Goal: Transaction & Acquisition: Purchase product/service

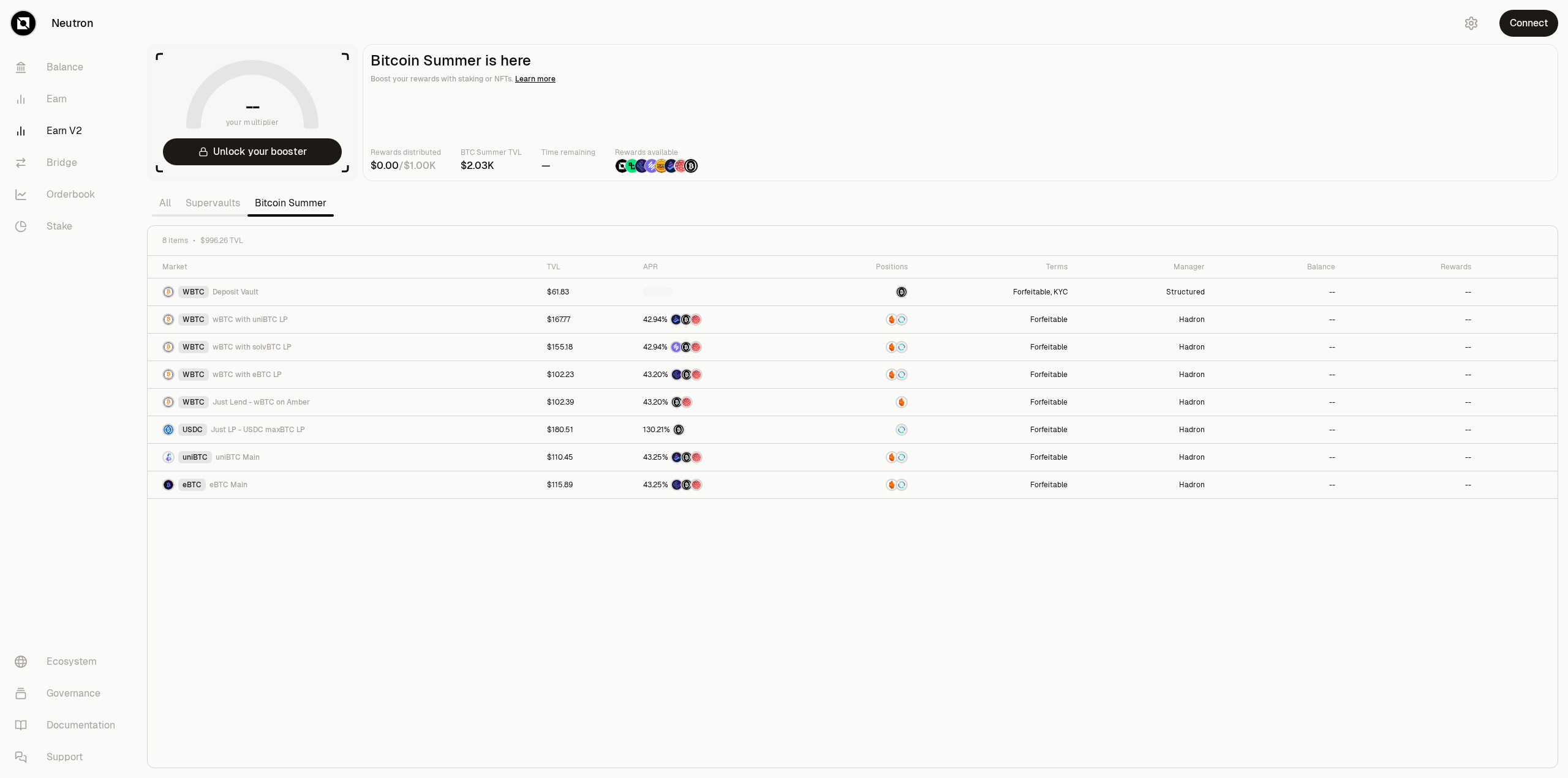
click at [453, 662] on div "Market TVL APR Positions Terms Manager Balance Rewards WBTC Deposit Vault $61.8…" at bounding box center [853, 511] width 1411 height 512
click at [272, 429] on span "Just LP - USDC maxBTC LP" at bounding box center [257, 429] width 94 height 9
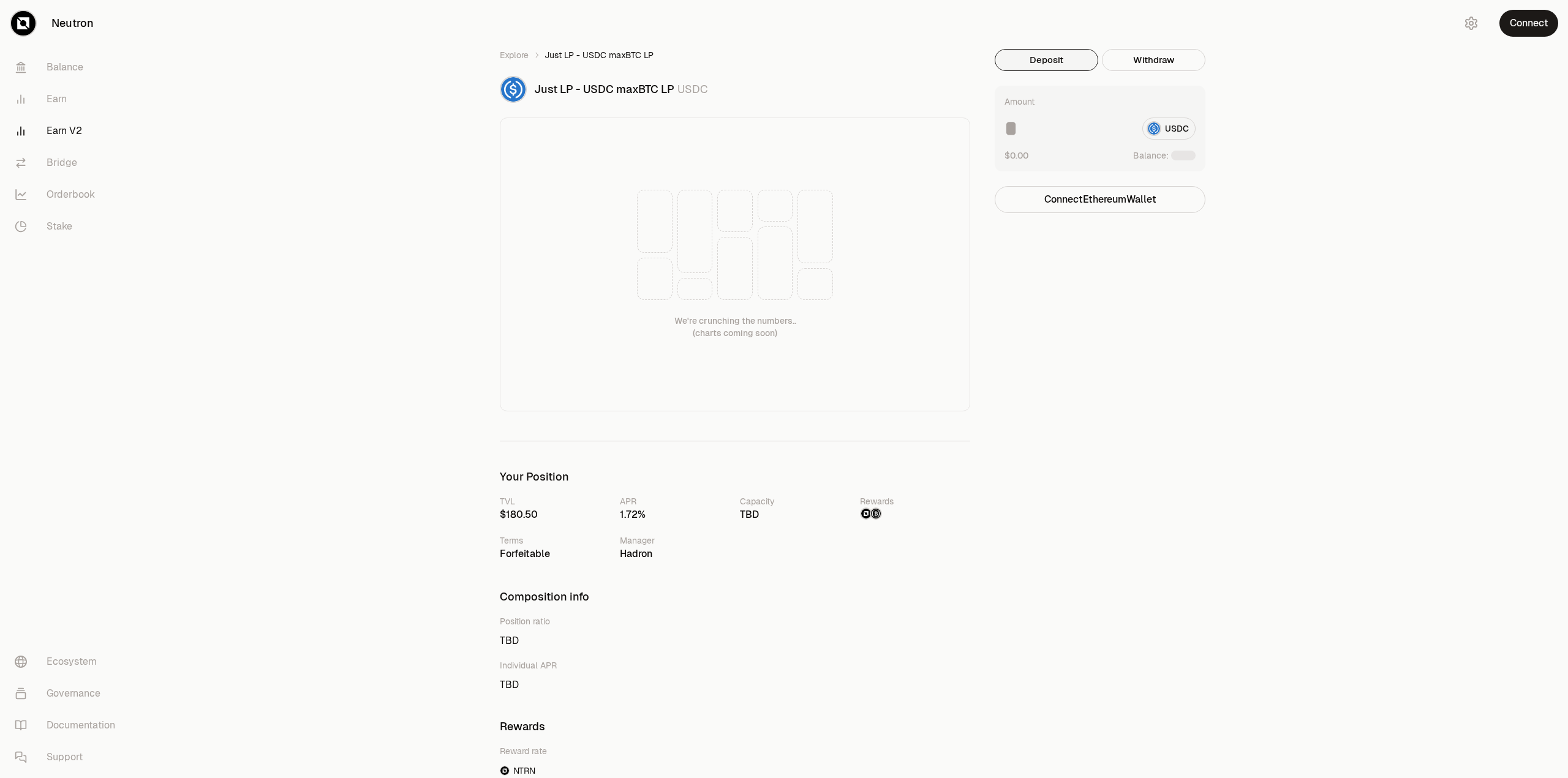
drag, startPoint x: 366, startPoint y: 634, endPoint x: 372, endPoint y: 451, distance: 183.1
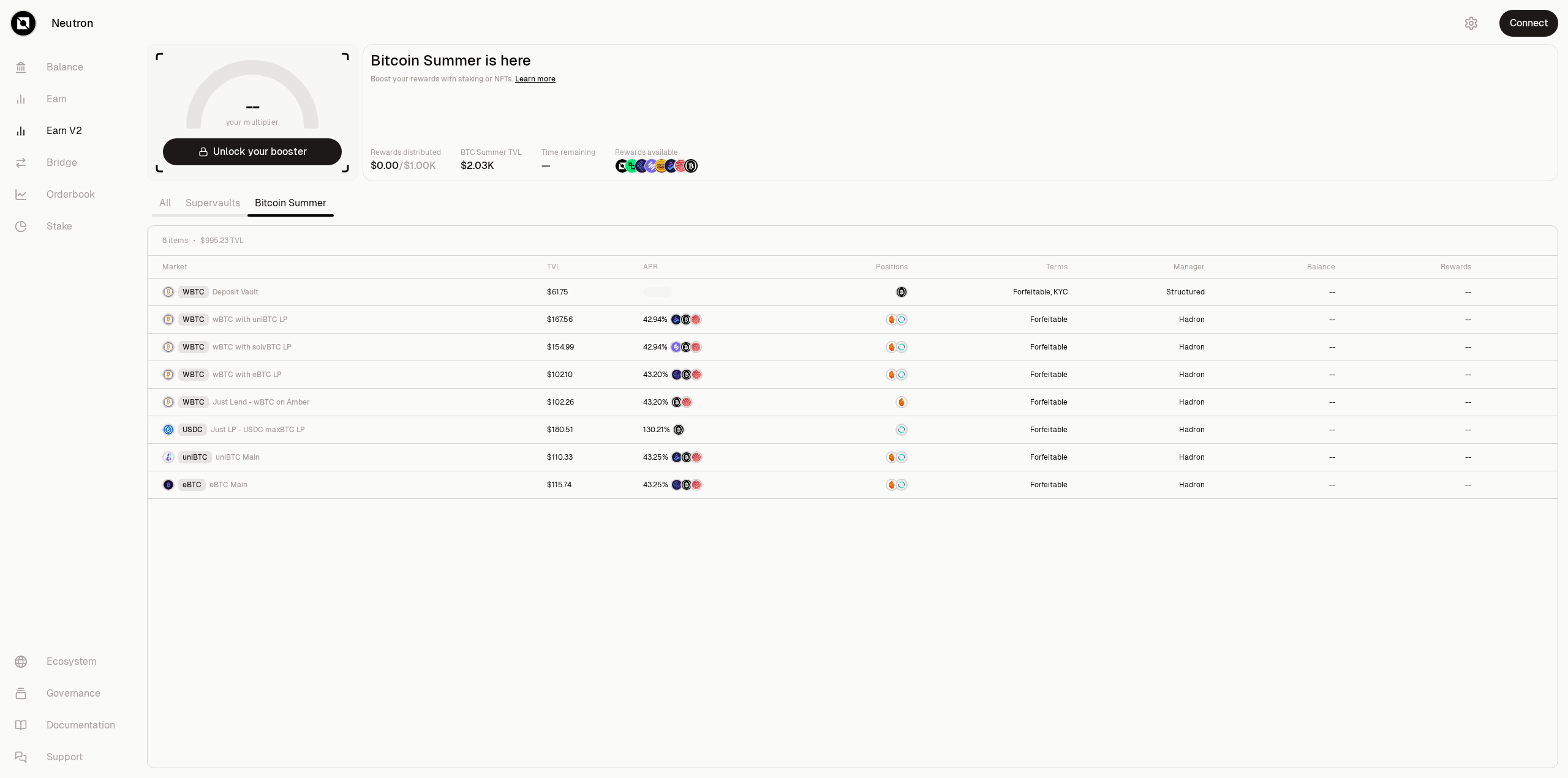
click at [387, 616] on div "Market TVL APR Positions Terms Manager Balance Rewards WBTC Deposit Vault $61.7…" at bounding box center [853, 511] width 1411 height 512
click at [909, 648] on div "Market TVL APR Positions Terms Manager Balance Rewards WBTC Deposit Vault $61.7…" at bounding box center [853, 511] width 1411 height 512
click at [508, 644] on div "Market TVL APR Positions Terms Manager Balance Rewards WBTC Deposit Vault $61.7…" at bounding box center [853, 511] width 1411 height 512
click at [206, 430] on div "USDC Just LP - USDC maxBTC LP" at bounding box center [347, 430] width 370 height 12
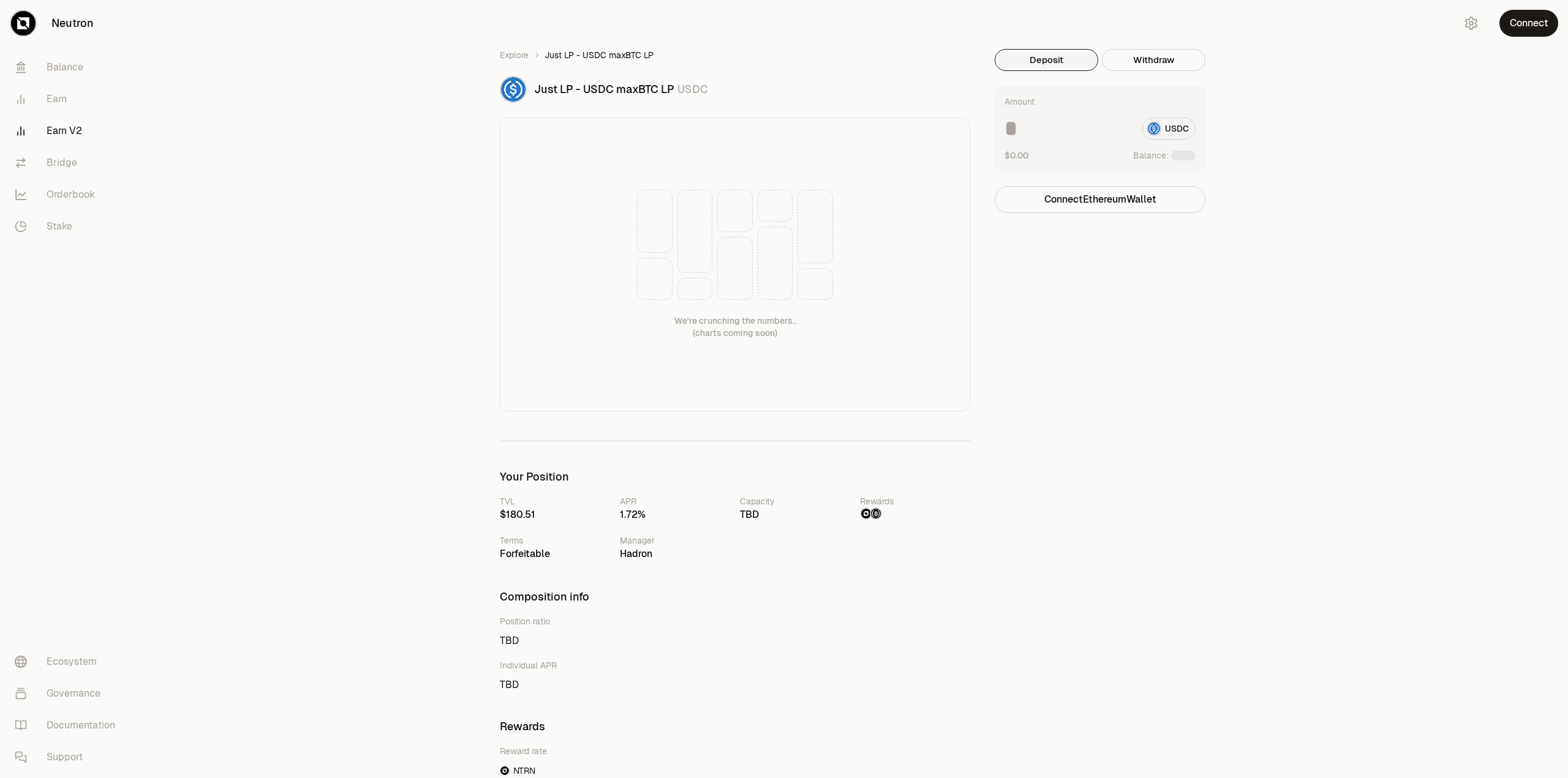
click at [1056, 133] on input at bounding box center [1068, 128] width 128 height 22
click at [1529, 24] on button "Connect" at bounding box center [1529, 23] width 59 height 27
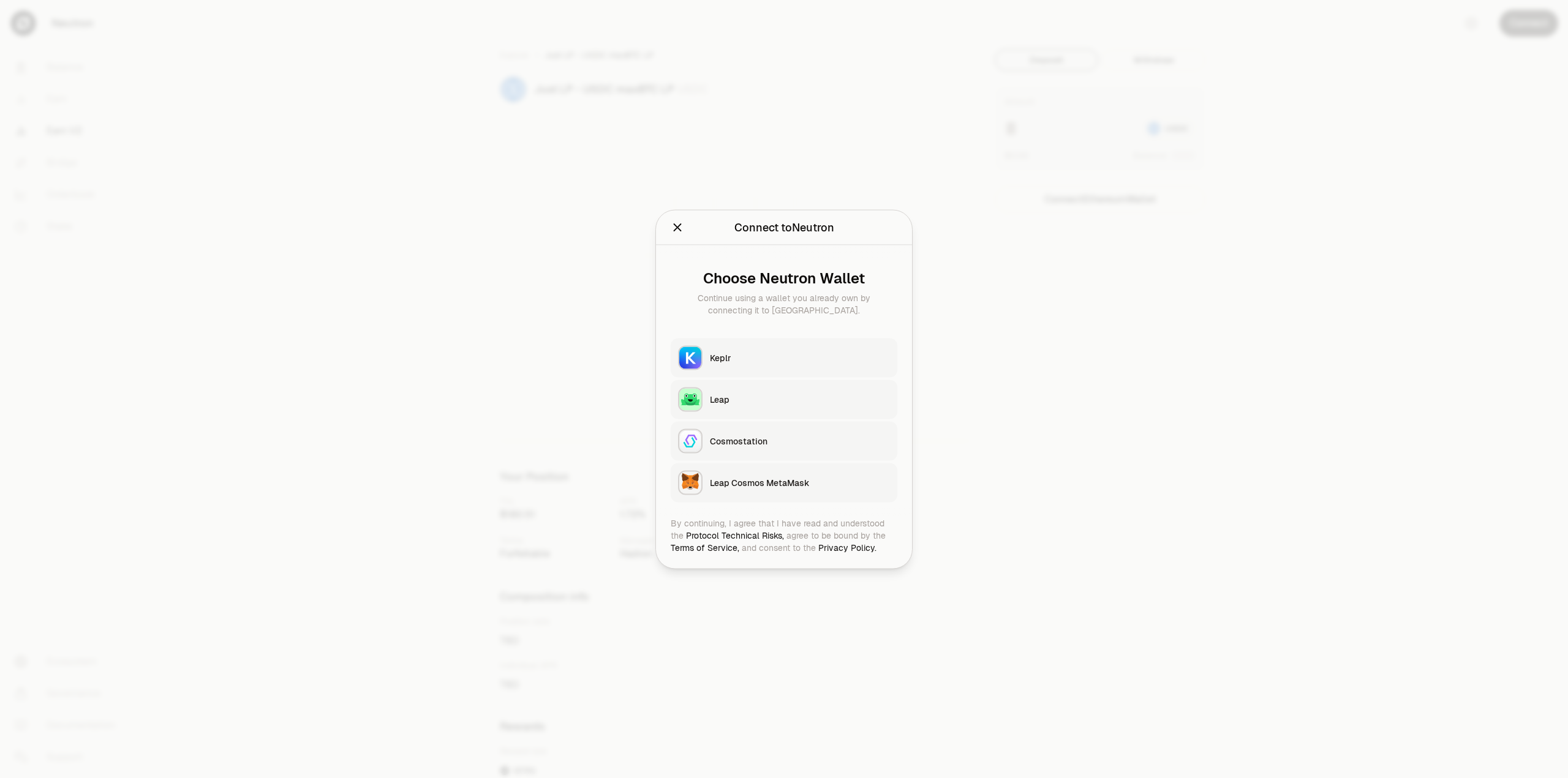
click at [751, 362] on div "Keplr" at bounding box center [800, 357] width 180 height 12
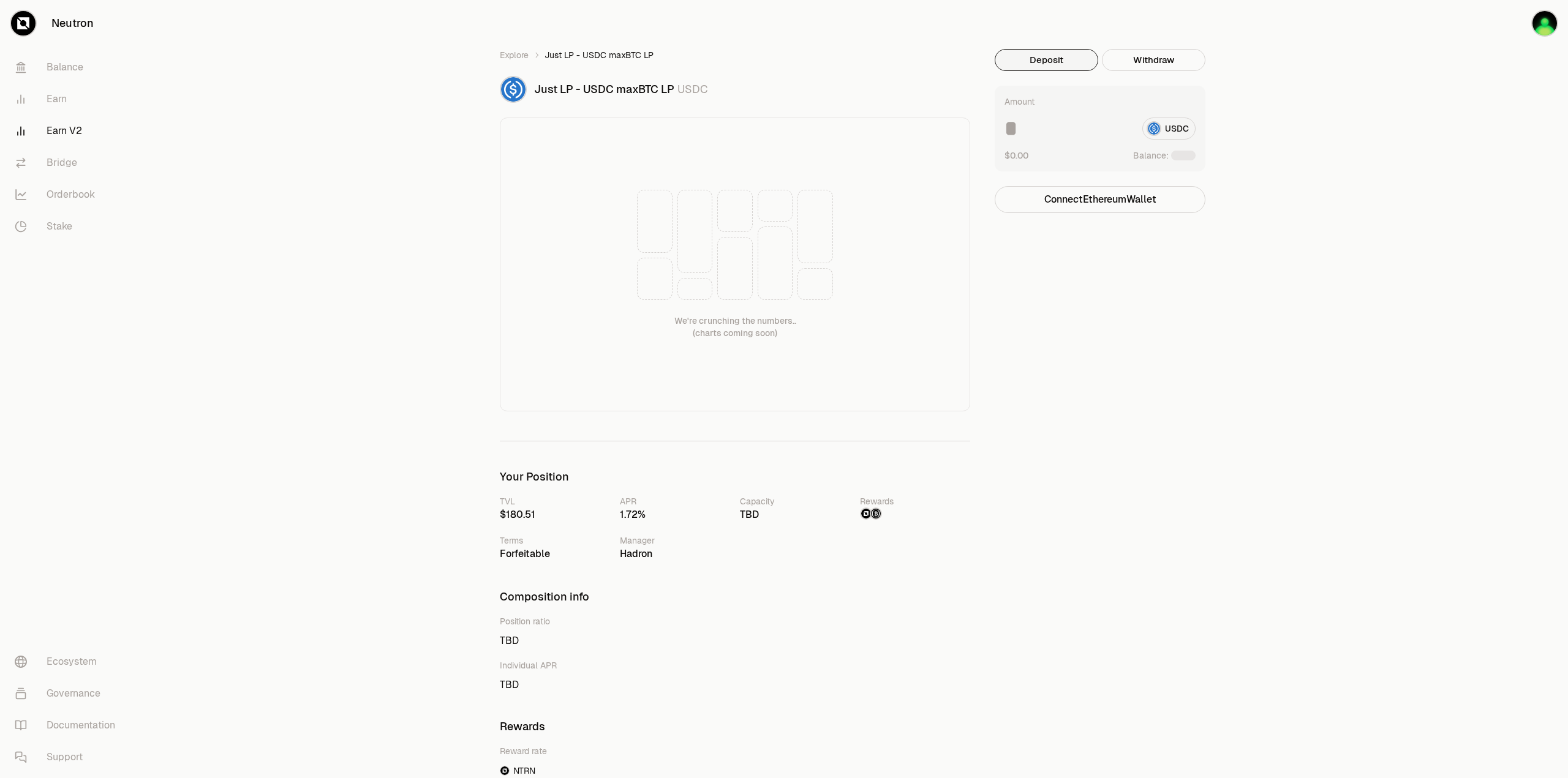
click at [1052, 131] on input at bounding box center [1068, 128] width 128 height 22
click at [1048, 65] on button "Deposit" at bounding box center [1046, 60] width 104 height 22
click at [1065, 415] on div "Deposit Withdraw Amount USDC $0.00 Balance: Connect Ethereum Wallet Trading cry…" at bounding box center [1108, 499] width 226 height 901
drag, startPoint x: 368, startPoint y: 587, endPoint x: 1482, endPoint y: 346, distance: 1139.8
click at [399, 370] on div "Explore Just LP - USDC maxBTC LP Just LP - USDC maxBTC LP USDC We're crunching …" at bounding box center [852, 499] width 1431 height 999
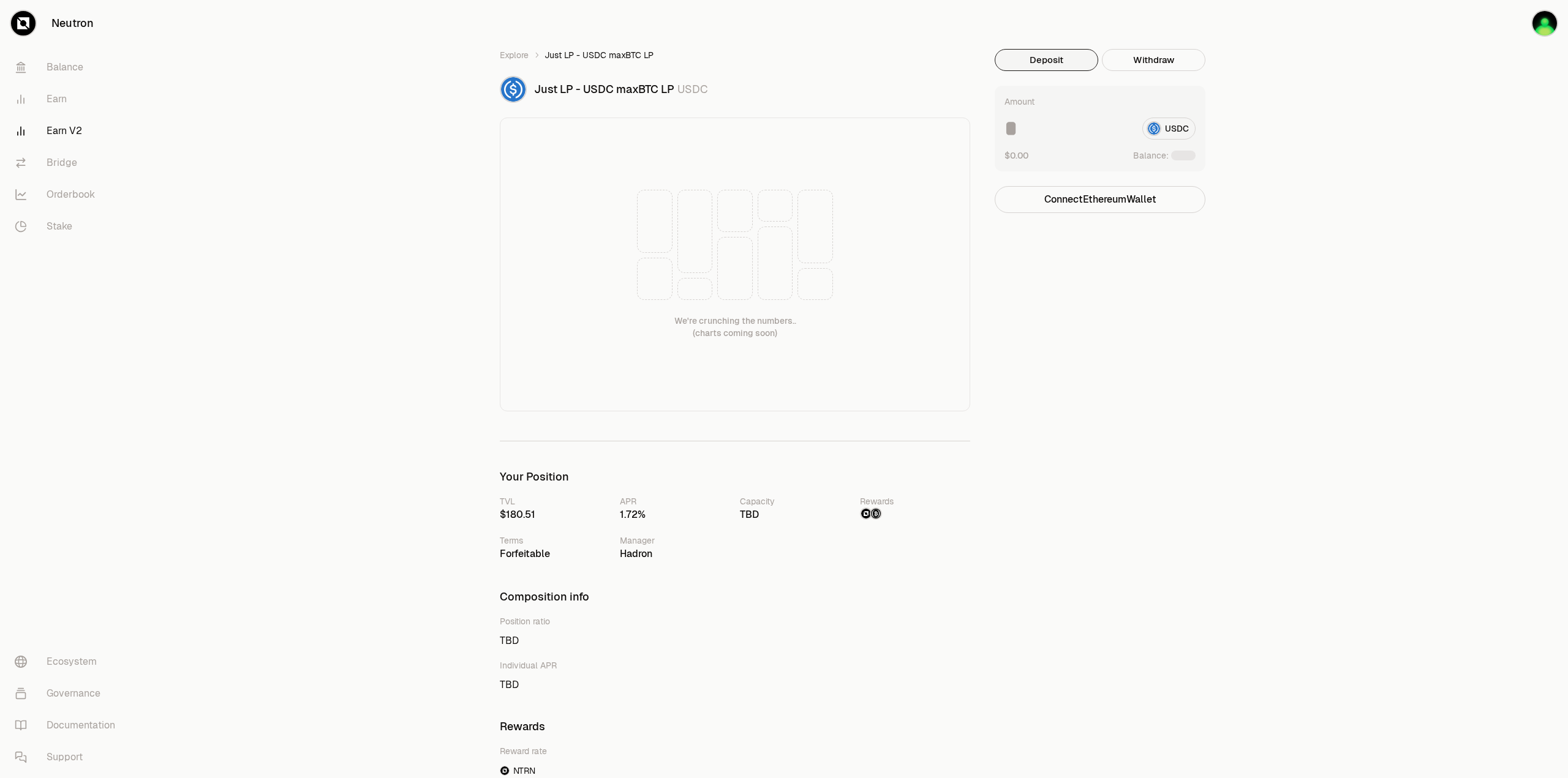
click at [1201, 591] on div "Deposit Withdraw Amount USDC $0.00 Balance: Connect Ethereum Wallet Trading cry…" at bounding box center [1108, 499] width 226 height 901
click at [1548, 21] on img "button" at bounding box center [1545, 23] width 25 height 25
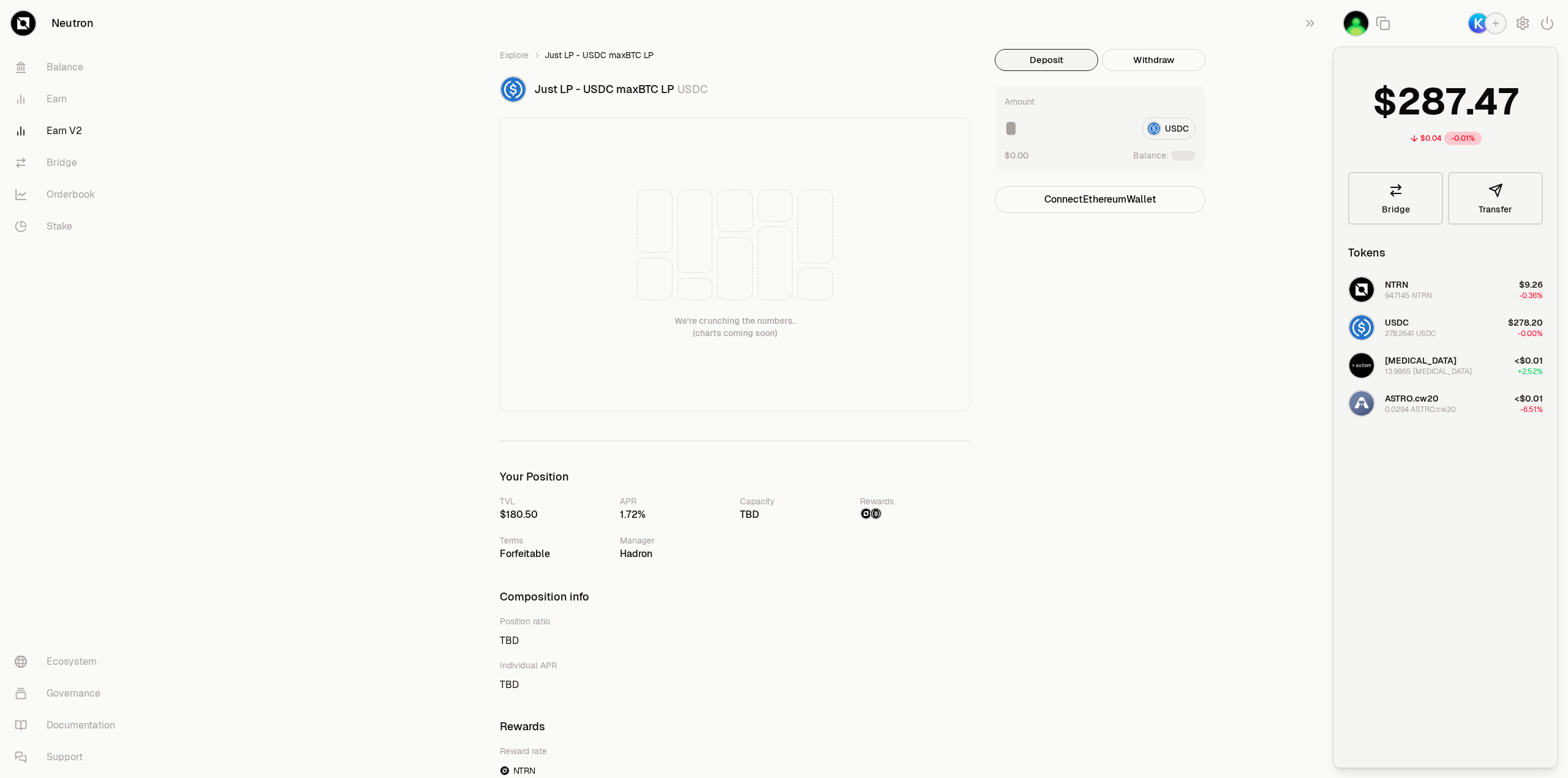
click at [1134, 592] on div "Deposit Withdraw Amount USDC $0.00 Balance: Connect Ethereum Wallet Trading cry…" at bounding box center [1108, 499] width 226 height 901
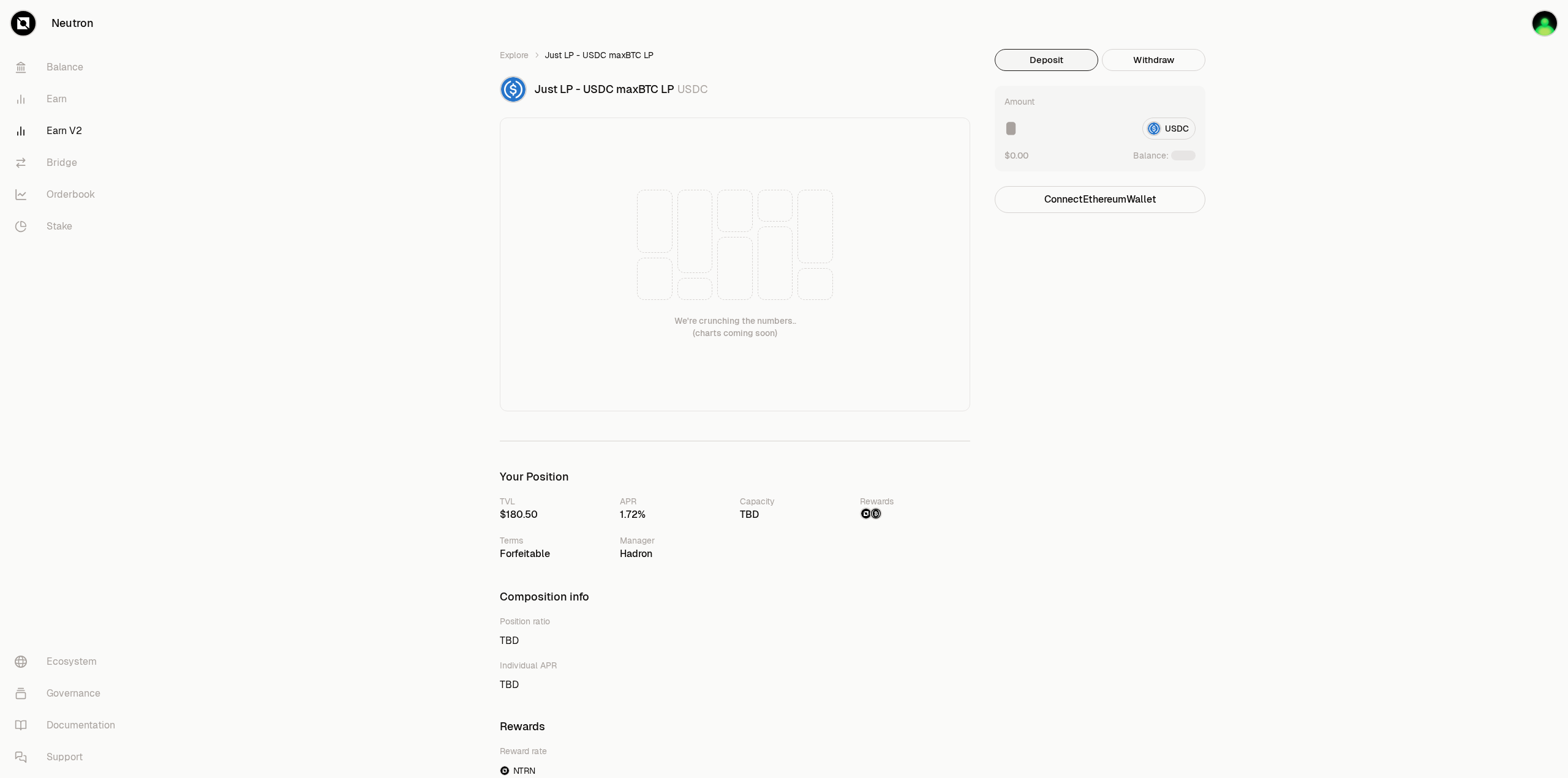
click at [1071, 127] on input at bounding box center [1068, 128] width 128 height 22
click at [1300, 537] on div "Explore Just LP - USDC maxBTC LP Just LP - USDC maxBTC LP USDC We're crunching …" at bounding box center [852, 499] width 1431 height 999
click at [1225, 514] on div "Explore Just LP - USDC maxBTC LP Just LP - USDC maxBTC LP USDC We're crunching …" at bounding box center [852, 499] width 1431 height 999
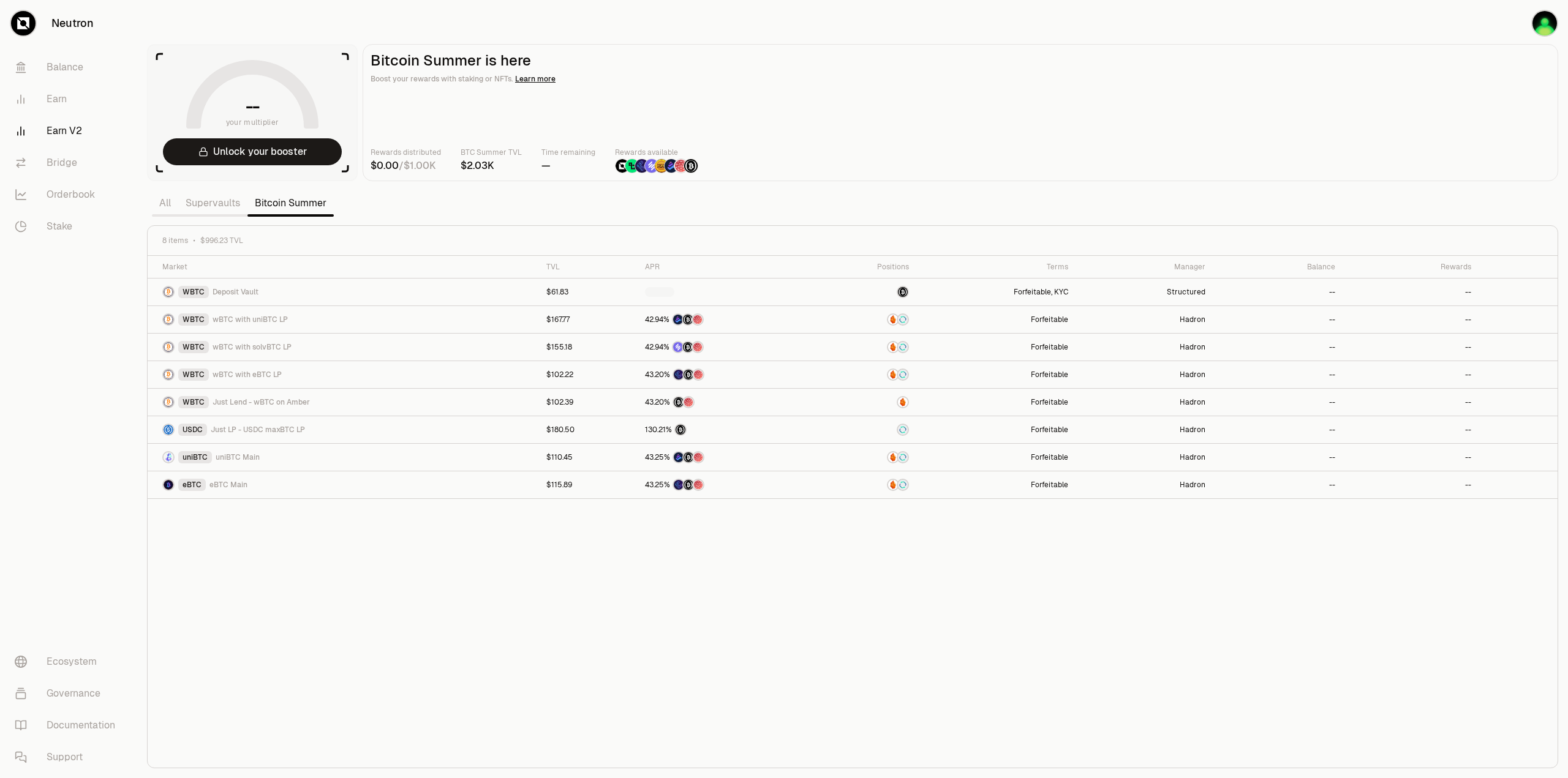
click at [633, 609] on div "Market TVL APR Positions Terms Manager Balance Rewards WBTC Deposit Vault $61.8…" at bounding box center [853, 511] width 1411 height 512
click at [638, 597] on div "Market TVL APR Positions Terms Manager Balance Rewards WBTC Deposit Vault $61.8…" at bounding box center [853, 511] width 1411 height 512
click at [275, 429] on span "Just LP - USDC maxBTC LP" at bounding box center [257, 429] width 94 height 9
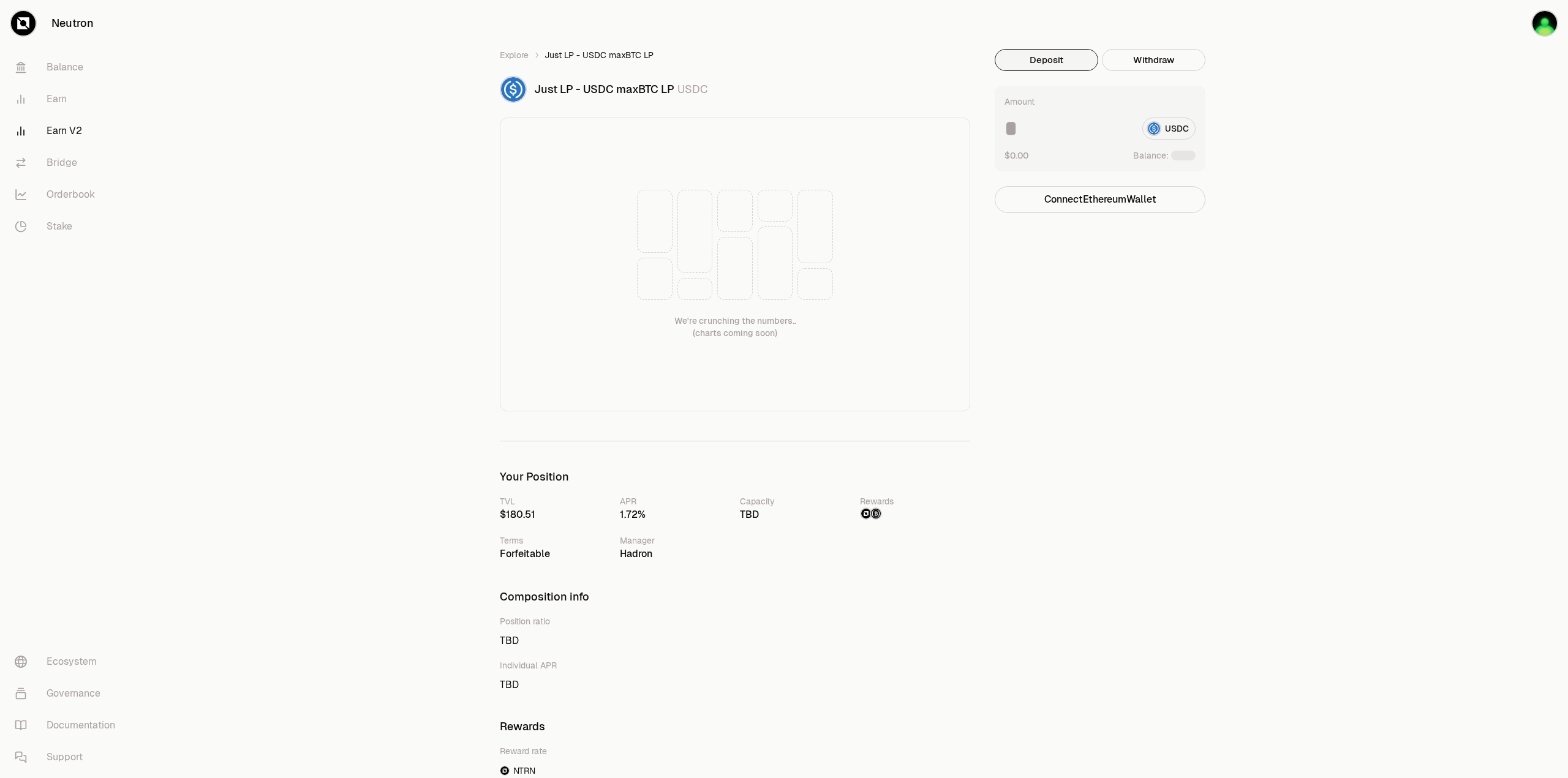
click at [1034, 122] on input at bounding box center [1068, 128] width 128 height 22
click at [1268, 403] on div "Explore Just LP - USDC maxBTC LP Just LP - USDC maxBTC LP USDC We're crunching …" at bounding box center [852, 499] width 1431 height 999
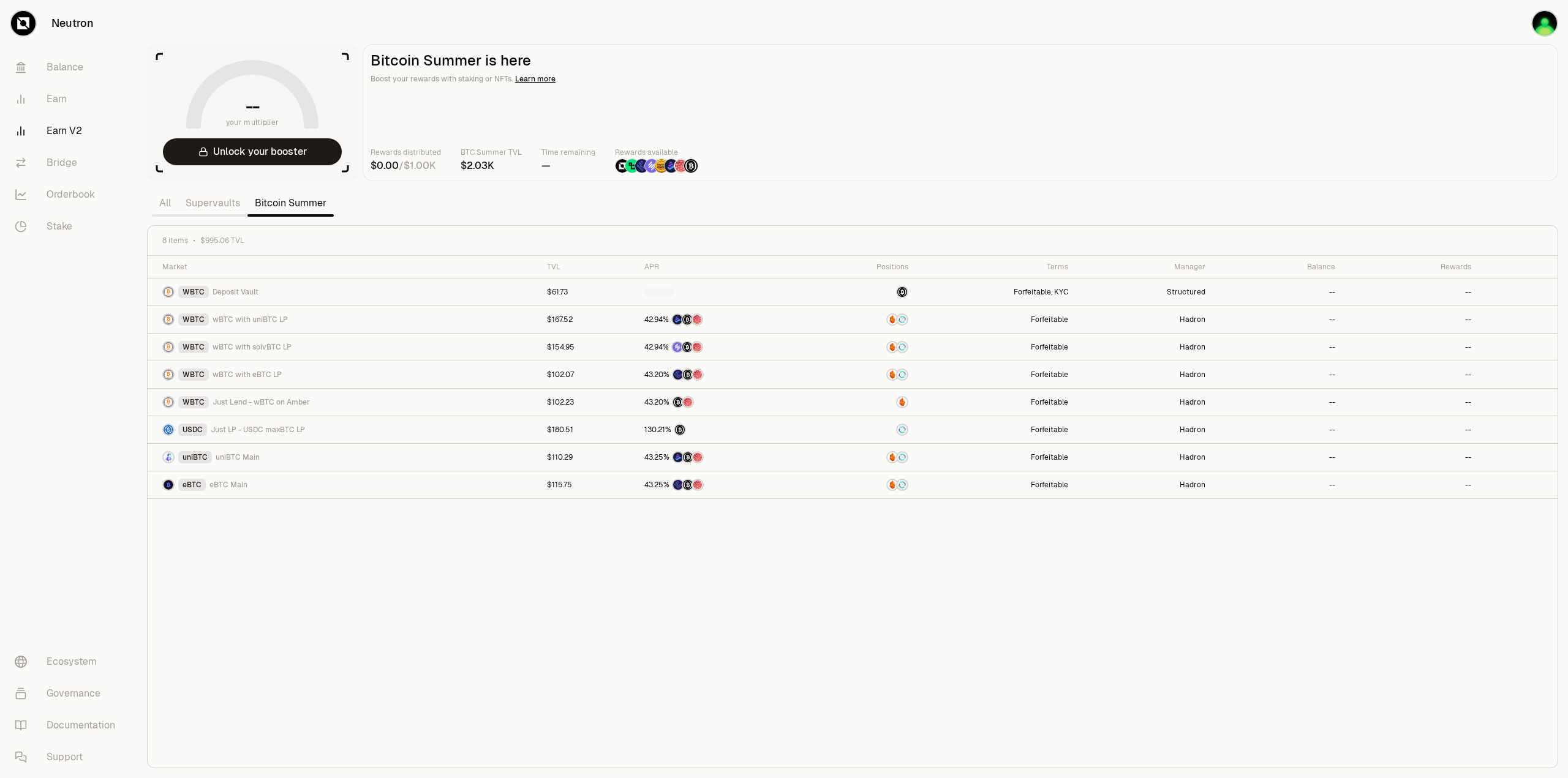
click at [222, 197] on link "Supervaults" at bounding box center [212, 203] width 69 height 25
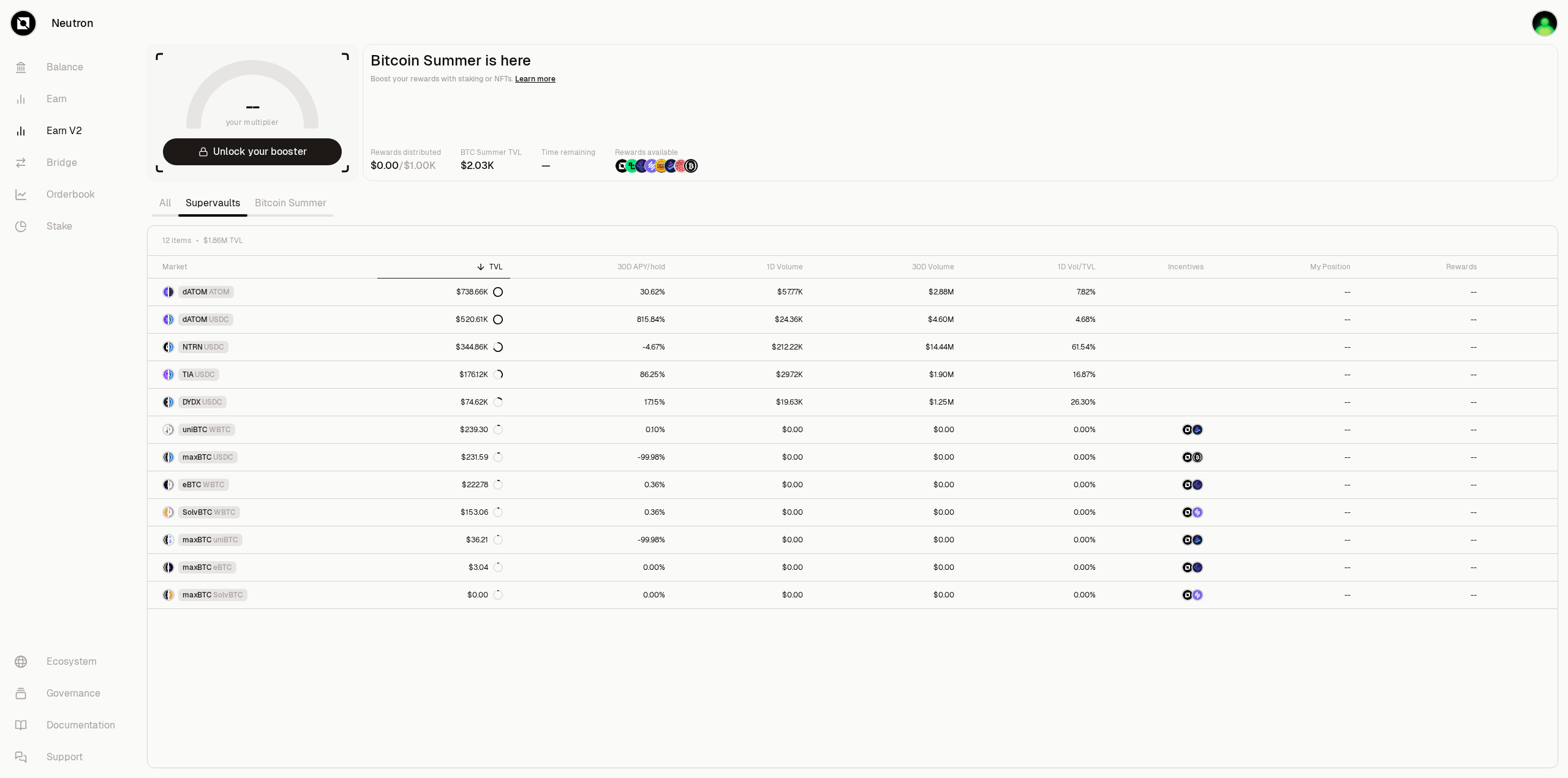
click at [264, 207] on link "Bitcoin Summer" at bounding box center [290, 203] width 86 height 25
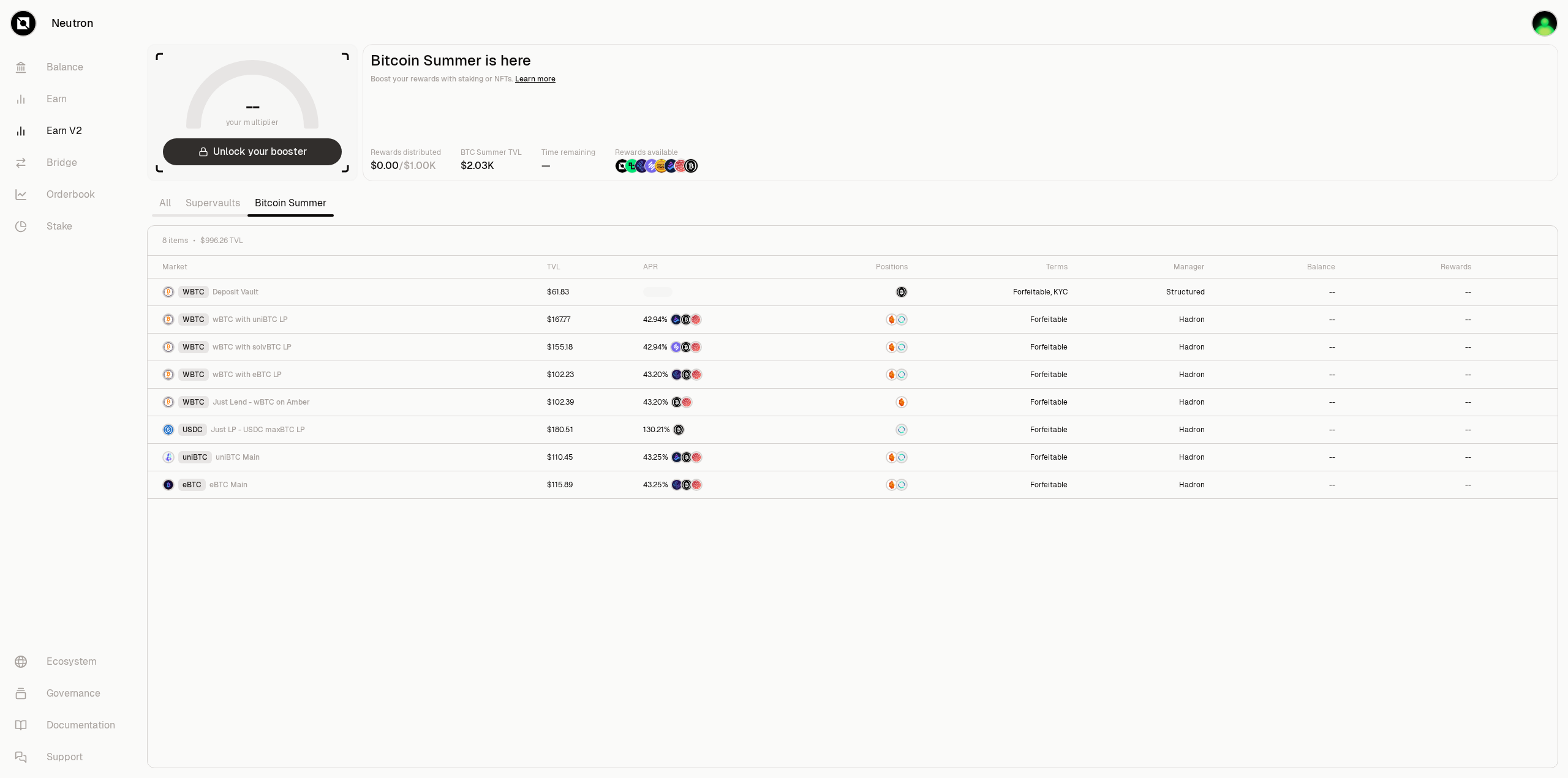
click at [252, 150] on button "Unlock your booster" at bounding box center [251, 152] width 179 height 27
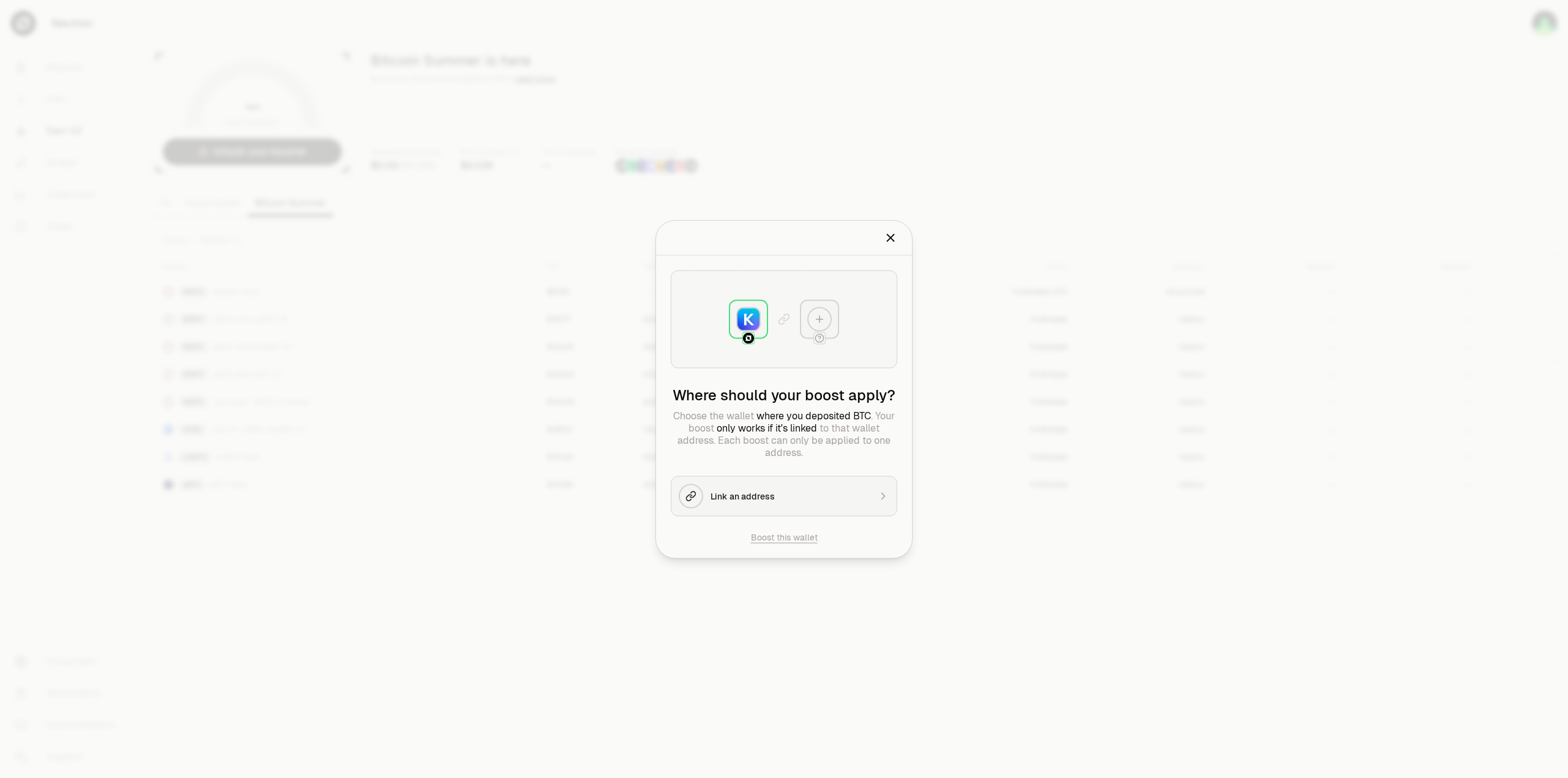
click at [895, 234] on icon "Close" at bounding box center [891, 238] width 14 height 14
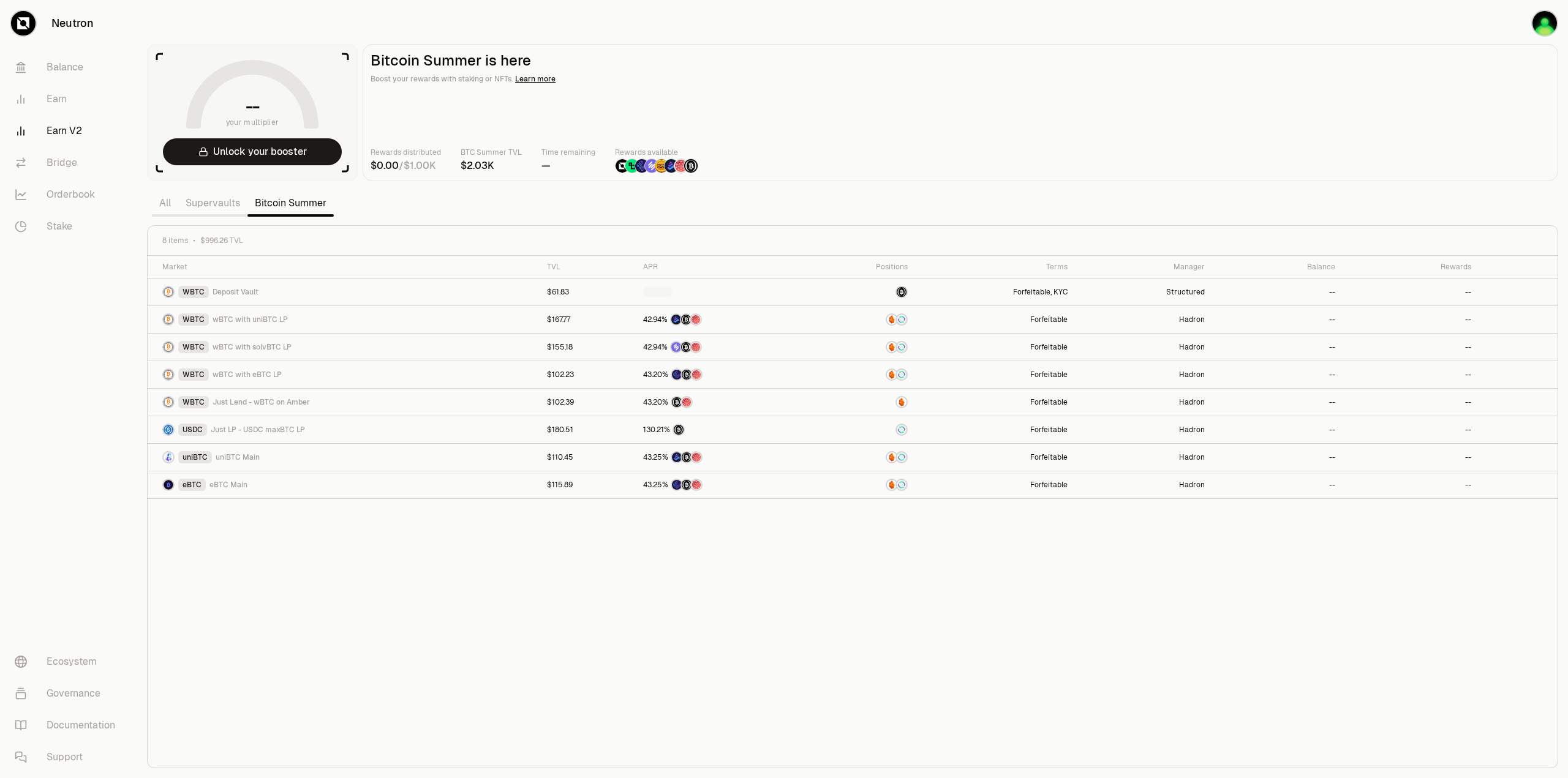
click at [463, 620] on div "Market TVL APR Positions Terms Manager Balance Rewards WBTC Deposit Vault $61.8…" at bounding box center [853, 511] width 1411 height 512
click at [697, 613] on div "Market TVL APR Positions Terms Manager Balance Rewards WBTC Deposit Vault $61.8…" at bounding box center [853, 511] width 1411 height 512
click at [240, 158] on button "Unlock your booster" at bounding box center [251, 152] width 179 height 27
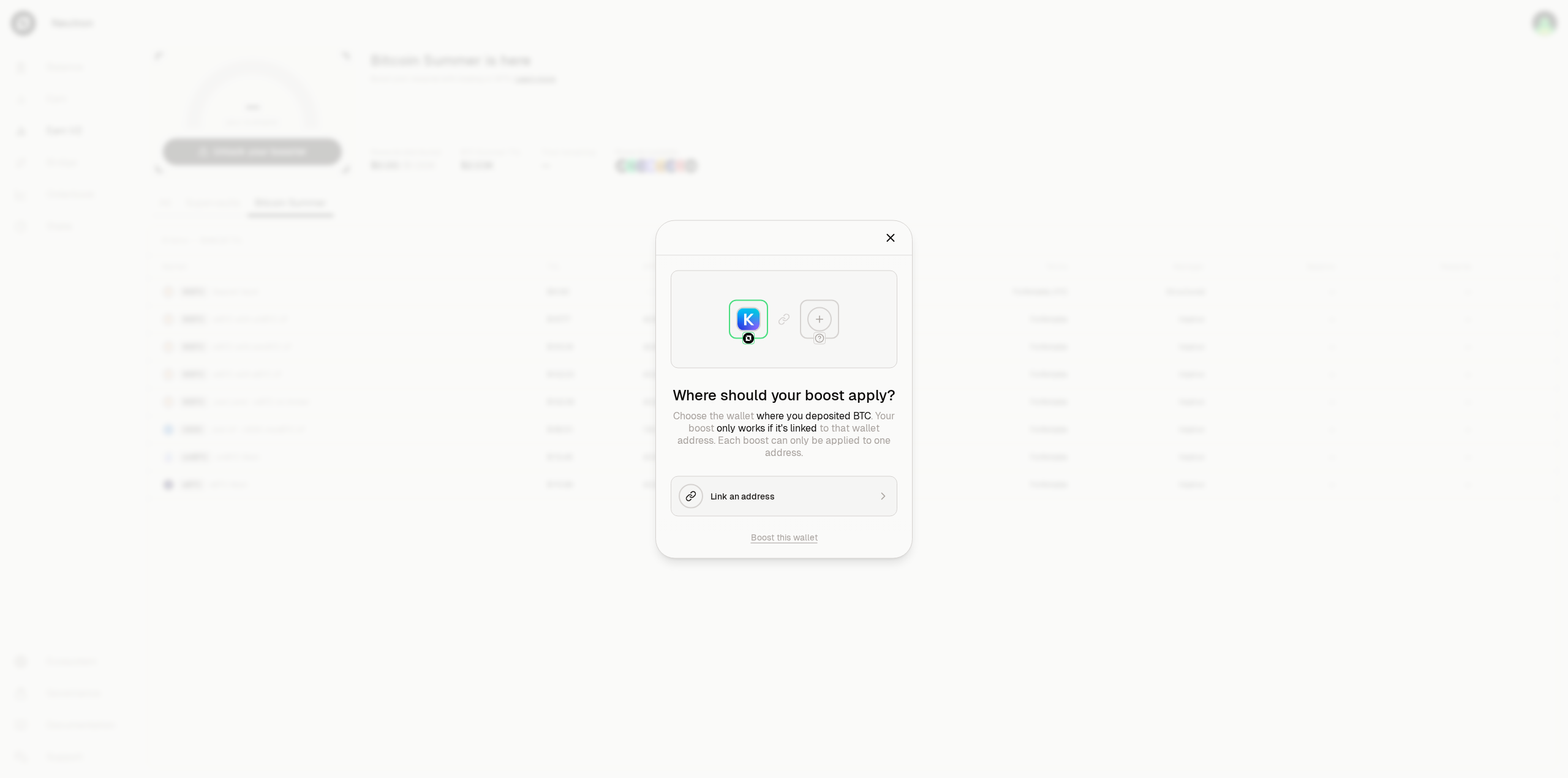
click at [898, 233] on div "Boost an address Please select address to boost." at bounding box center [784, 238] width 256 height 35
click at [893, 237] on icon "Close" at bounding box center [891, 238] width 14 height 14
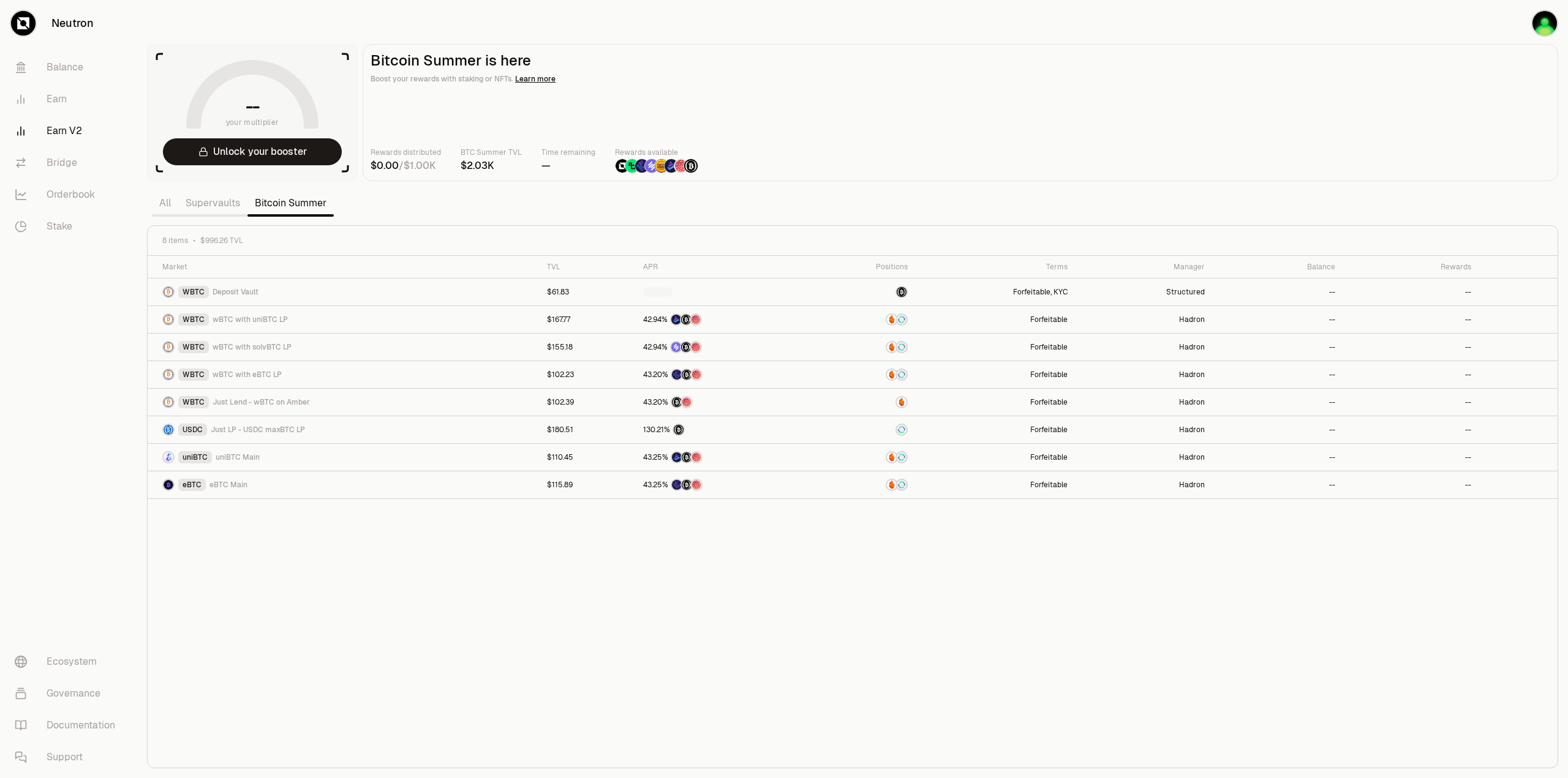
drag, startPoint x: 501, startPoint y: 690, endPoint x: 493, endPoint y: 642, distance: 48.7
click at [501, 686] on div "Market TVL APR Positions Terms Manager Balance Rewards WBTC Deposit Vault $61.8…" at bounding box center [853, 511] width 1411 height 512
click at [381, 644] on div "Market TVL APR Positions Terms Manager Balance Rewards WBTC Deposit Vault $61.8…" at bounding box center [853, 511] width 1411 height 512
click at [555, 639] on div "Market TVL APR Positions Terms Manager Balance Rewards WBTC Deposit Vault $61.8…" at bounding box center [853, 511] width 1411 height 512
click at [457, 678] on div "Market TVL APR Positions Terms Manager Balance Rewards WBTC Deposit Vault $61.8…" at bounding box center [853, 511] width 1411 height 512
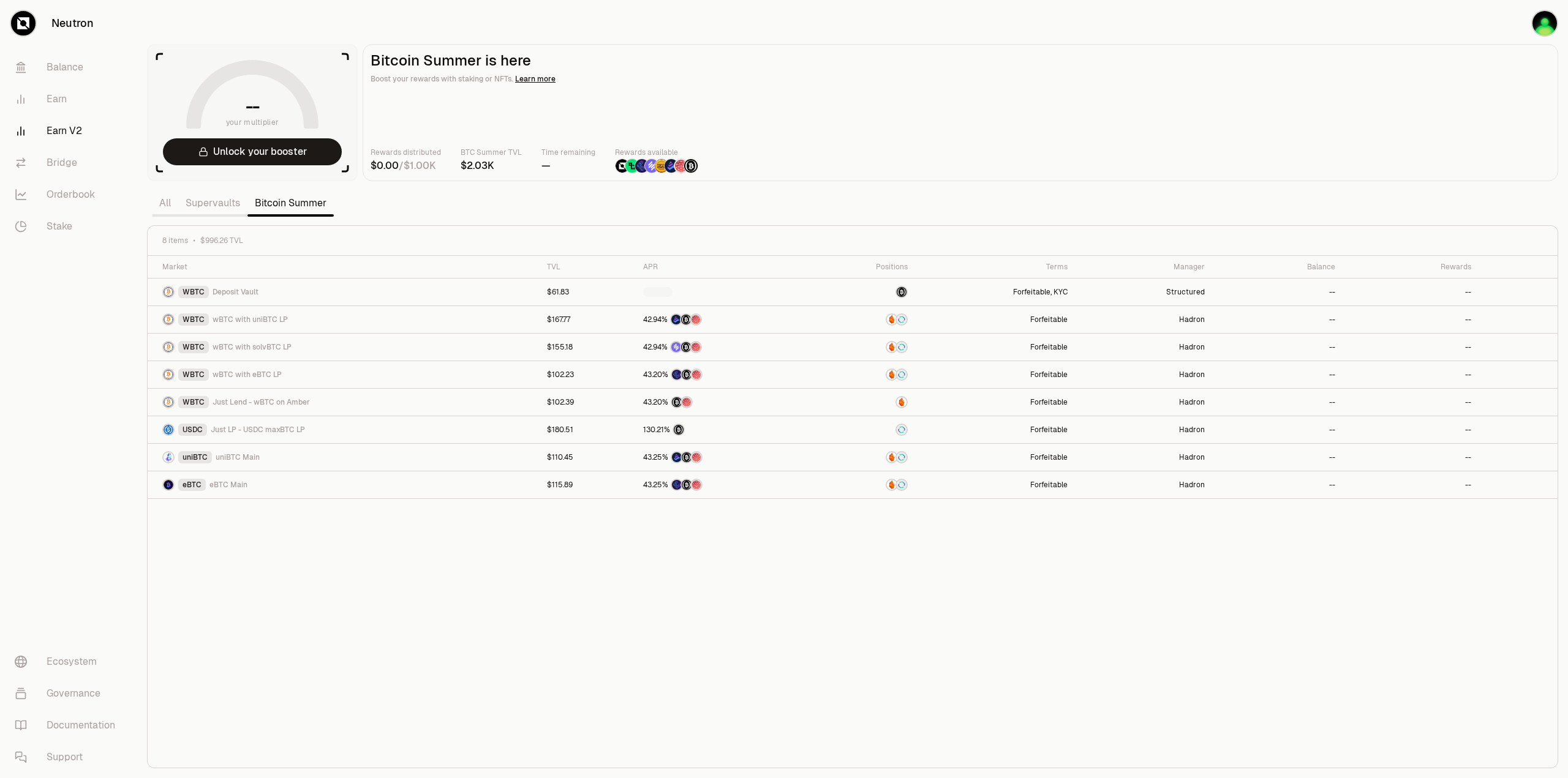
click at [718, 636] on div "Market TVL APR Positions Terms Manager Balance Rewards WBTC Deposit Vault $61.8…" at bounding box center [853, 511] width 1411 height 512
click at [491, 704] on div "Market TVL APR Positions Terms Manager Balance Rewards WBTC Deposit Vault $61.8…" at bounding box center [853, 511] width 1411 height 512
click at [535, 610] on div "Market TVL APR Positions Terms Manager Balance Rewards WBTC Deposit Vault $61.8…" at bounding box center [853, 511] width 1411 height 512
click at [583, 642] on div "Market TVL APR Positions Terms Manager Balance Rewards WBTC Deposit Vault $61.8…" at bounding box center [853, 511] width 1411 height 512
click at [908, 428] on img at bounding box center [902, 429] width 9 height 9
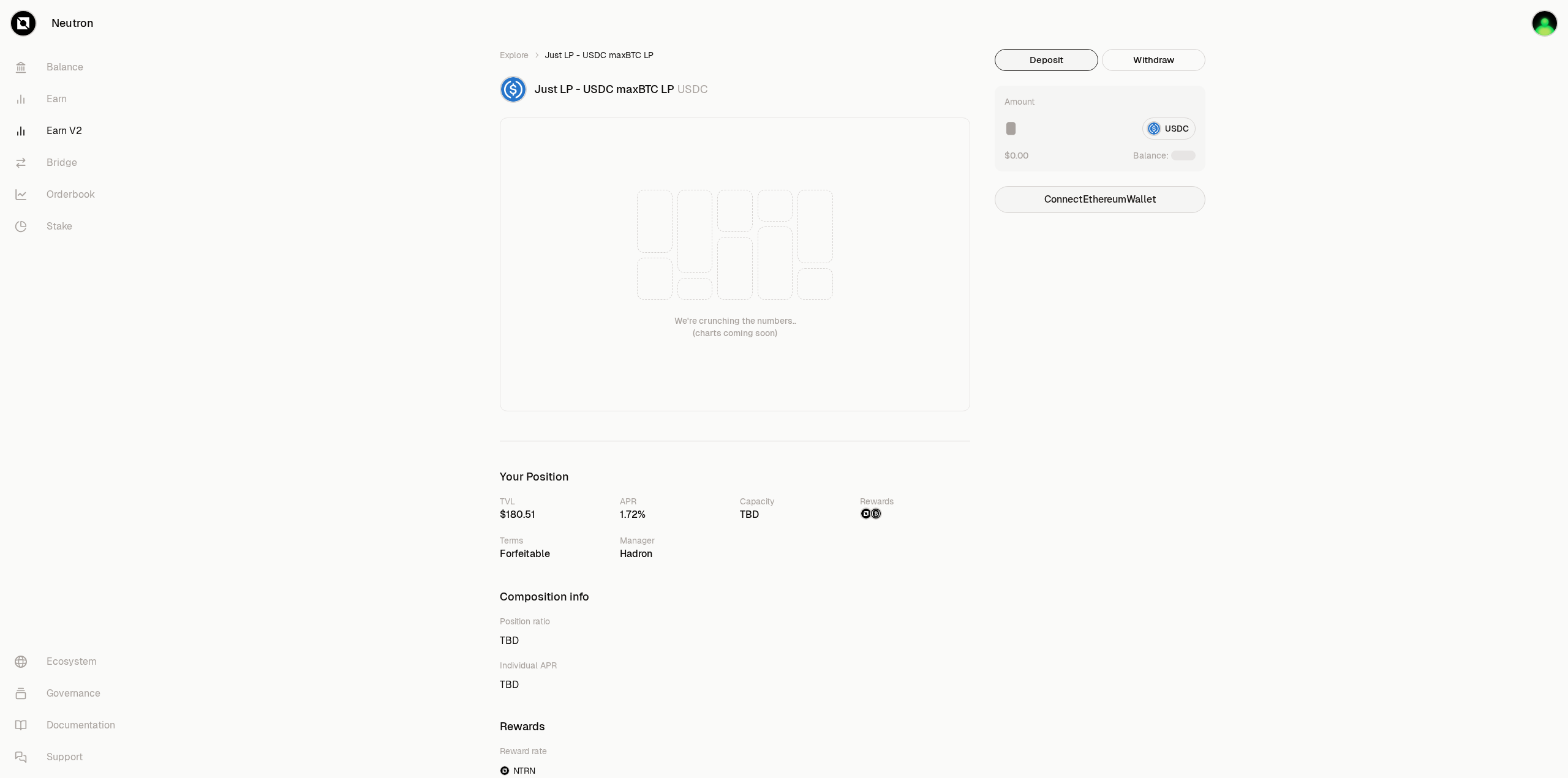
click at [1127, 206] on button "Connect Ethereum Wallet" at bounding box center [1100, 200] width 210 height 27
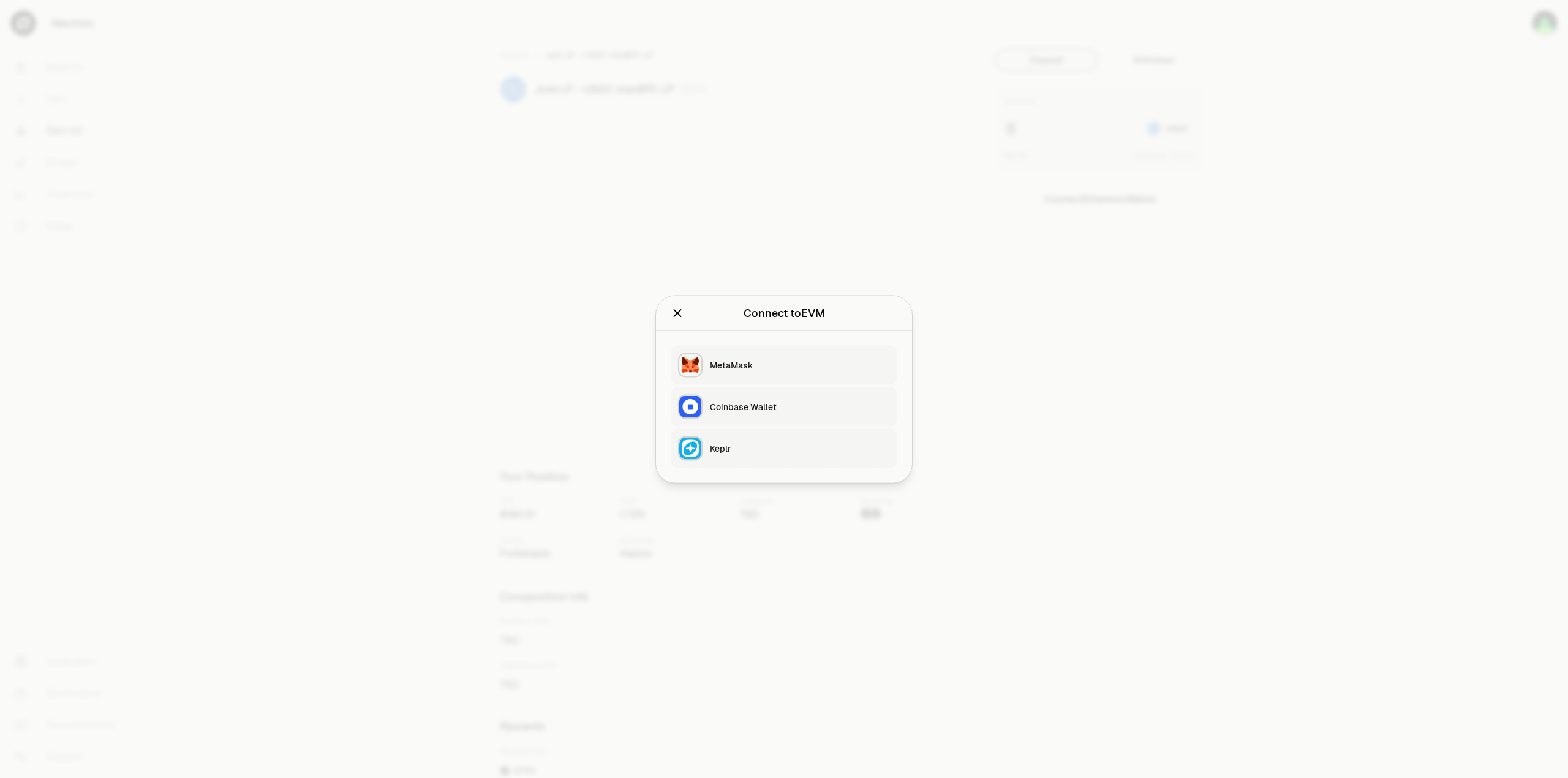
click at [1121, 343] on div at bounding box center [784, 389] width 1568 height 778
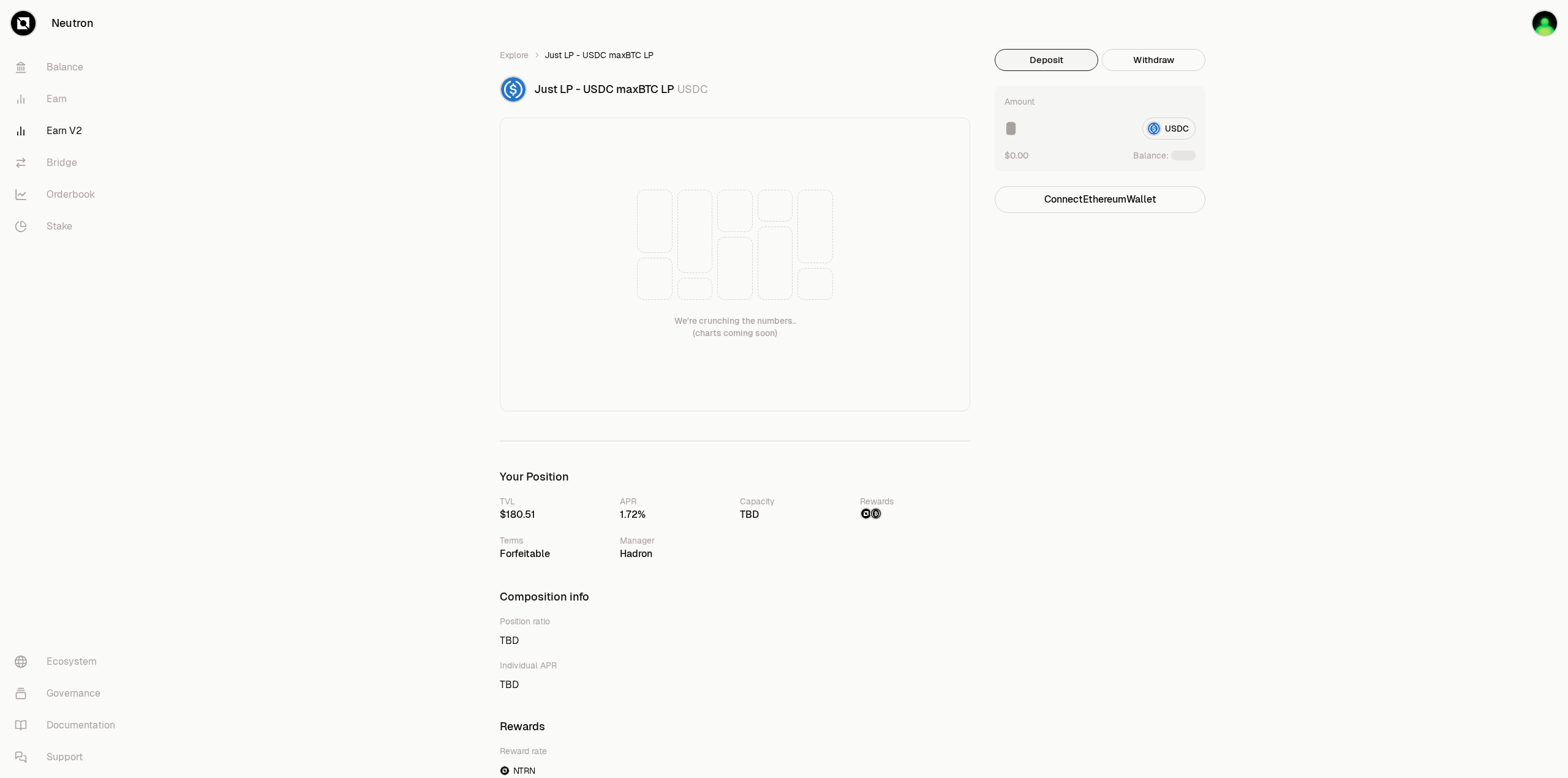
click at [51, 139] on link "Earn V2" at bounding box center [68, 131] width 127 height 32
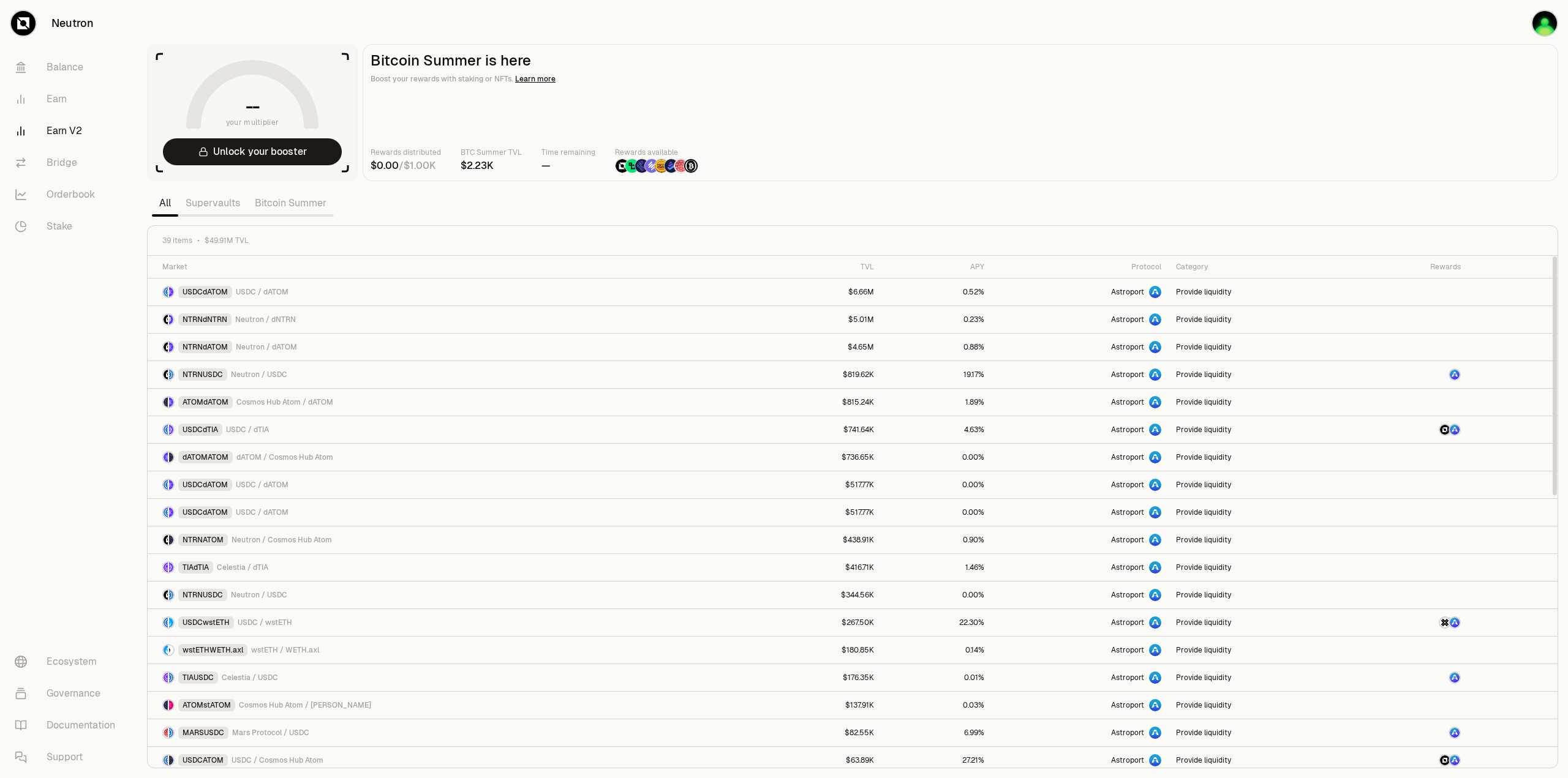
click at [228, 208] on link "Supervaults" at bounding box center [212, 203] width 69 height 25
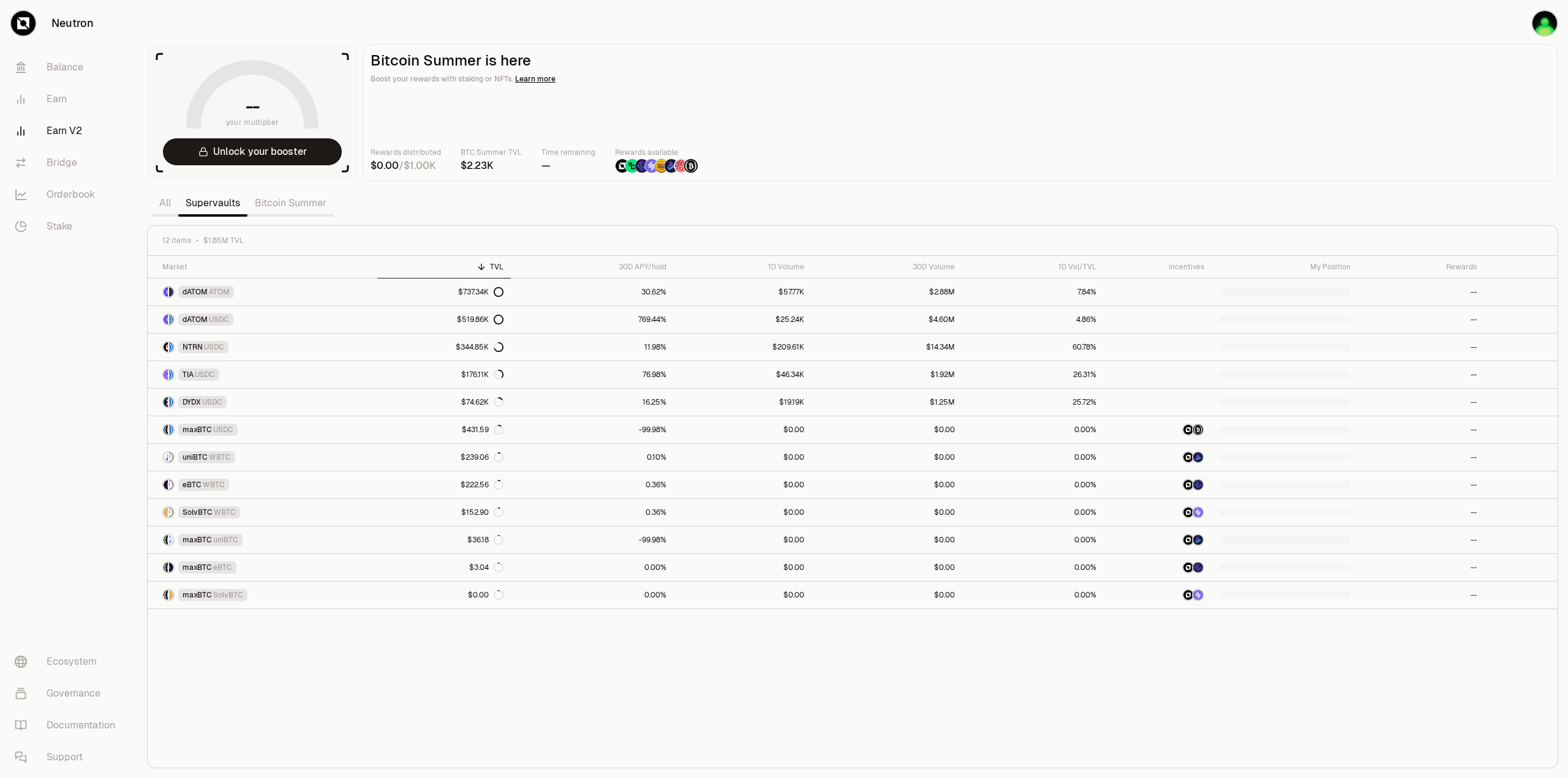
click at [386, 660] on div "Market TVL 30D APY/hold 1D Volume 30D Volume 1D Vol/TVL Incentives My Position …" at bounding box center [853, 511] width 1411 height 512
click at [657, 702] on div "Market TVL 30D APY/hold 1D Volume 30D Volume 1D Vol/TVL Incentives My Position …" at bounding box center [853, 511] width 1411 height 512
click at [348, 426] on link "maxBTC USDC" at bounding box center [263, 430] width 230 height 27
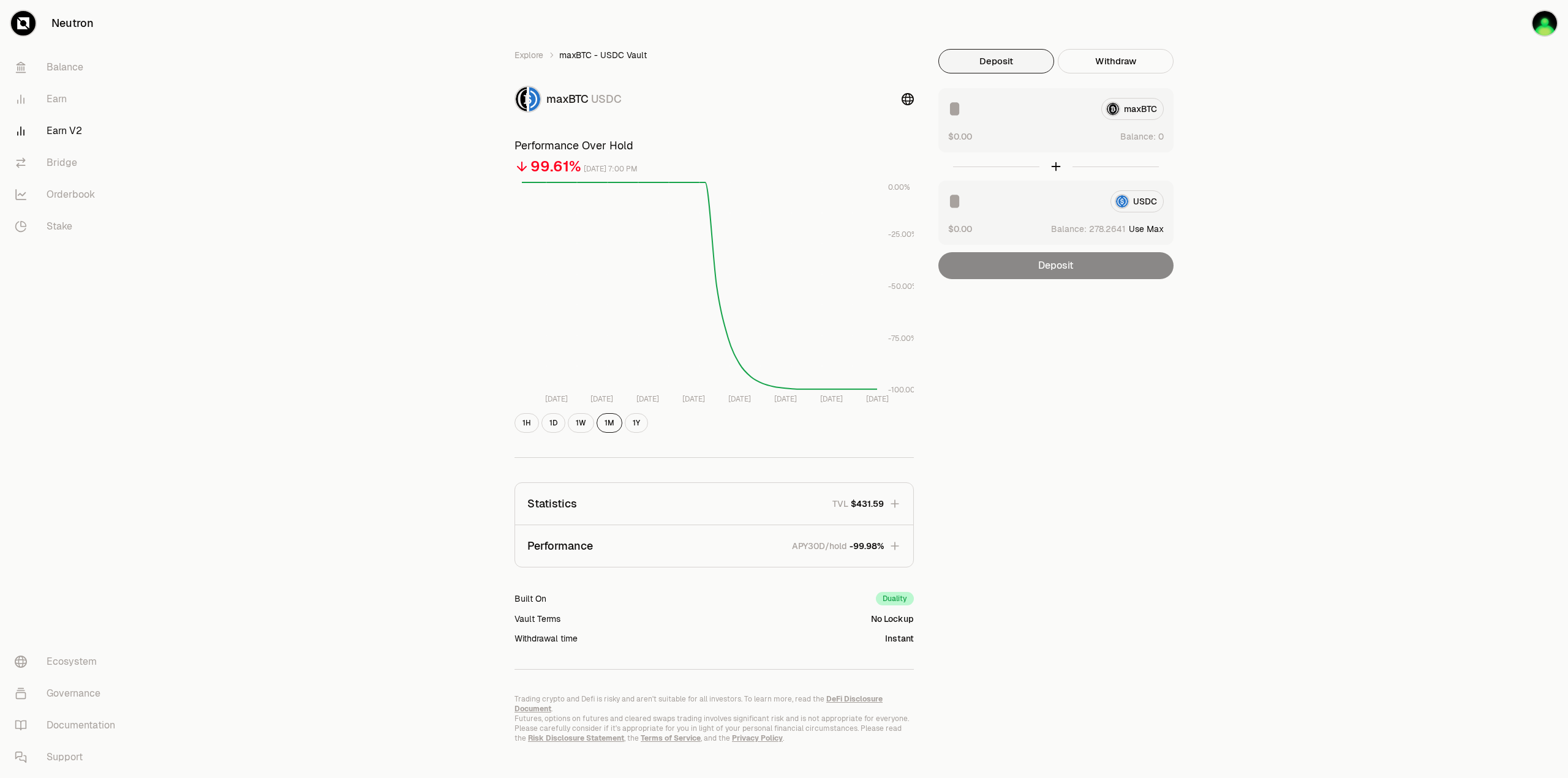
click at [1009, 62] on button "Deposit" at bounding box center [996, 61] width 115 height 25
click at [1147, 205] on div "USDC" at bounding box center [1056, 202] width 216 height 22
click at [1147, 231] on button "Use Max" at bounding box center [1146, 229] width 35 height 12
type input "********"
click at [1072, 270] on button "Deposit" at bounding box center [1056, 266] width 235 height 27
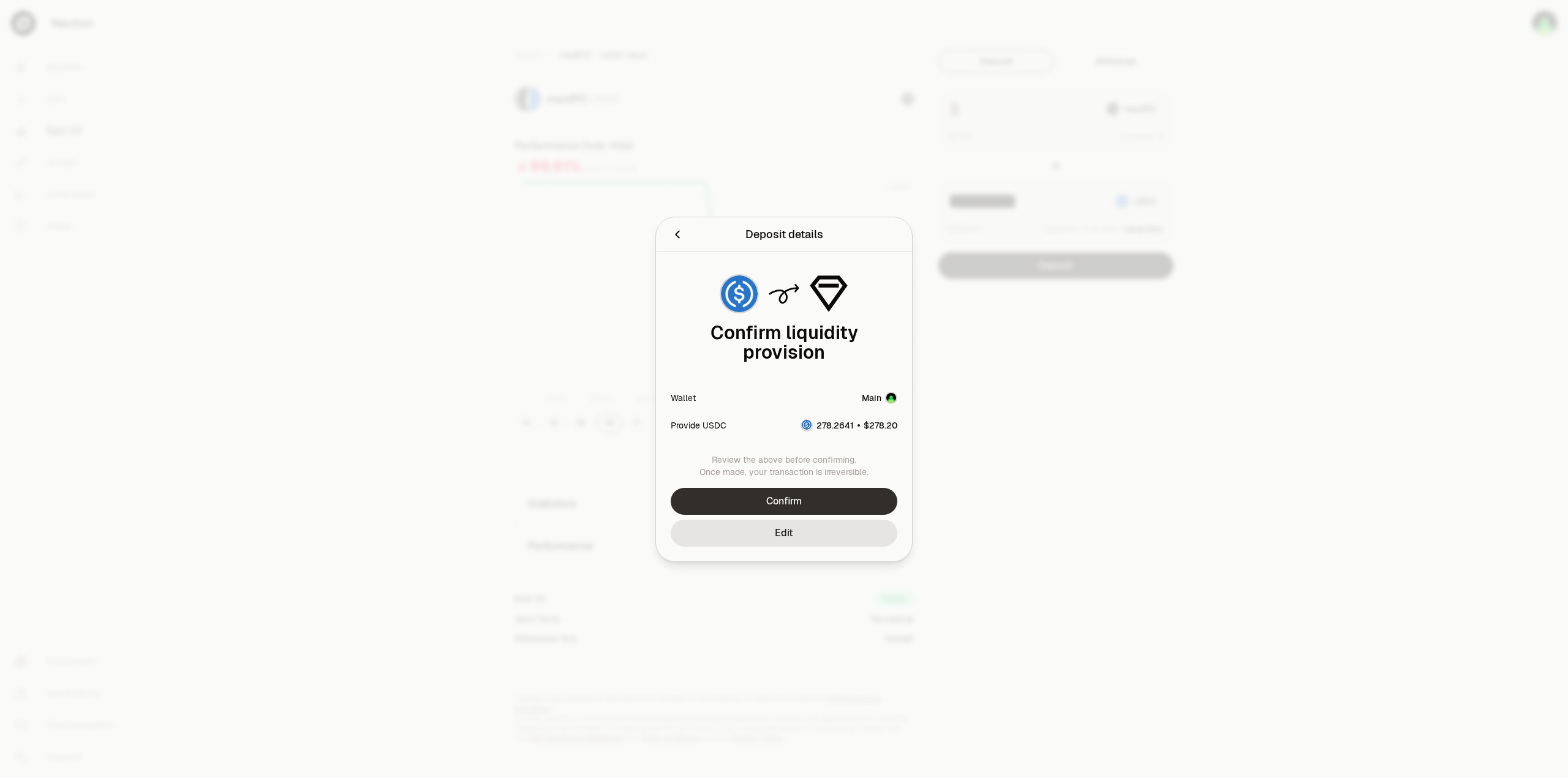
click at [793, 498] on button "Confirm" at bounding box center [784, 502] width 227 height 27
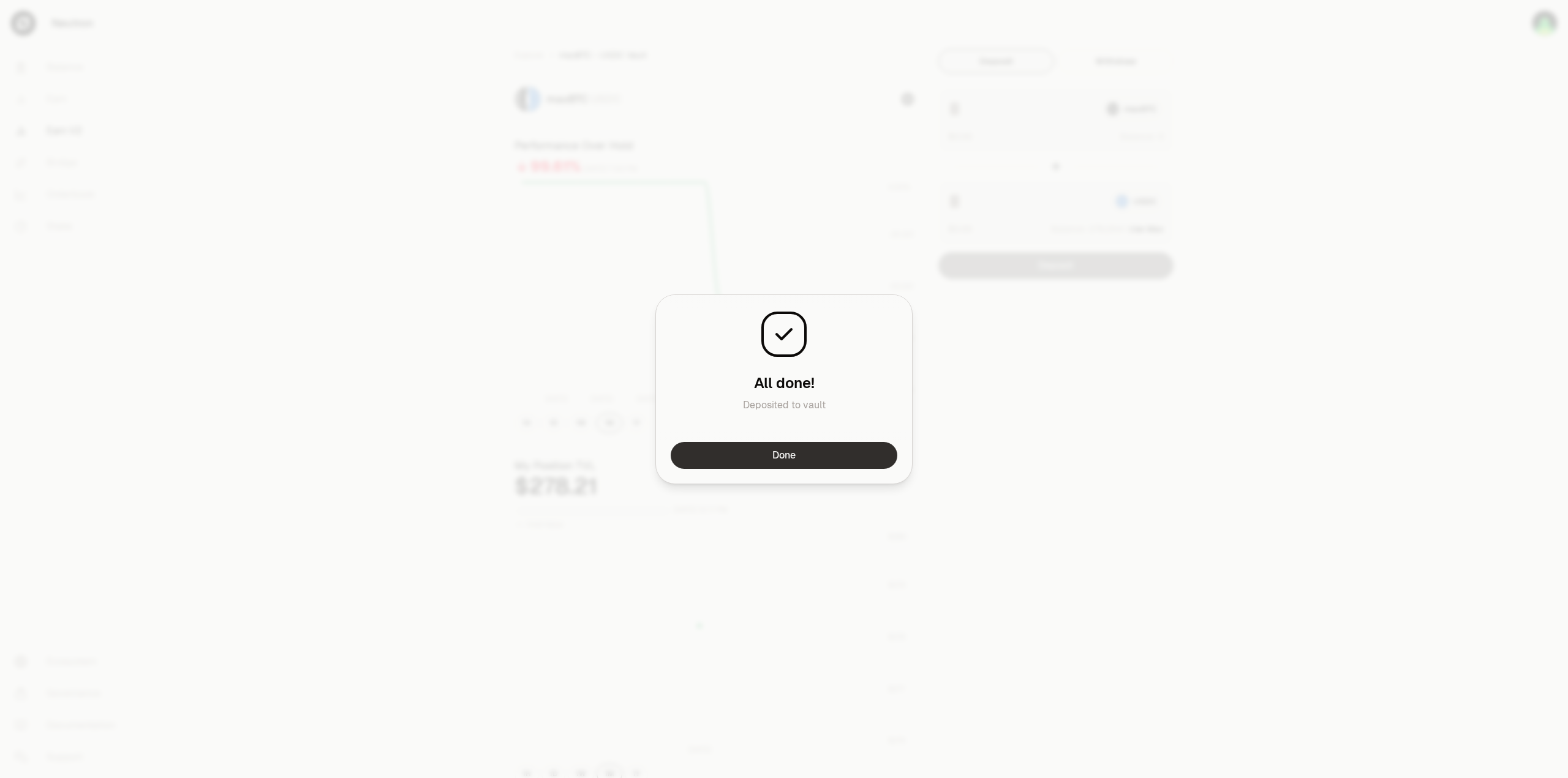
click at [830, 463] on button "Done" at bounding box center [784, 456] width 227 height 27
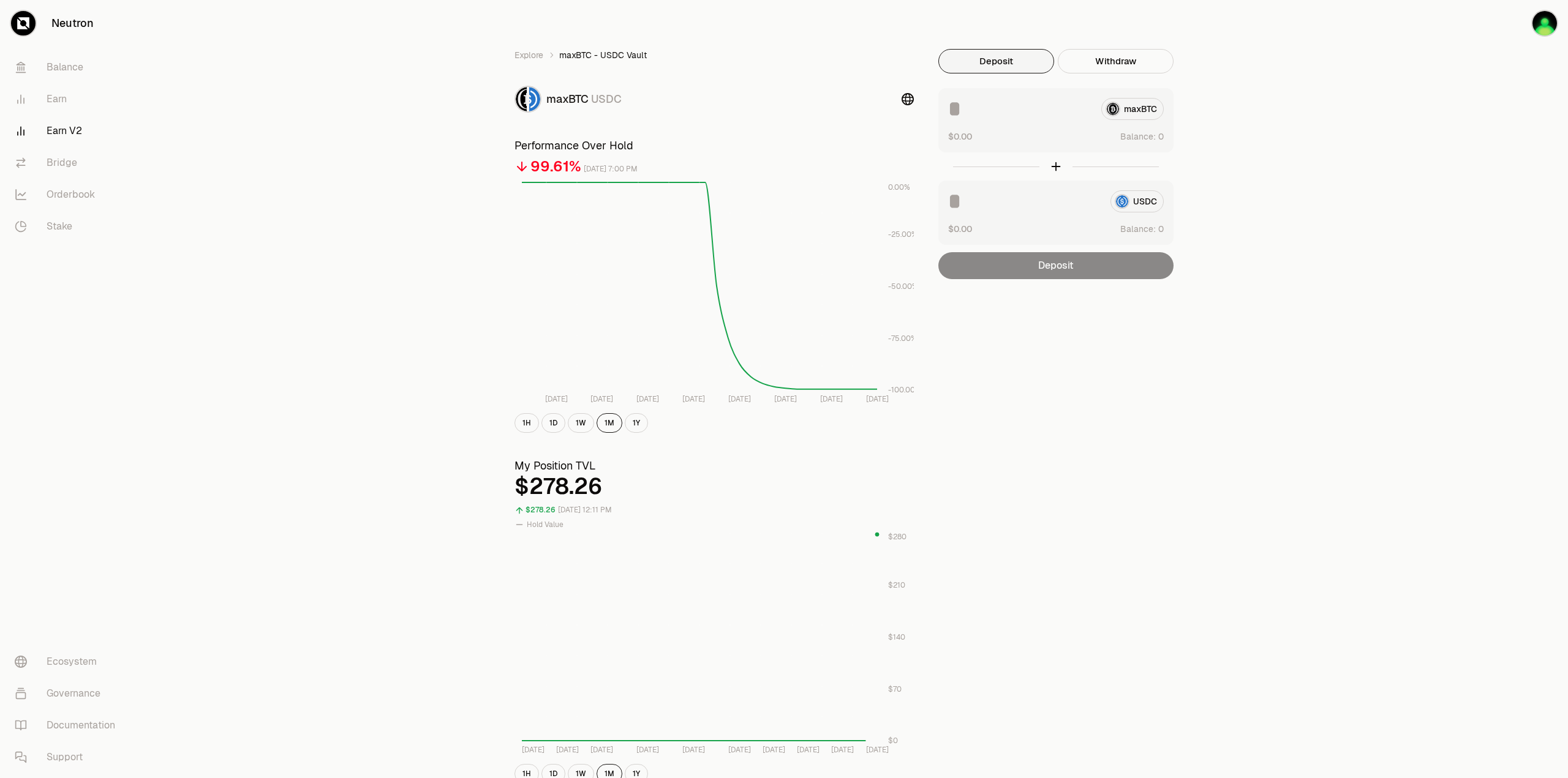
click at [392, 547] on div "Explore maxBTC - USDC Vault maxBTC USDC Performance Over Hold 99.61% September …" at bounding box center [852, 571] width 1431 height 1143
click at [62, 132] on link "Earn V2" at bounding box center [68, 131] width 127 height 32
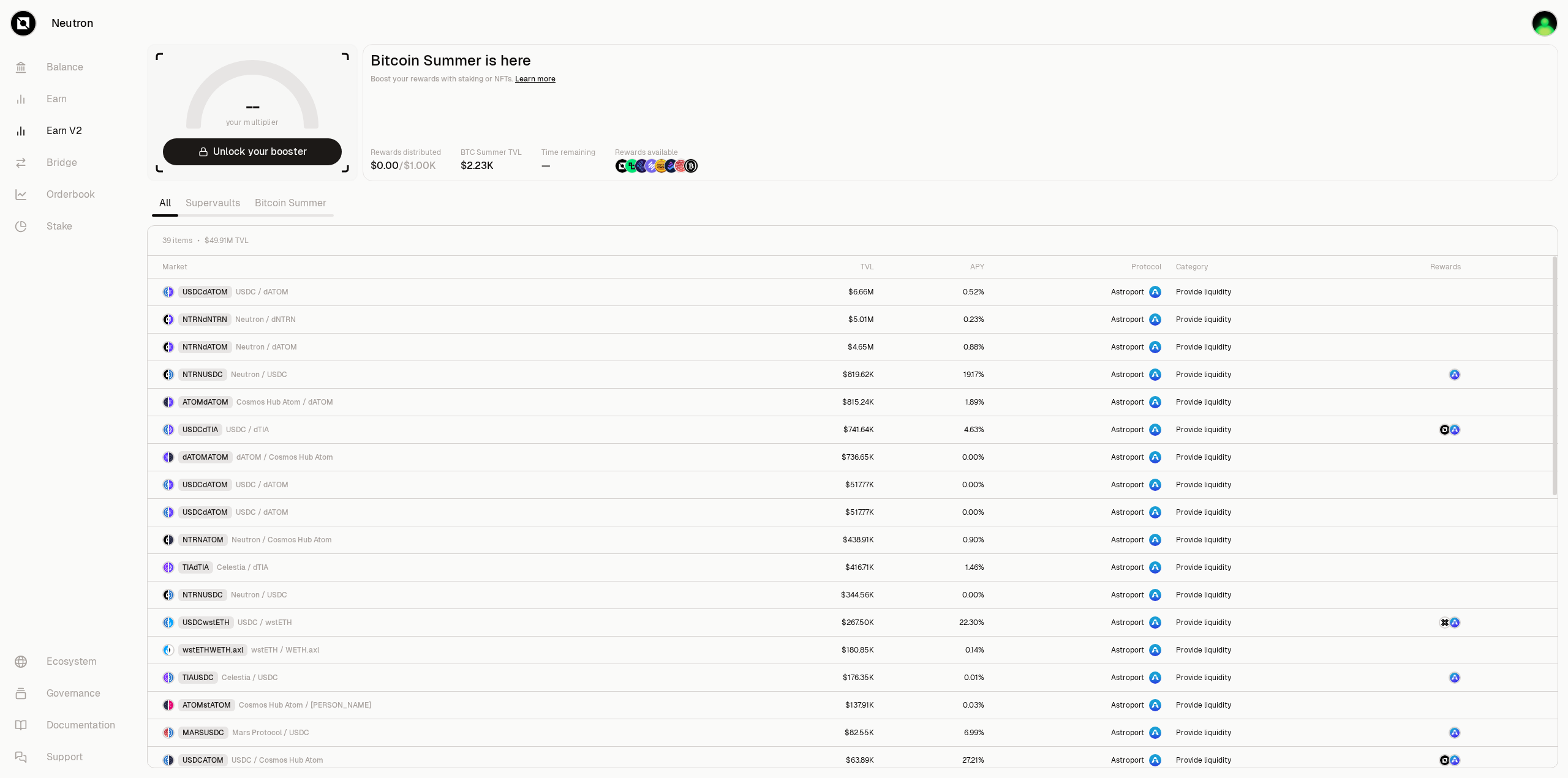
click at [933, 154] on div "Rewards distributed / BTC Summer TVL Time remaining — Rewards available" at bounding box center [960, 160] width 1180 height 27
click at [208, 205] on link "Supervaults" at bounding box center [212, 203] width 69 height 25
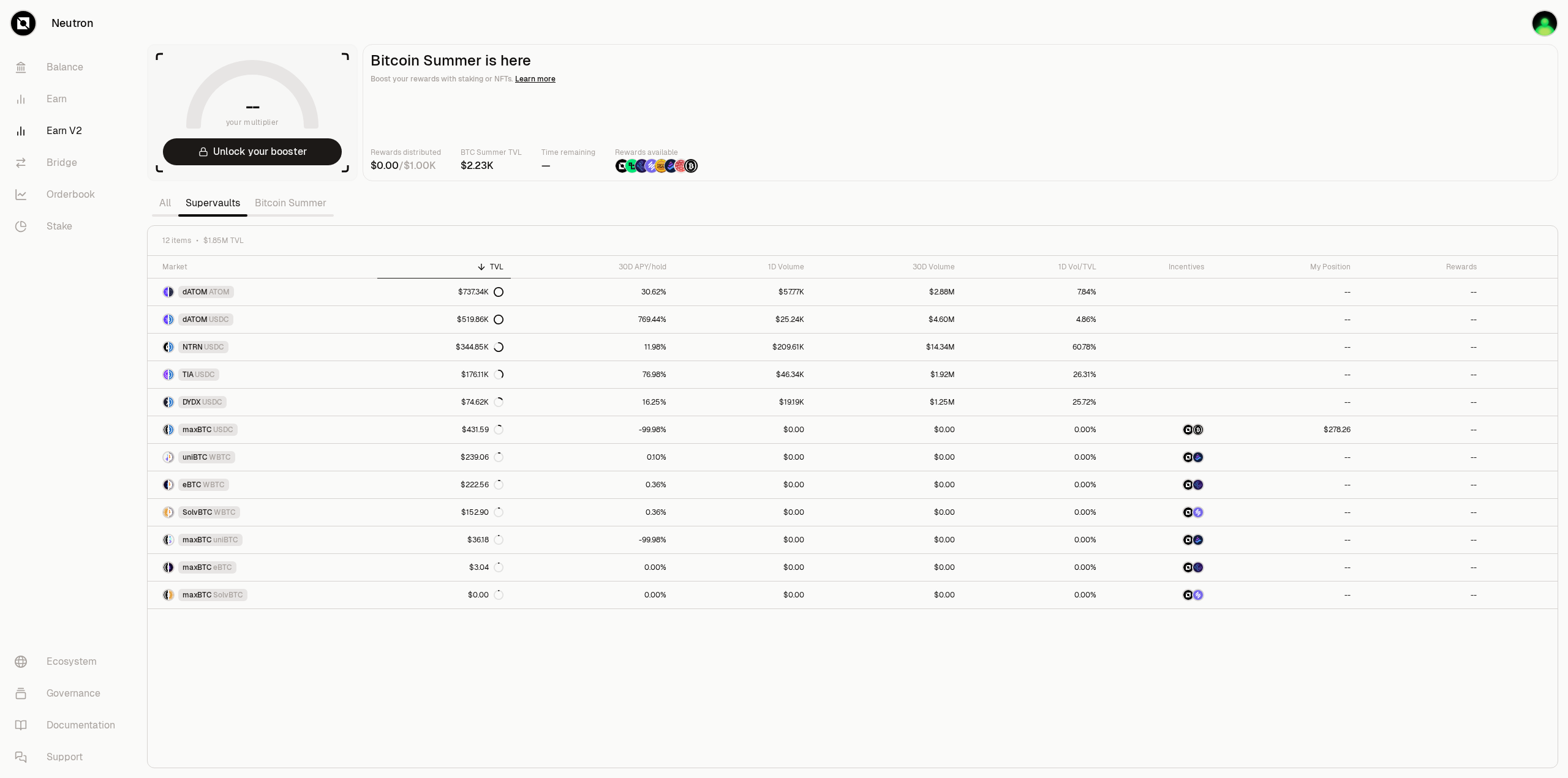
click at [485, 669] on div "Market TVL 30D APY/hold 1D Volume 30D Volume 1D Vol/TVL Incentives My Position …" at bounding box center [853, 511] width 1411 height 512
click at [478, 674] on div "Market TVL 30D APY/hold 1D Volume 30D Volume 1D Vol/TVL Incentives My Position …" at bounding box center [853, 511] width 1411 height 512
click at [210, 156] on button "Unlock your booster" at bounding box center [251, 152] width 179 height 27
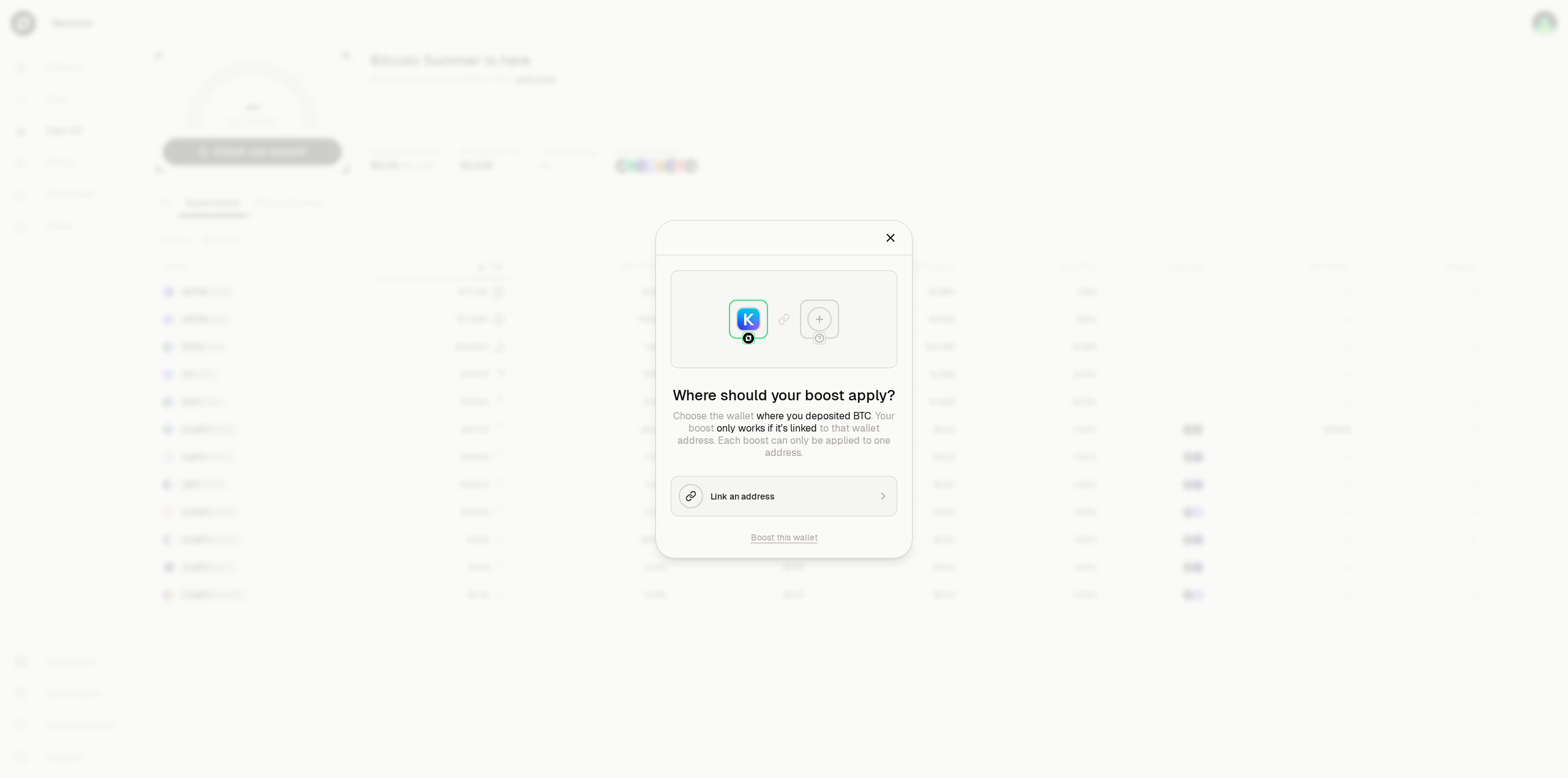
click at [887, 238] on icon "Close" at bounding box center [891, 238] width 14 height 14
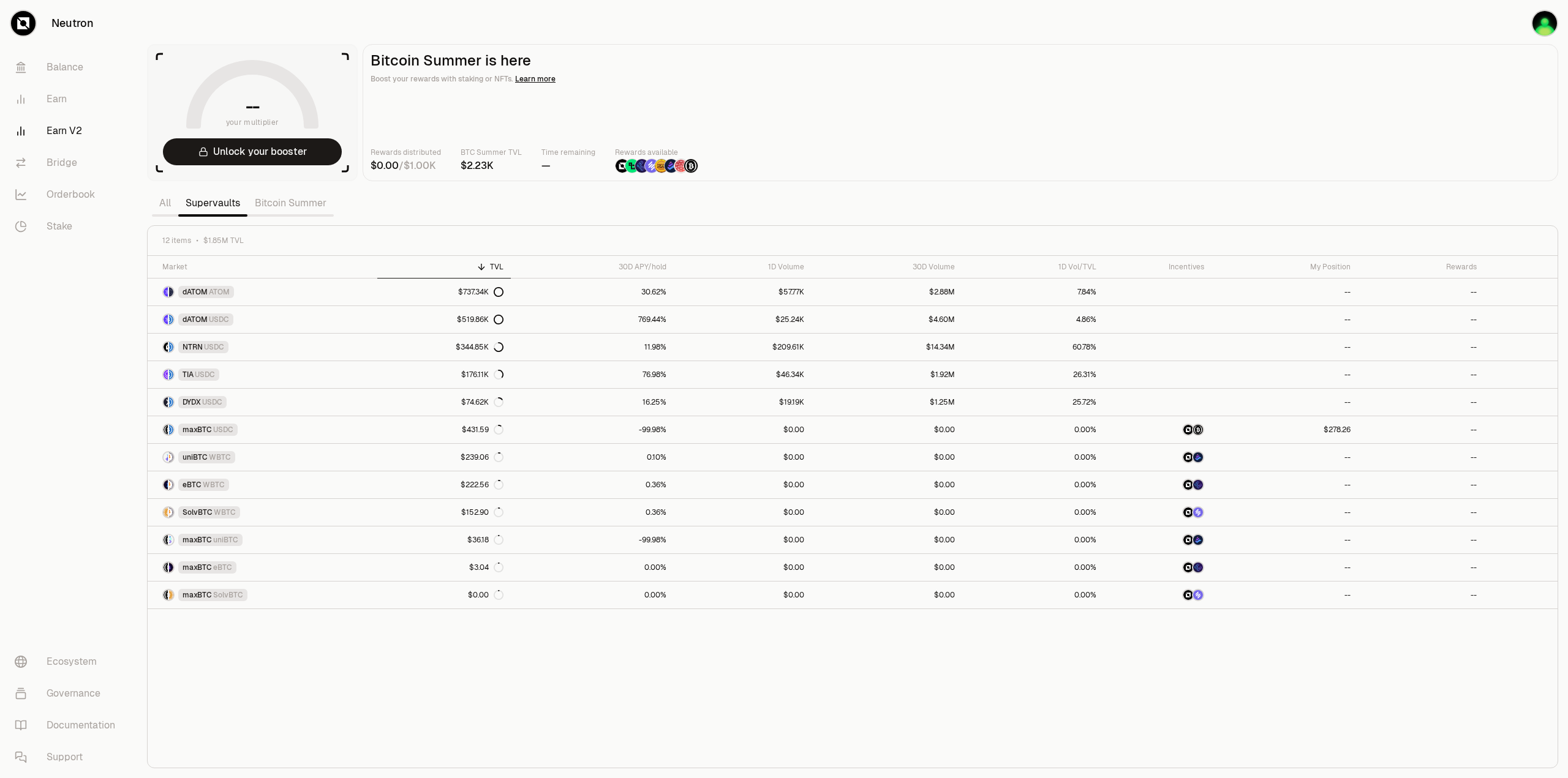
click at [877, 168] on div "Rewards distributed / BTC Summer TVL Time remaining — Rewards available" at bounding box center [960, 160] width 1180 height 27
click at [60, 106] on link "Earn" at bounding box center [68, 98] width 127 height 32
click at [54, 101] on link "Earn" at bounding box center [68, 98] width 127 height 32
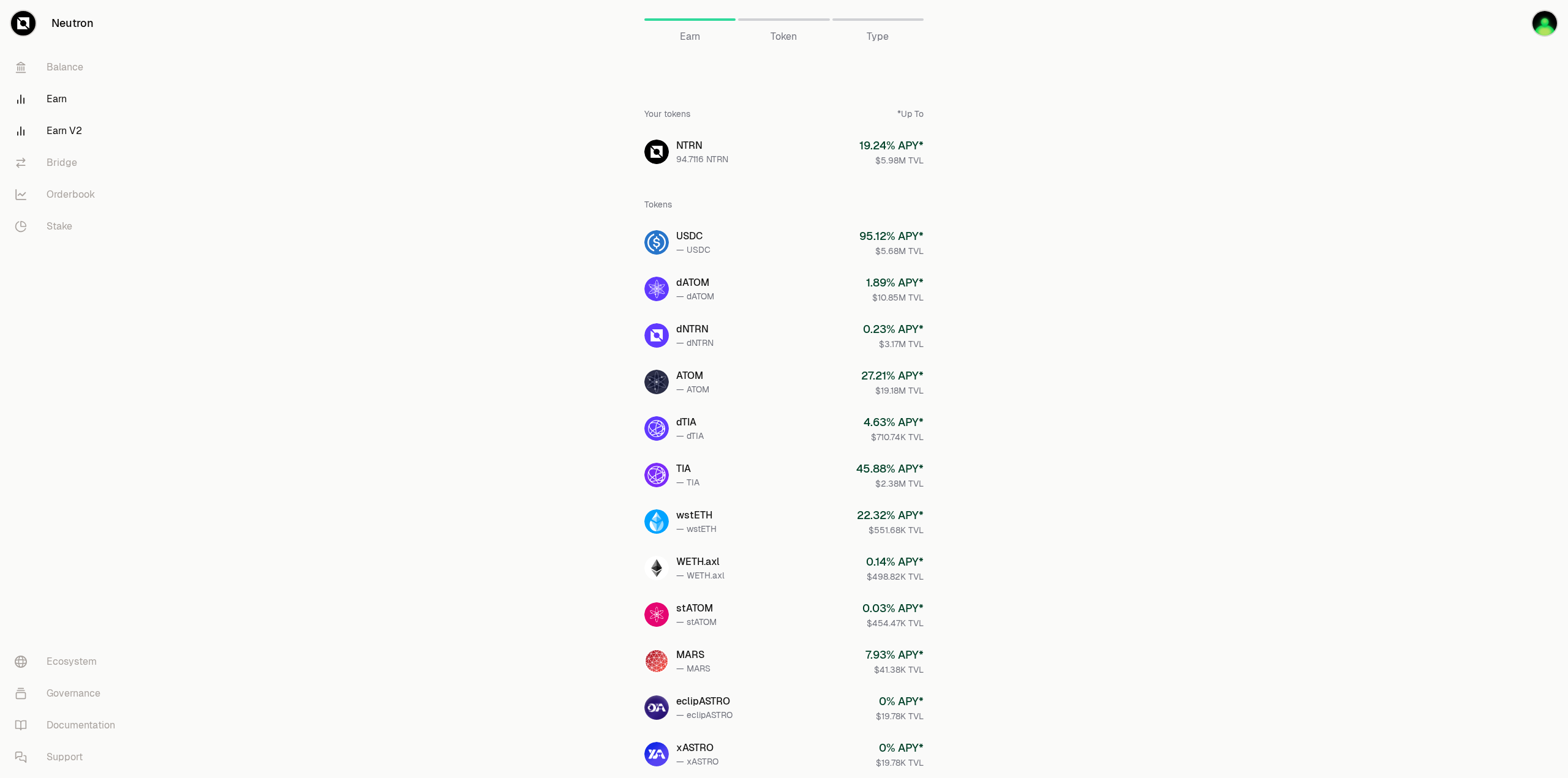
click at [68, 131] on link "Earn V2" at bounding box center [68, 131] width 127 height 32
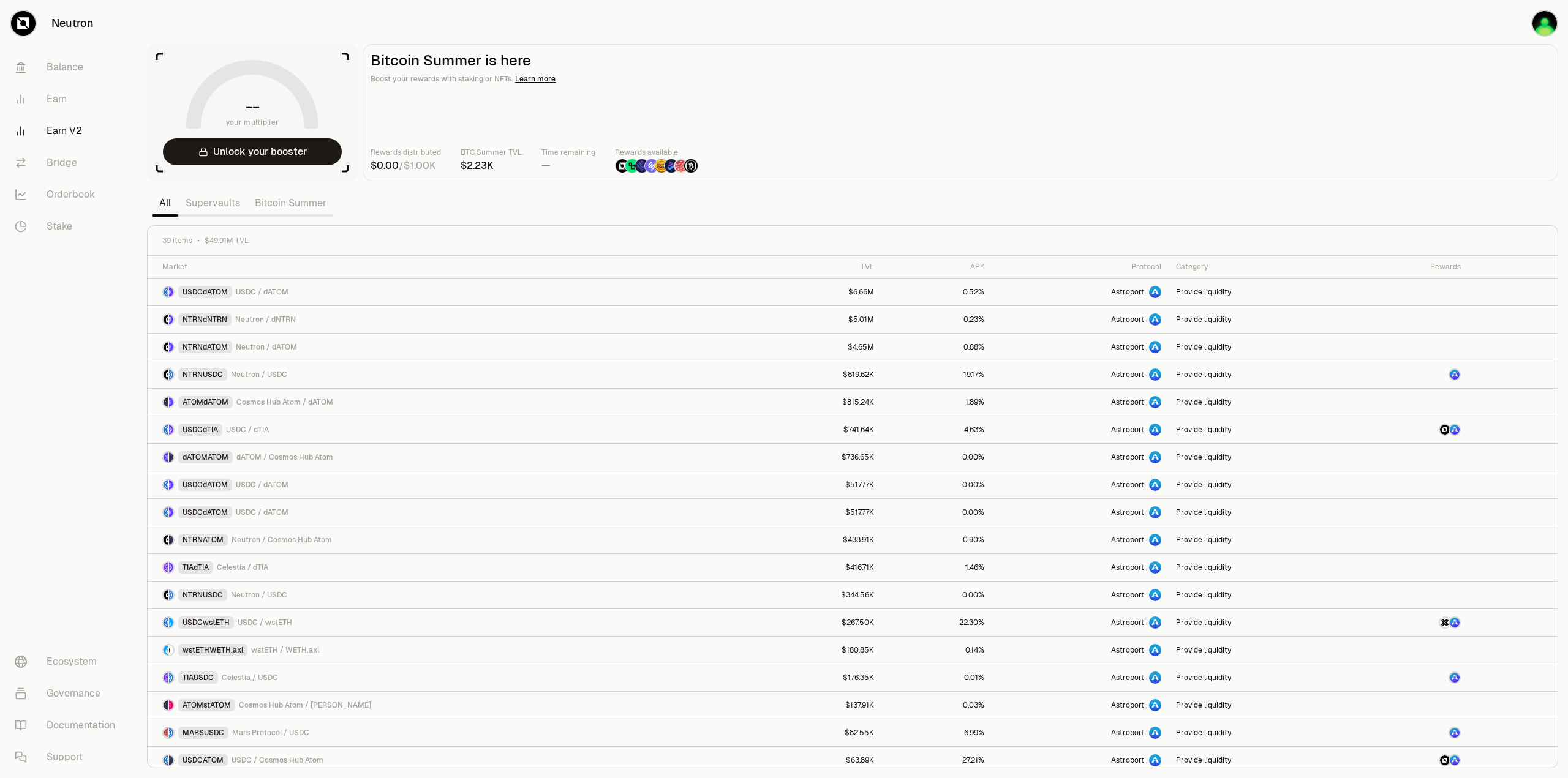
click at [218, 203] on link "Supervaults" at bounding box center [212, 203] width 69 height 25
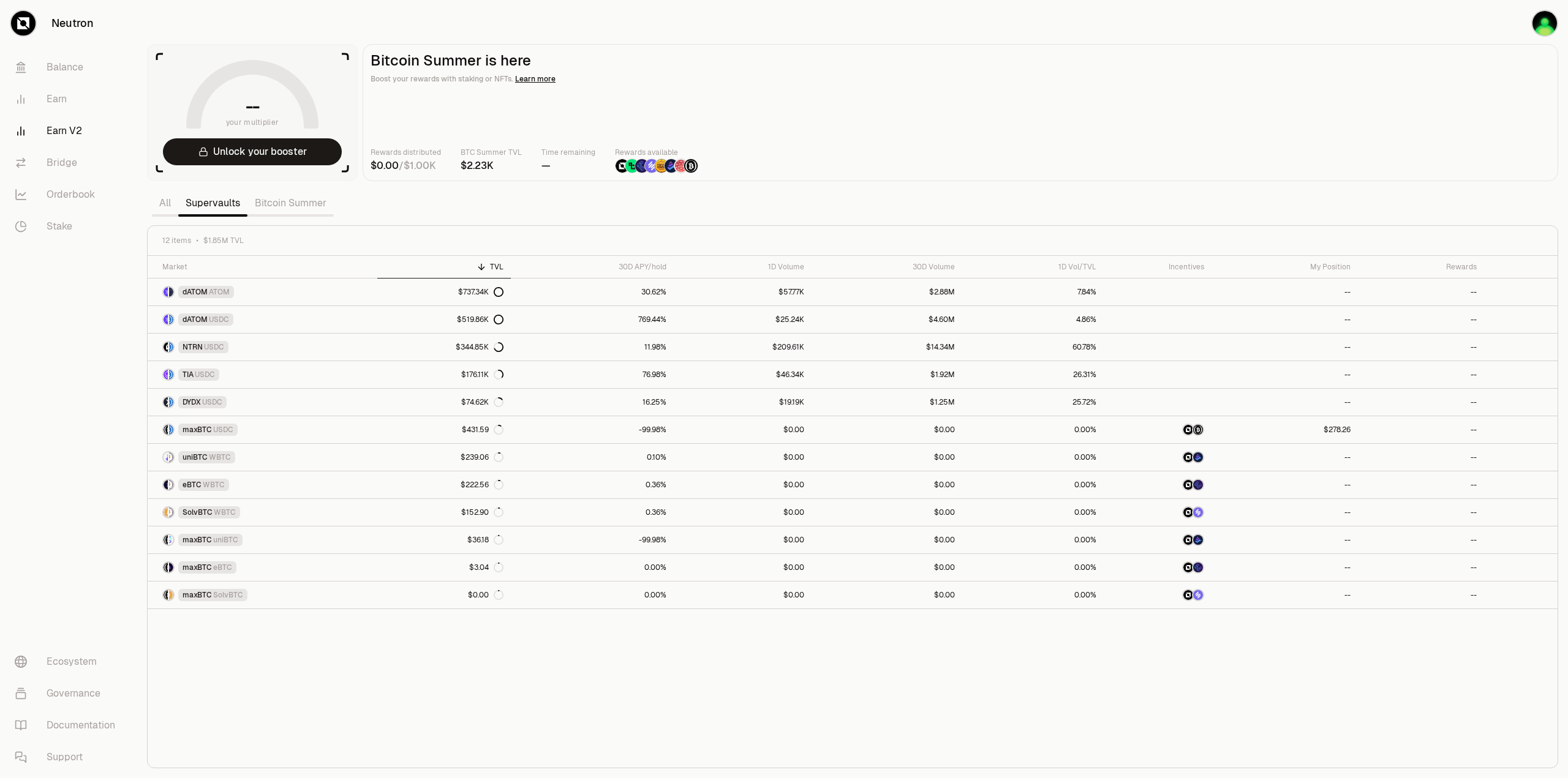
click at [647, 693] on div "Market TVL 30D APY/hold 1D Volume 30D Volume 1D Vol/TVL Incentives My Position …" at bounding box center [853, 511] width 1411 height 512
click at [431, 726] on div "Market TVL 30D APY/hold 1D Volume 30D Volume 1D Vol/TVL Incentives My Position …" at bounding box center [853, 511] width 1411 height 512
click at [490, 717] on div "Market TVL 30D APY/hold 1D Volume 30D Volume 1D Vol/TVL Incentives My Position …" at bounding box center [853, 511] width 1411 height 512
click at [713, 717] on div "Market TVL 30D APY/hold 1D Volume 30D Volume 1D Vol/TVL Incentives My Position …" at bounding box center [853, 511] width 1411 height 512
click at [725, 685] on div "Market TVL 30D APY/hold 1D Volume 30D Volume 1D Vol/TVL Incentives My Position …" at bounding box center [853, 511] width 1411 height 512
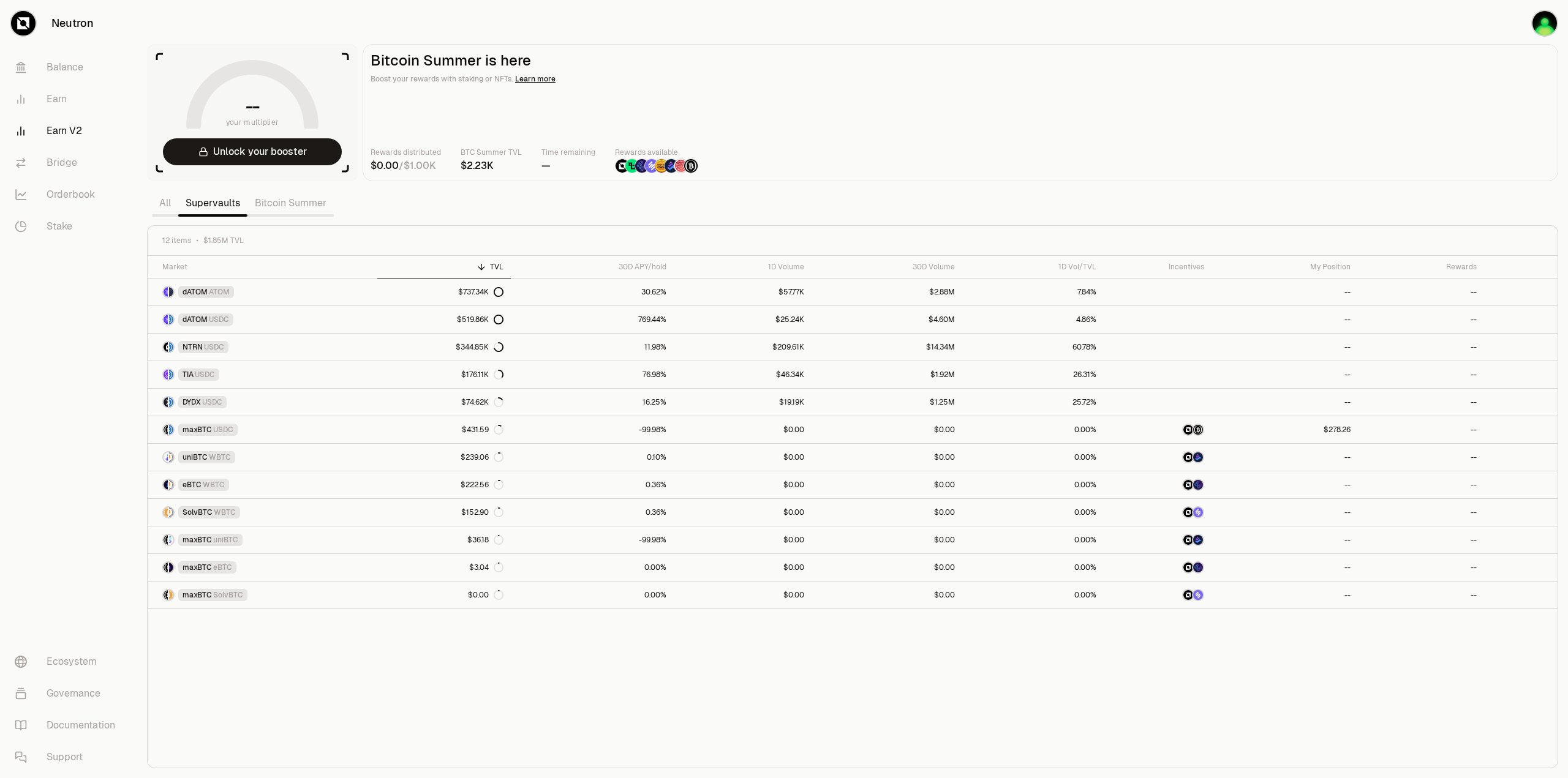
click at [352, 719] on div "Market TVL 30D APY/hold 1D Volume 30D Volume 1D Vol/TVL Incentives My Position …" at bounding box center [853, 511] width 1411 height 512
click at [717, 679] on div "Market TVL 30D APY/hold 1D Volume 30D Volume 1D Vol/TVL Incentives My Position …" at bounding box center [853, 511] width 1411 height 512
click at [1039, 155] on div "Rewards distributed / BTC Summer TVL Time remaining — Rewards available" at bounding box center [960, 160] width 1180 height 27
click at [607, 667] on div "Market TVL 30D APY/hold 1D Volume 30D Volume 1D Vol/TVL Incentives My Position …" at bounding box center [853, 511] width 1411 height 512
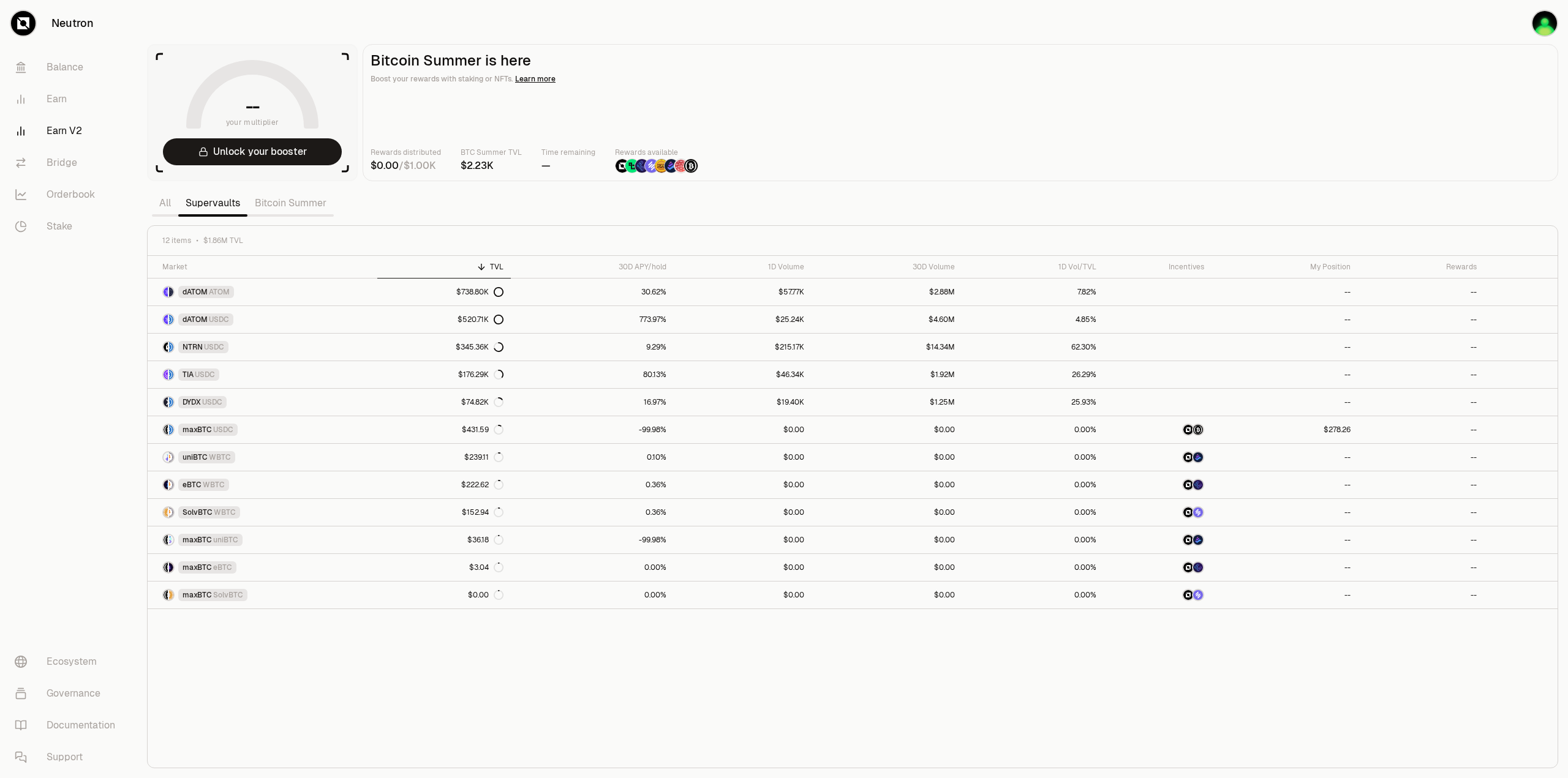
click at [553, 681] on div "Market TVL 30D APY/hold 1D Volume 30D Volume 1D Vol/TVL Incentives My Position …" at bounding box center [853, 511] width 1411 height 512
click at [875, 669] on div "Market TVL 30D APY/hold 1D Volume 30D Volume 1D Vol/TVL Incentives My Position …" at bounding box center [853, 511] width 1411 height 512
click at [1002, 133] on main "Bitcoin Summer is here Boost your rewards with staking or NFTs. Learn more Rewa…" at bounding box center [961, 113] width 1196 height 137
click at [560, 711] on div "Market TVL 30D APY/hold 1D Volume 30D Volume 1D Vol/TVL Incentives My Position …" at bounding box center [853, 511] width 1411 height 512
click at [299, 430] on link "maxBTC USDC" at bounding box center [263, 430] width 230 height 27
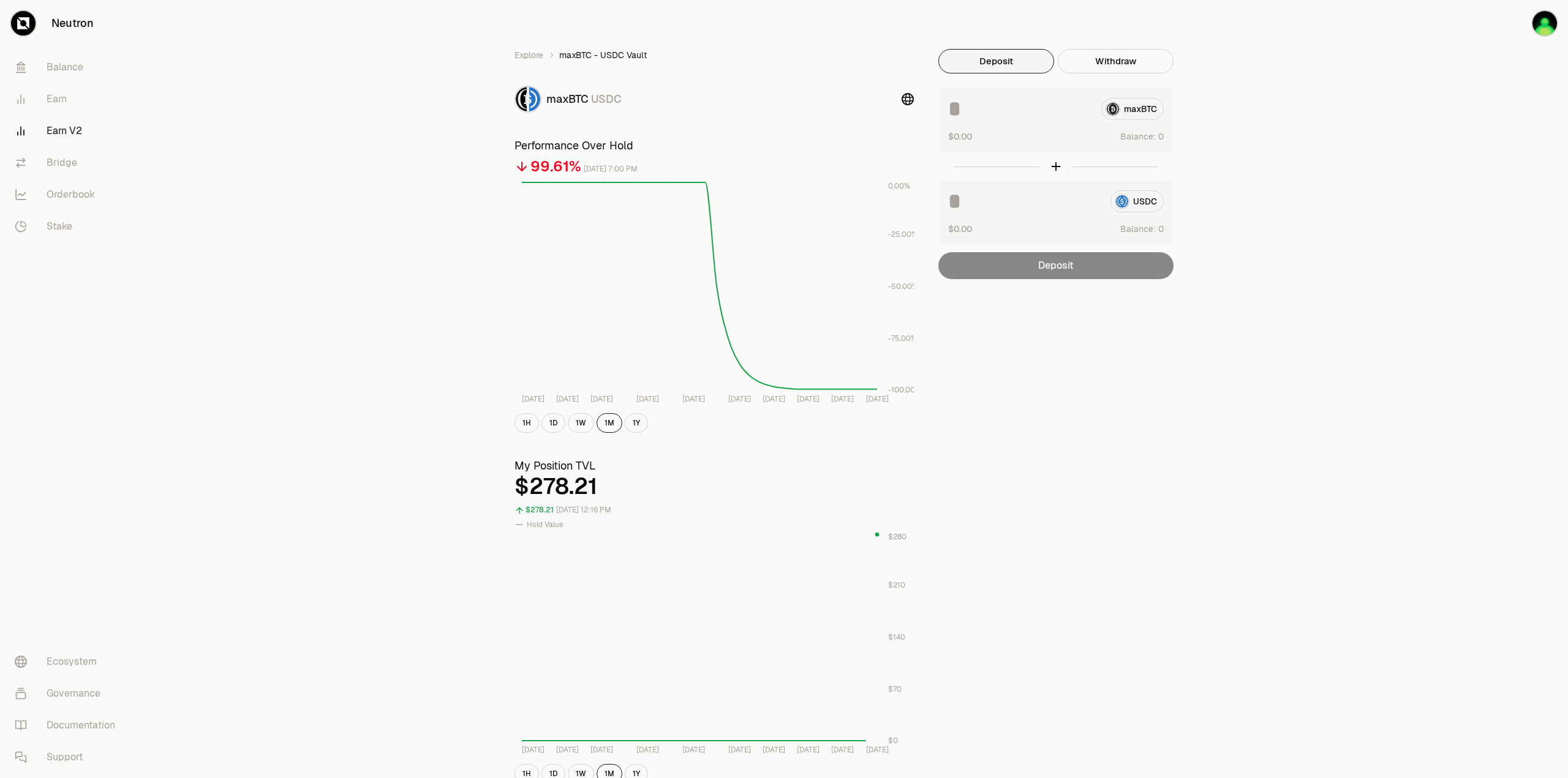
click at [527, 62] on div "Explore maxBTC - USDC Vault maxBTC USDC Performance Over Hold 99.61% September …" at bounding box center [713, 571] width 429 height 1045
click at [529, 53] on link "Explore" at bounding box center [530, 55] width 29 height 12
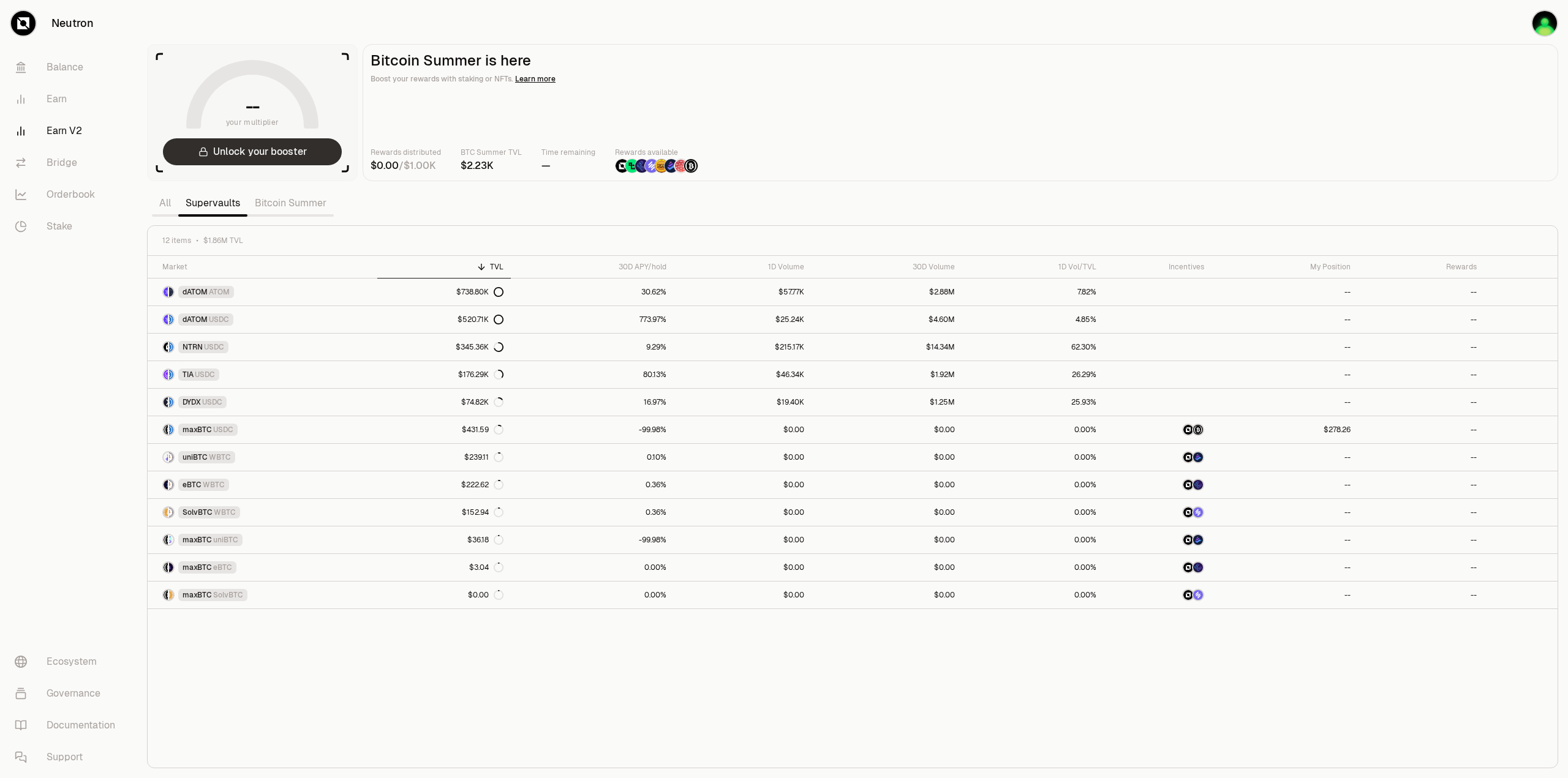
click at [251, 157] on button "Unlock your booster" at bounding box center [251, 152] width 179 height 27
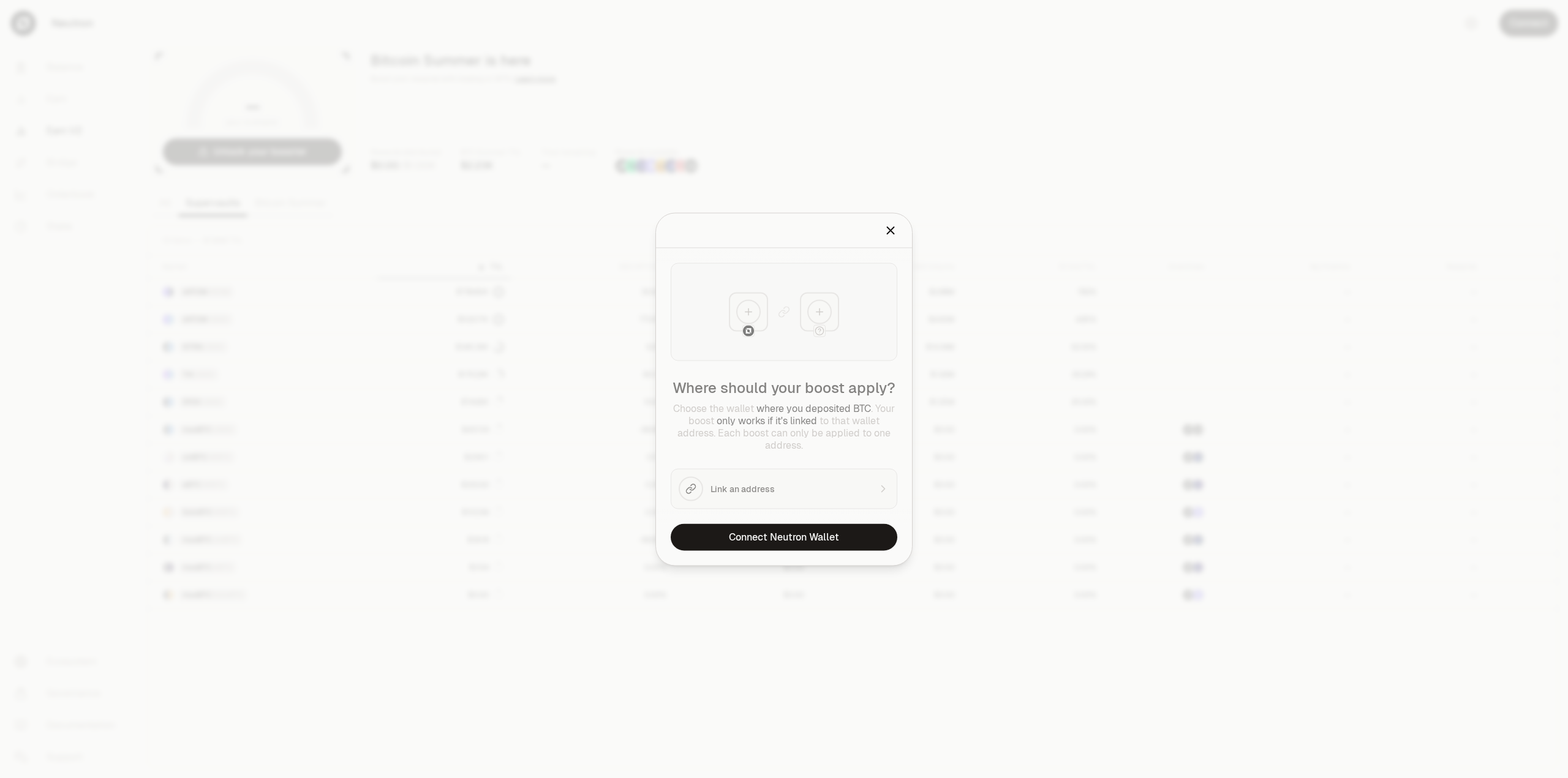
click at [895, 234] on icon "Close" at bounding box center [891, 231] width 7 height 7
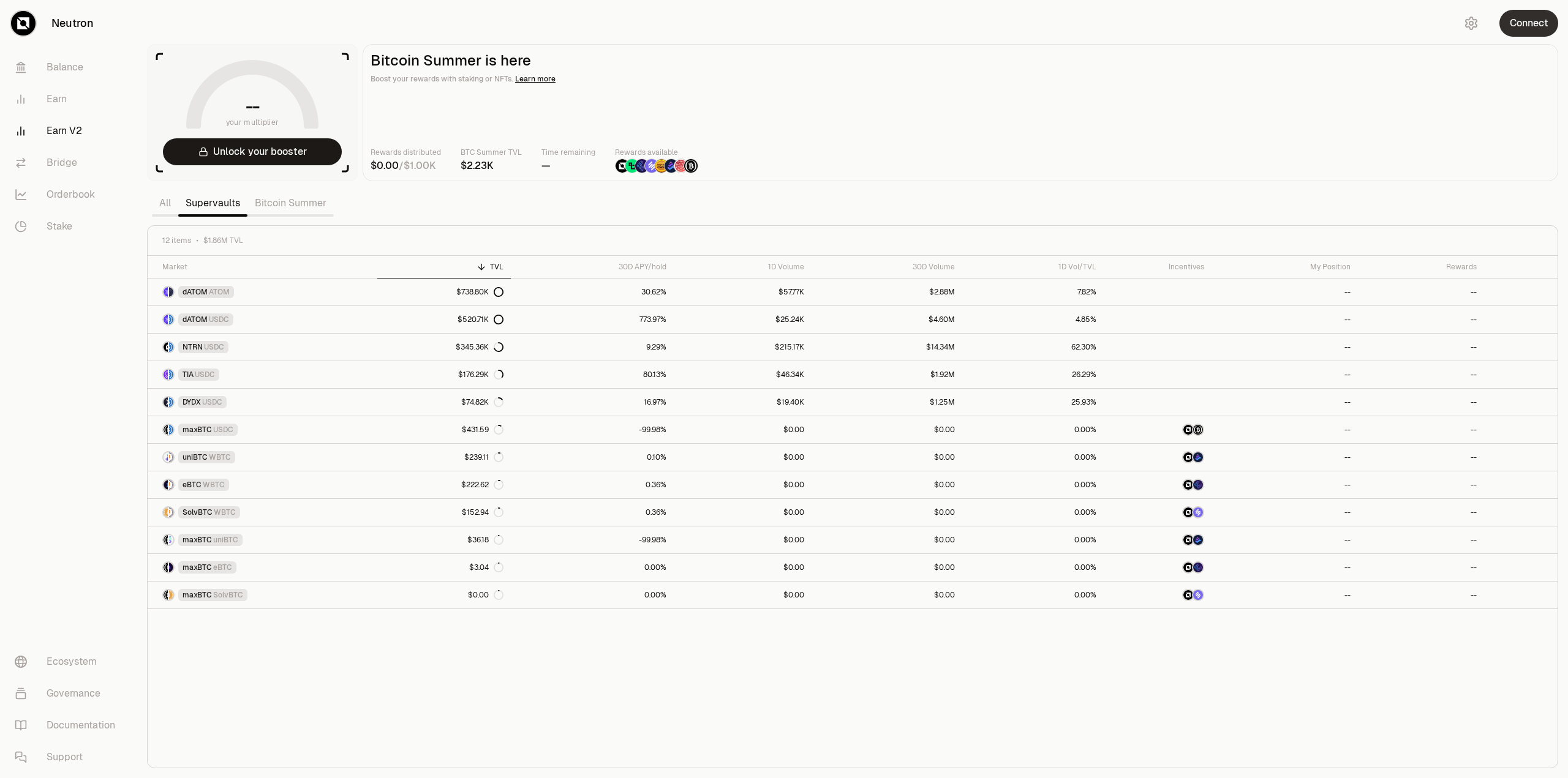
click at [1536, 21] on button "Connect" at bounding box center [1529, 23] width 59 height 27
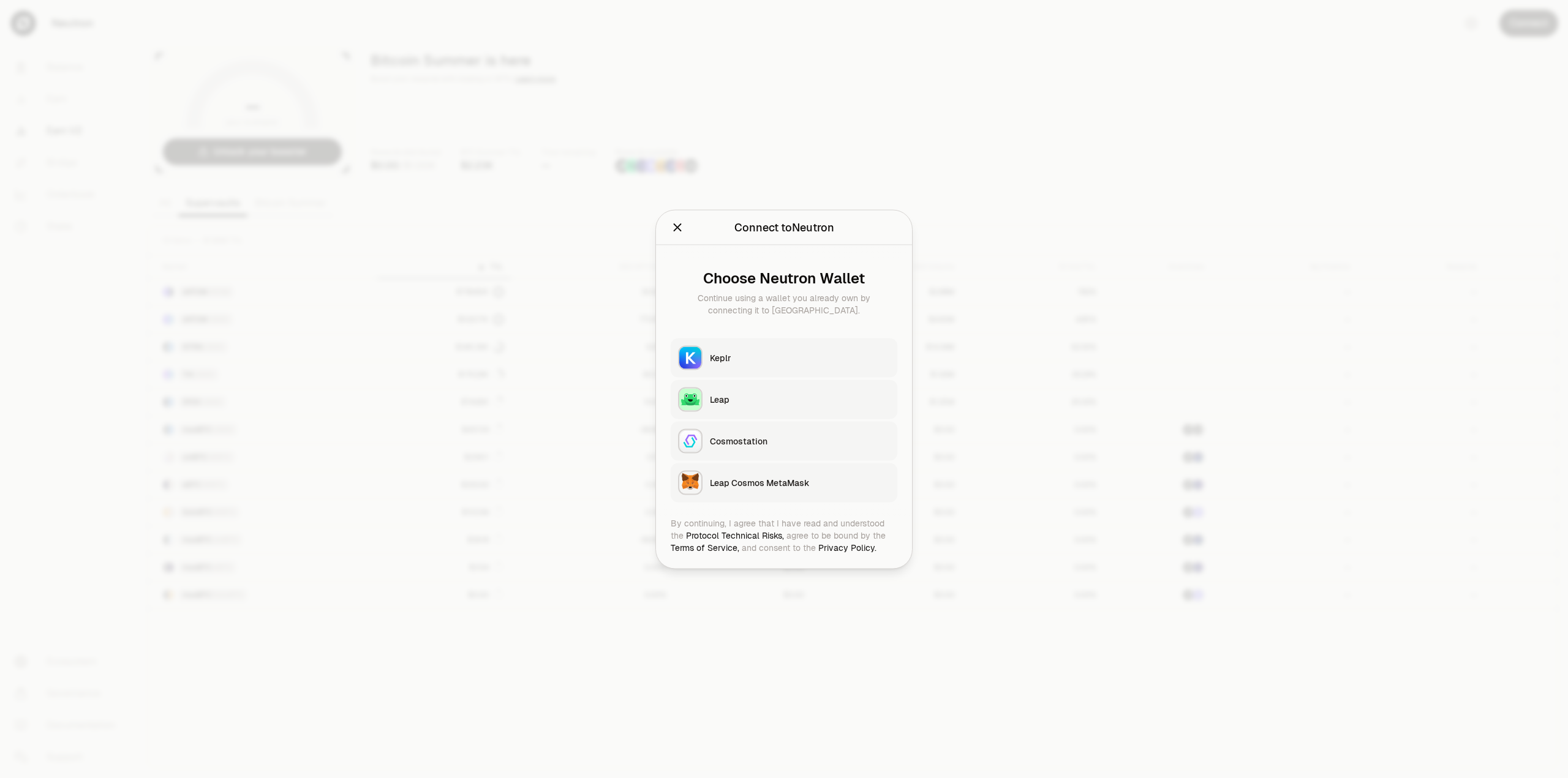
click at [786, 362] on div "Keplr" at bounding box center [800, 357] width 180 height 12
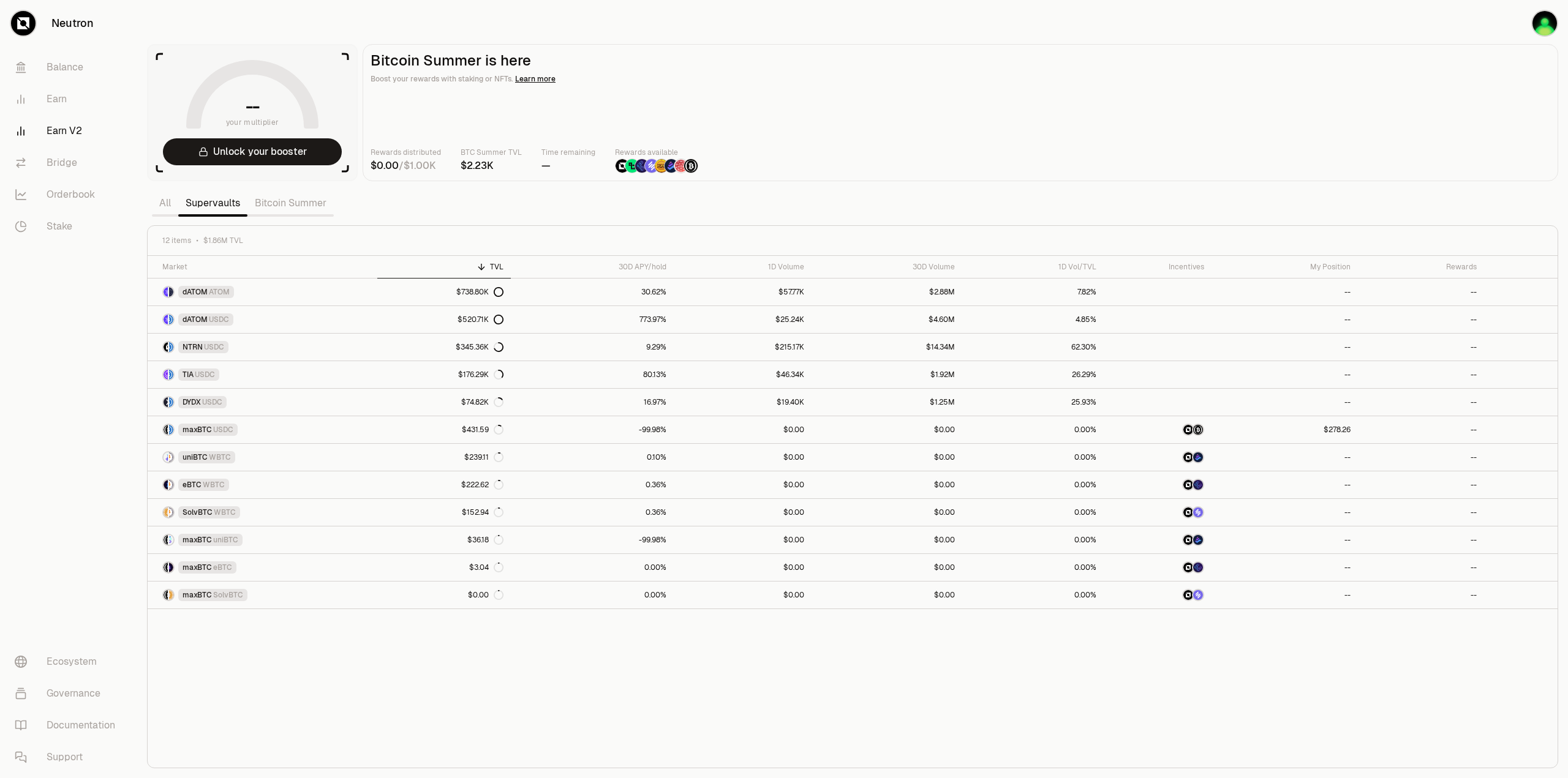
click at [968, 128] on main "Bitcoin Summer is here Boost your rewards with staking or NFTs. Learn more Rewa…" at bounding box center [961, 113] width 1196 height 137
click at [871, 690] on div "Market TVL 30D APY/hold 1D Volume 30D Volume 1D Vol/TVL Incentives My Position …" at bounding box center [853, 511] width 1411 height 512
click at [586, 693] on div "Market TVL 30D APY/hold 1D Volume 30D Volume 1D Vol/TVL Incentives My Position …" at bounding box center [853, 511] width 1411 height 512
click at [442, 717] on div "Market TVL 30D APY/hold 1D Volume 30D Volume 1D Vol/TVL Incentives My Position …" at bounding box center [853, 511] width 1411 height 512
click at [463, 692] on div "Market TVL 30D APY/hold 1D Volume 30D Volume 1D Vol/TVL Incentives My Position …" at bounding box center [853, 511] width 1411 height 512
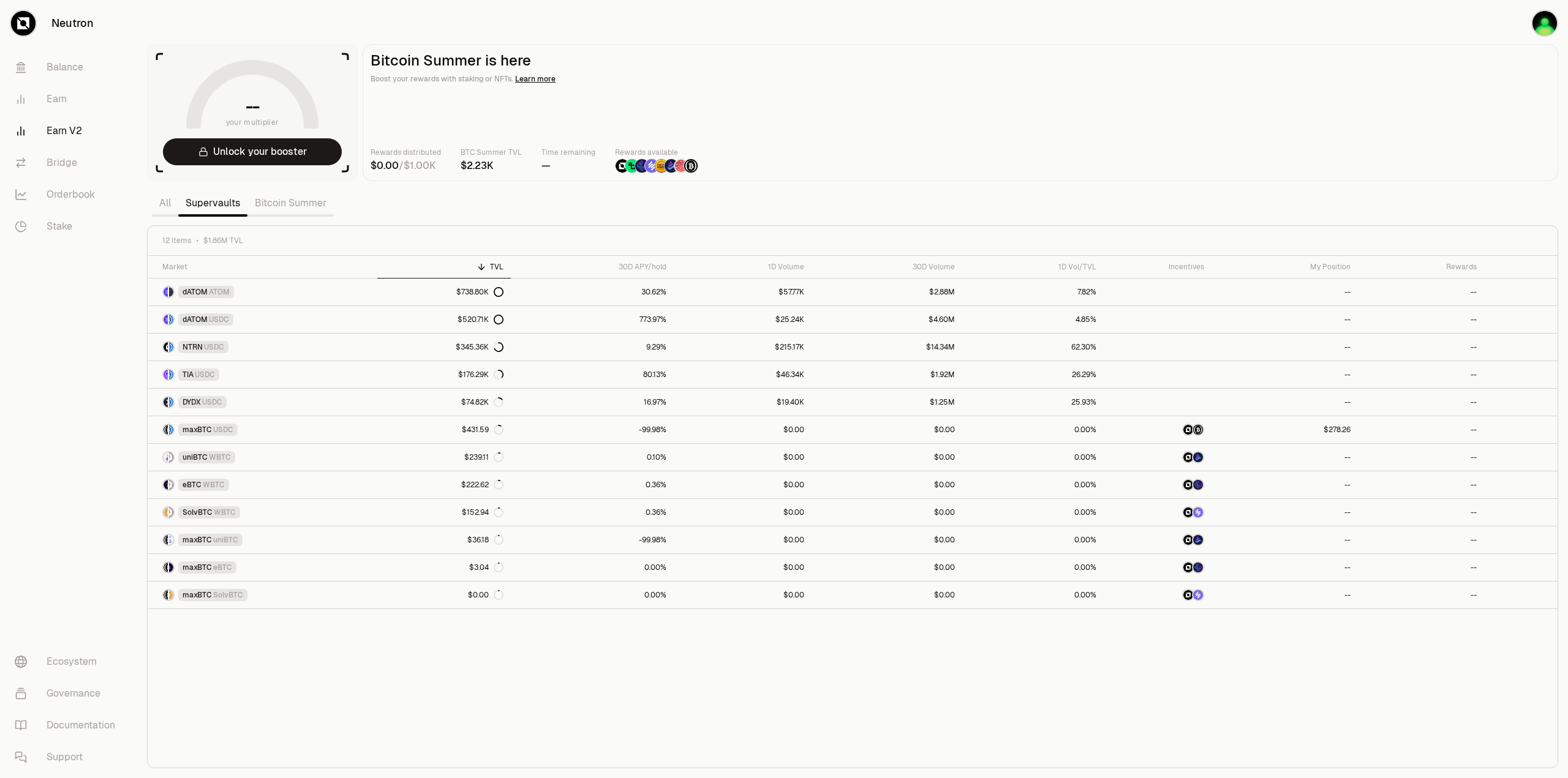
click at [726, 658] on div "Market TVL 30D APY/hold 1D Volume 30D Volume 1D Vol/TVL Incentives My Position …" at bounding box center [853, 511] width 1411 height 512
click at [333, 680] on div "Market TVL 30D APY/hold 1D Volume 30D Volume 1D Vol/TVL Incentives My Position …" at bounding box center [853, 511] width 1411 height 512
click at [789, 657] on div "Market TVL 30D APY/hold 1D Volume 30D Volume 1D Vol/TVL Incentives My Position …" at bounding box center [853, 511] width 1411 height 512
click at [532, 678] on div "Market TVL 30D APY/hold 1D Volume 30D Volume 1D Vol/TVL Incentives My Position …" at bounding box center [853, 511] width 1411 height 512
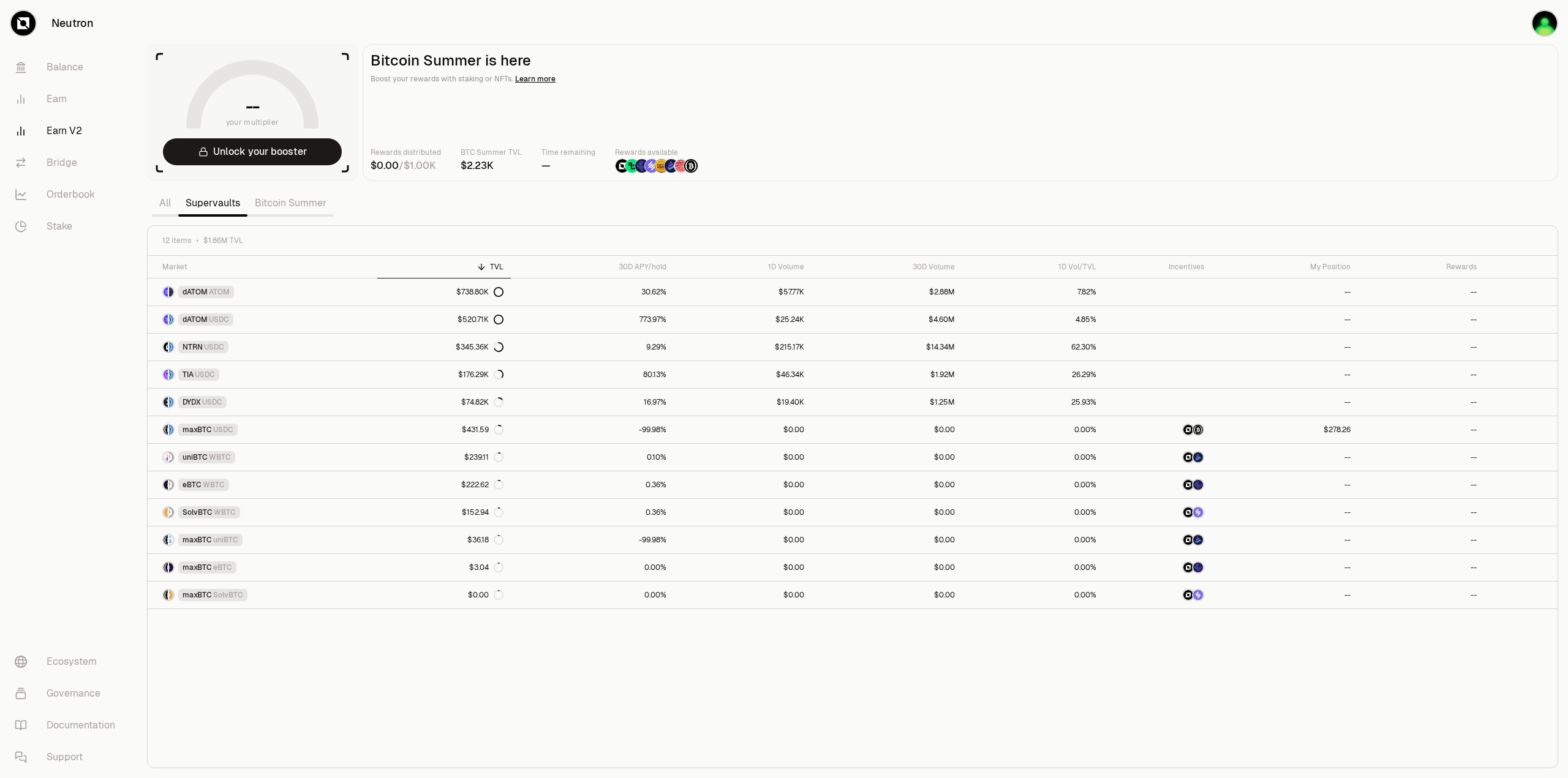
click at [56, 131] on link "Earn V2" at bounding box center [68, 131] width 127 height 32
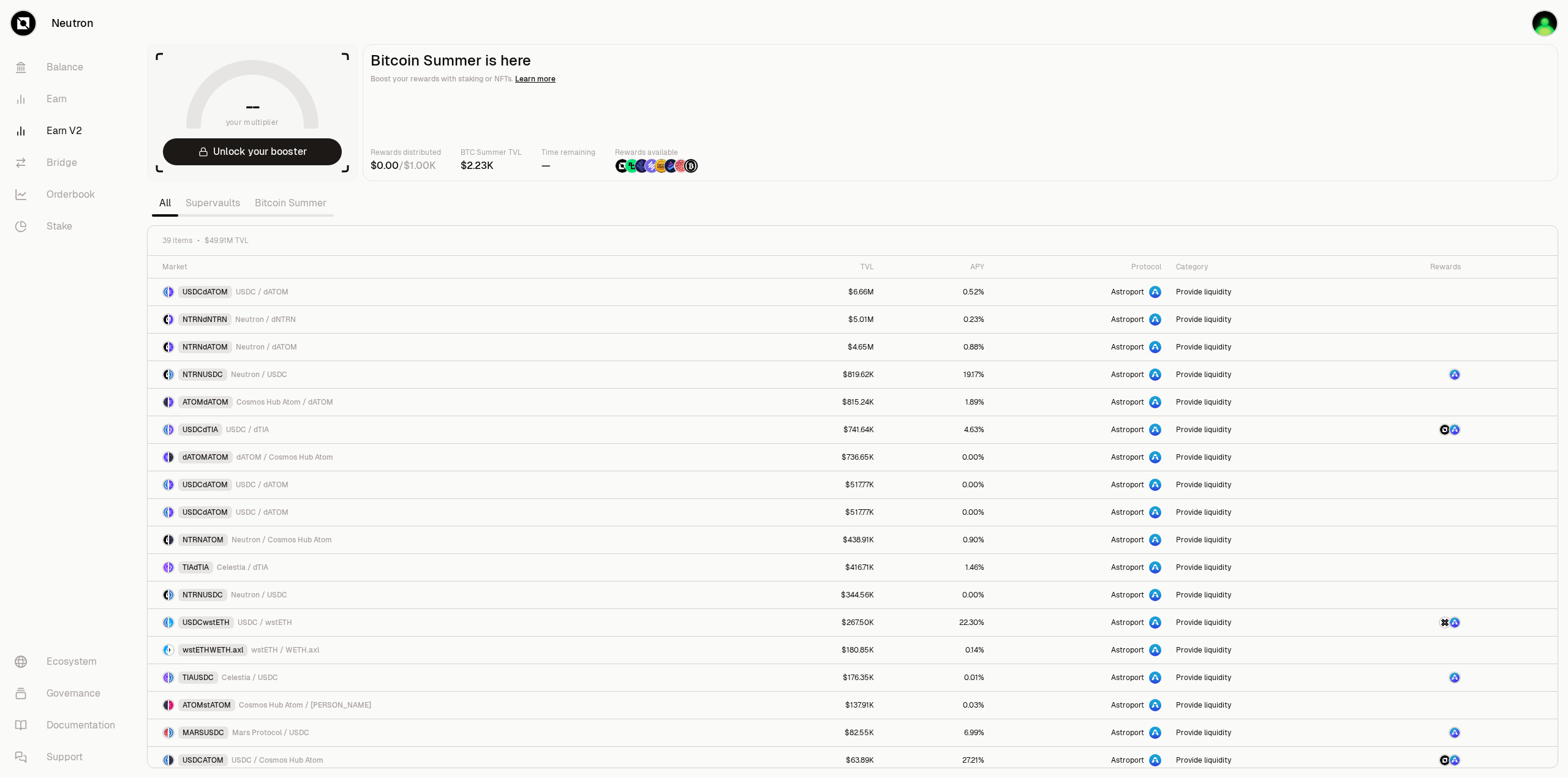
click at [912, 151] on div "Rewards distributed / BTC Summer TVL Time remaining — Rewards available" at bounding box center [960, 160] width 1180 height 27
click at [992, 168] on div "Rewards distributed / BTC Summer TVL Time remaining — Rewards available" at bounding box center [960, 160] width 1180 height 27
click at [1120, 155] on div "Rewards distributed / BTC Summer TVL Time remaining — Rewards available" at bounding box center [960, 160] width 1180 height 27
click at [309, 212] on link "Bitcoin Summer" at bounding box center [290, 203] width 86 height 25
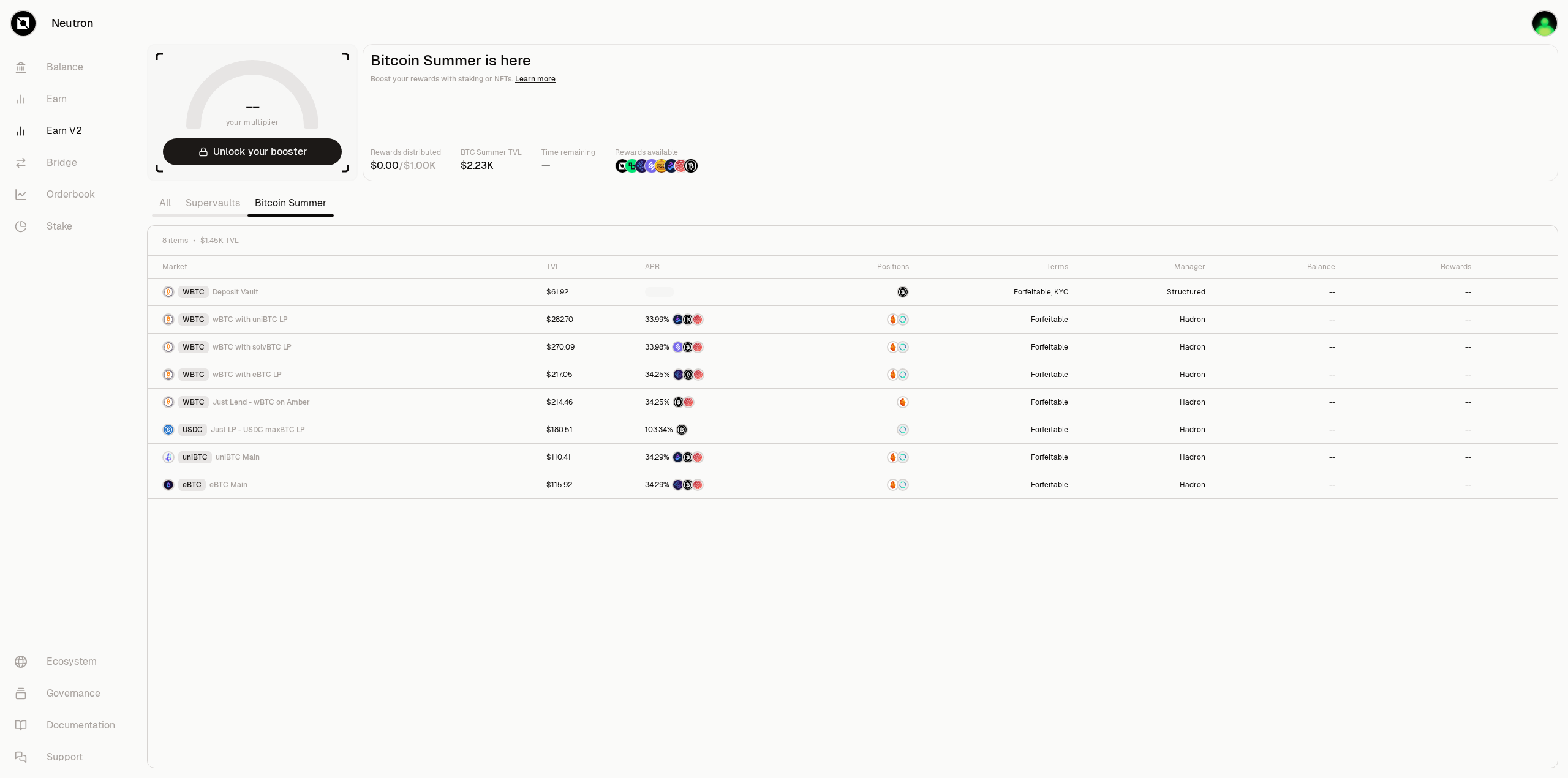
click at [525, 77] on span "Learn more" at bounding box center [535, 79] width 40 height 9
click at [544, 83] on span "Learn more" at bounding box center [535, 79] width 40 height 9
click at [680, 646] on div "Market TVL APR Positions Terms Manager Balance Rewards WBTC Deposit Vault $61.9…" at bounding box center [853, 511] width 1411 height 512
click at [571, 586] on div "Market TVL APR Positions Terms Manager Balance Rewards WBTC Deposit Vault $61.9…" at bounding box center [853, 511] width 1411 height 512
click at [835, 592] on div "Market TVL APR Positions Terms Manager Balance Rewards WBTC Deposit Vault $61.9…" at bounding box center [853, 511] width 1411 height 512
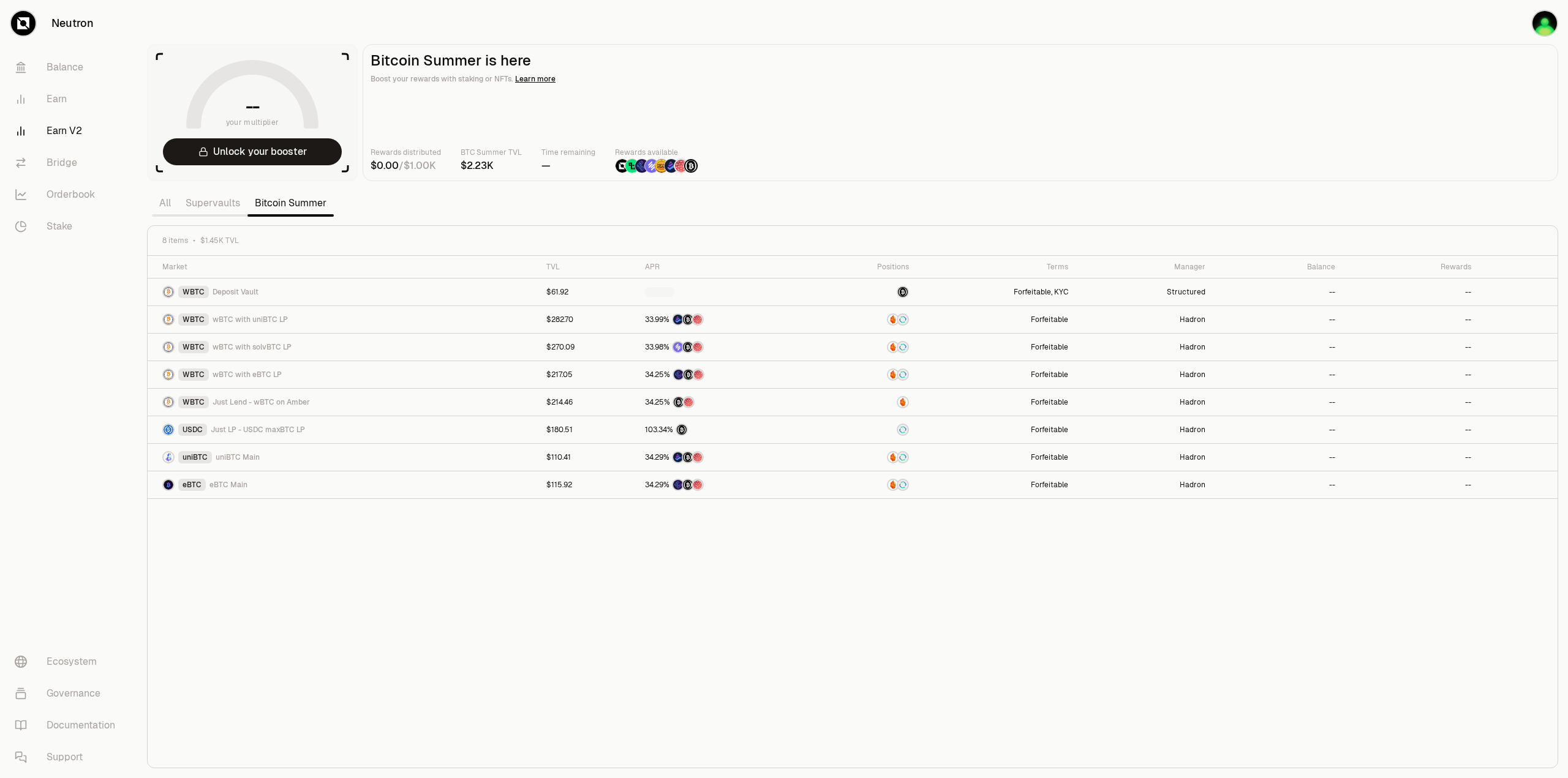
click at [649, 620] on div "Market TVL APR Positions Terms Manager Balance Rewards WBTC Deposit Vault $61.9…" at bounding box center [853, 511] width 1411 height 512
click at [483, 620] on div "Market TVL APR Positions Terms Manager Balance Rewards WBTC Deposit Vault $61.9…" at bounding box center [853, 511] width 1411 height 512
click at [603, 634] on div "Market TVL APR Positions Terms Manager Balance Rewards WBTC Deposit Vault $61.9…" at bounding box center [853, 511] width 1411 height 512
click at [912, 151] on div "Rewards distributed / BTC Summer TVL Time remaining — Rewards available" at bounding box center [960, 160] width 1180 height 27
click at [272, 151] on button "Unlock your booster" at bounding box center [251, 152] width 179 height 27
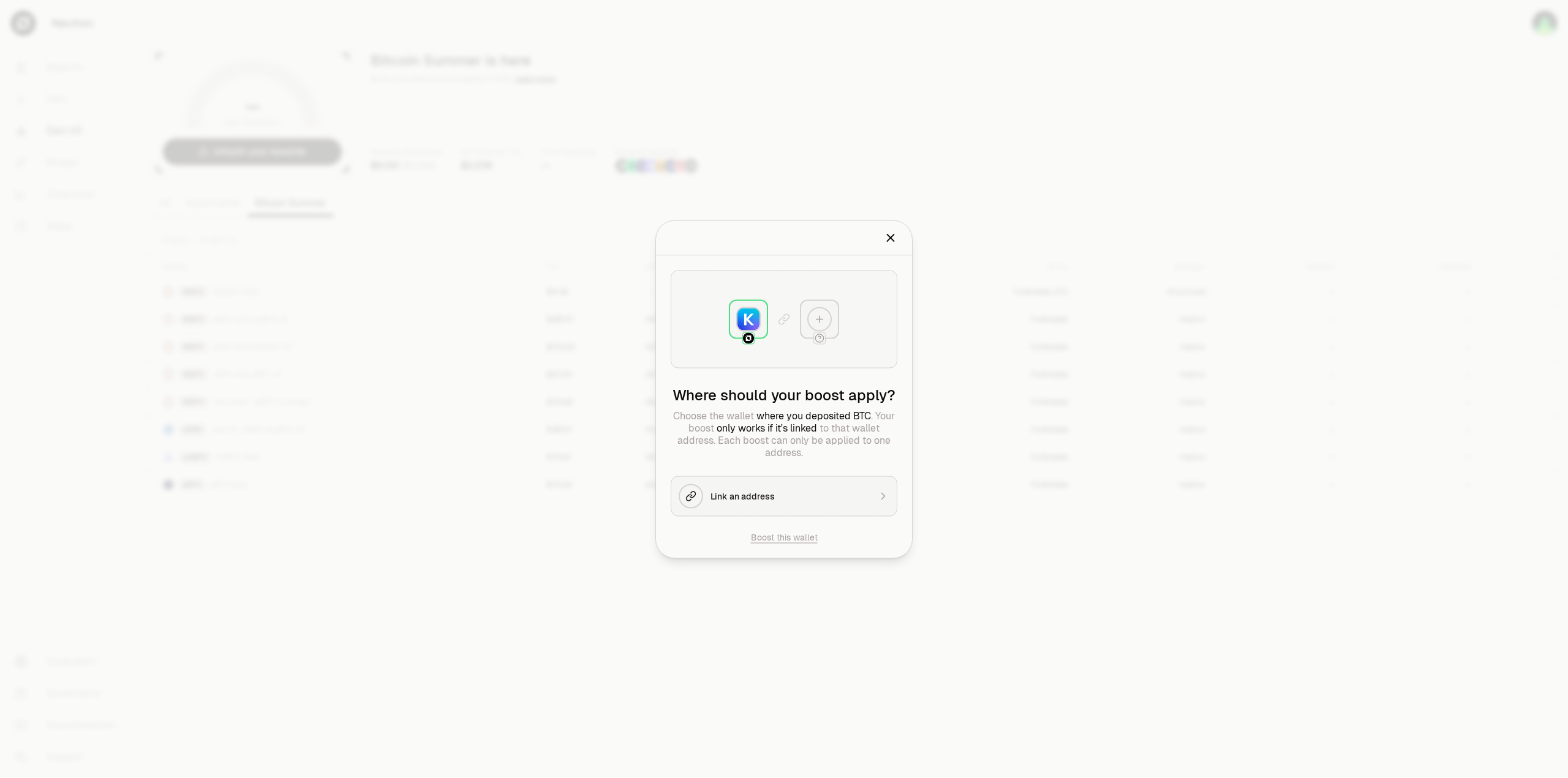
click at [482, 639] on div at bounding box center [784, 389] width 1568 height 778
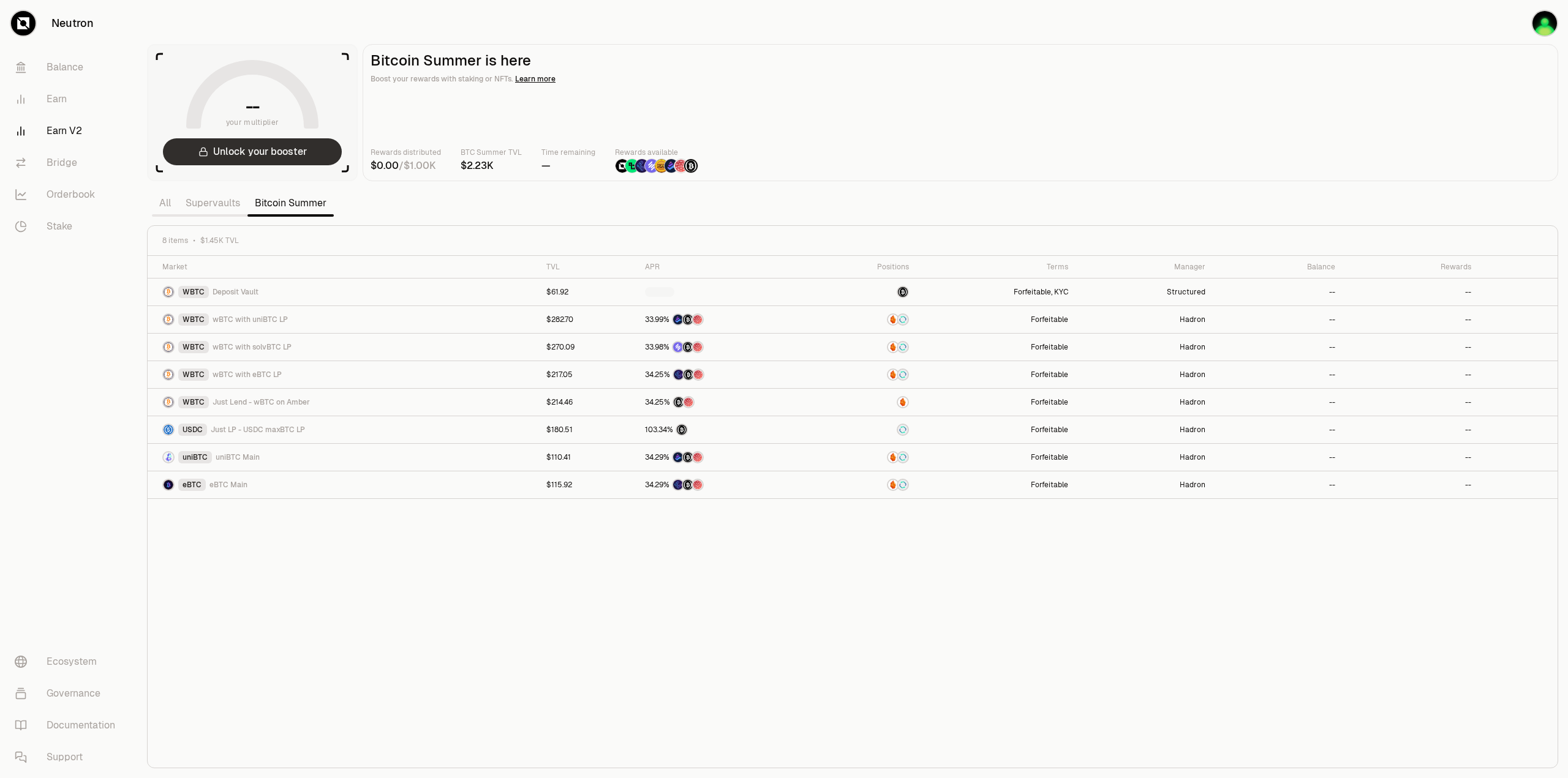
click at [296, 149] on button "Unlock your booster" at bounding box center [251, 152] width 179 height 27
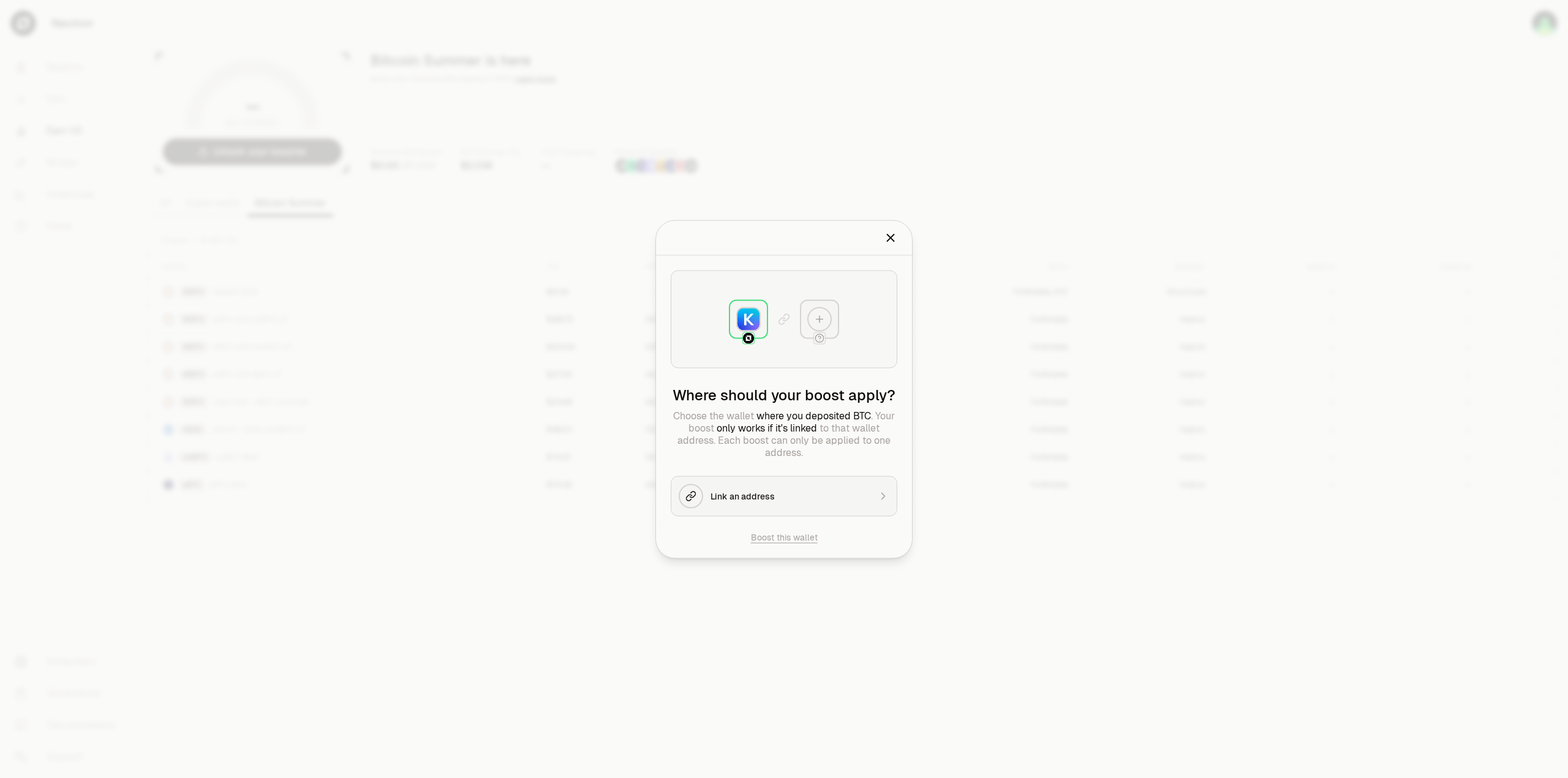
click at [796, 542] on button "Boost this wallet" at bounding box center [784, 537] width 67 height 12
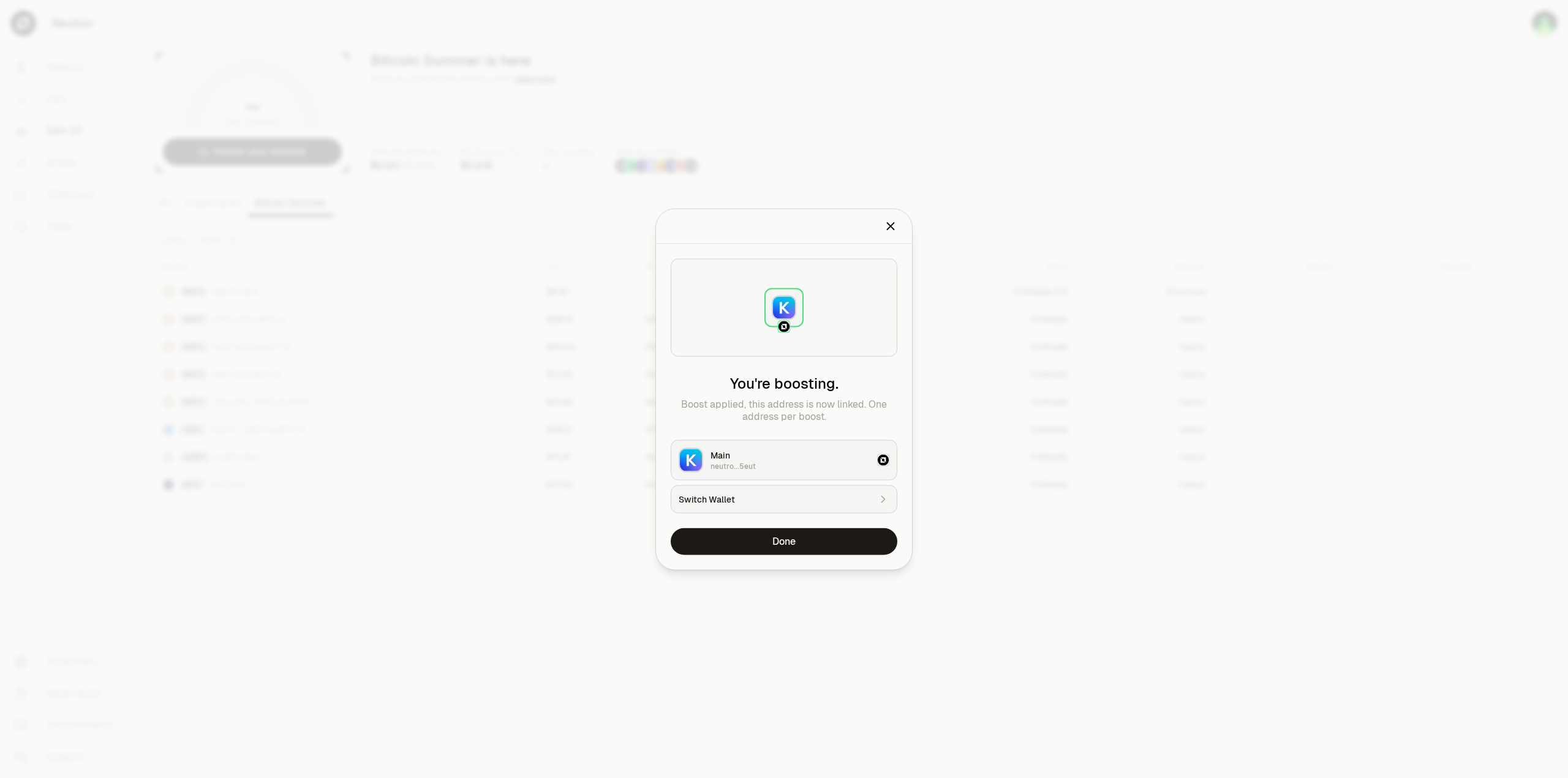
click at [820, 458] on div "Main" at bounding box center [790, 455] width 159 height 12
click at [800, 542] on button "Done" at bounding box center [784, 541] width 227 height 27
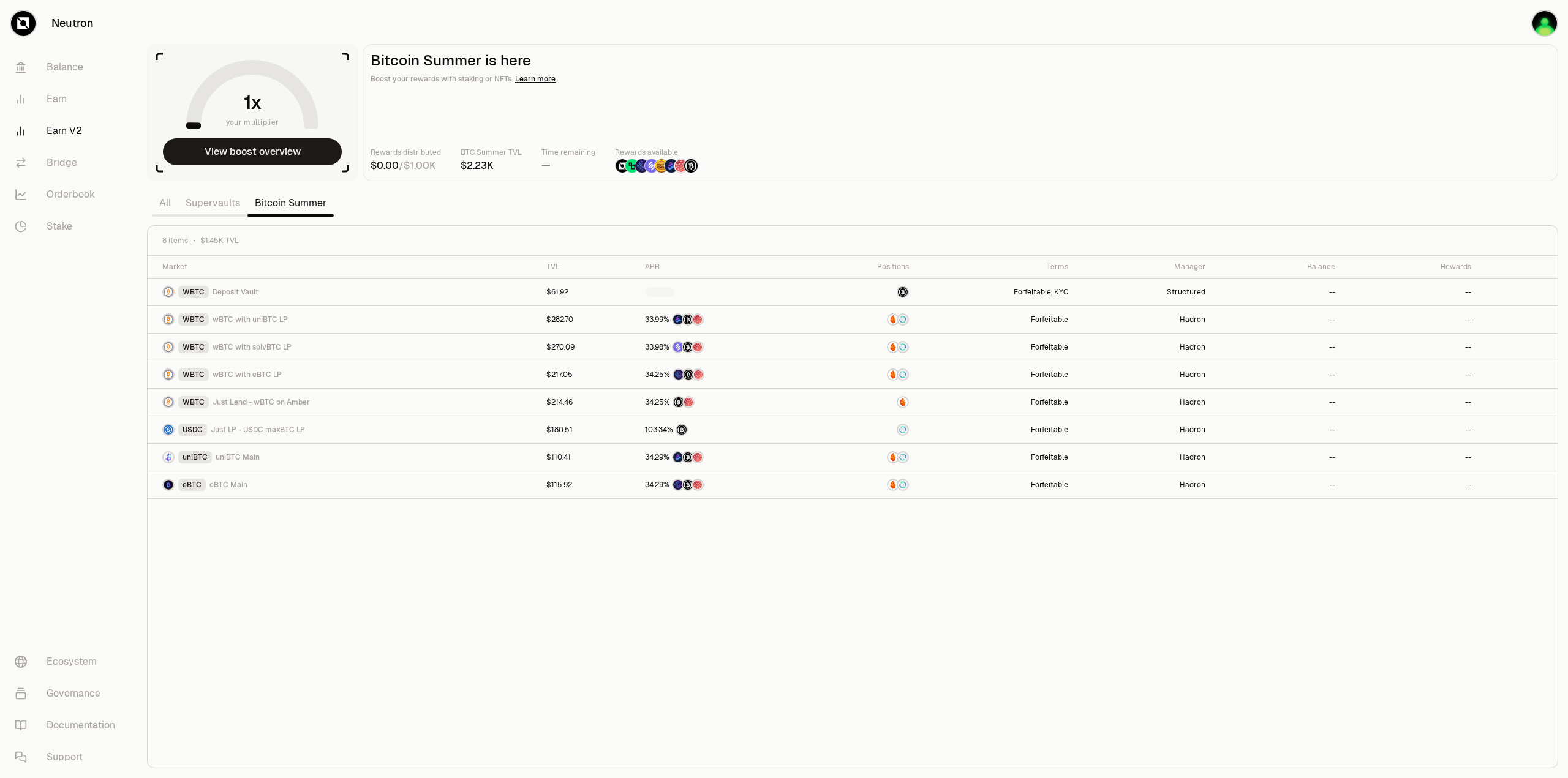
click at [405, 592] on div "Market TVL APR Positions Terms Manager Balance Rewards WBTC Deposit Vault $61.9…" at bounding box center [853, 511] width 1411 height 512
drag, startPoint x: 752, startPoint y: 653, endPoint x: 761, endPoint y: 654, distance: 9.1
click at [752, 653] on div "Market TVL APR Positions Terms Manager Balance Rewards WBTC Deposit Vault $61.9…" at bounding box center [853, 511] width 1411 height 512
click at [849, 622] on div "Market TVL APR Positions Terms Manager Balance Rewards WBTC Deposit Vault $61.9…" at bounding box center [853, 511] width 1411 height 512
click at [372, 624] on div "Market TVL APR Positions Terms Manager Balance Rewards WBTC Deposit Vault $61.9…" at bounding box center [853, 511] width 1411 height 512
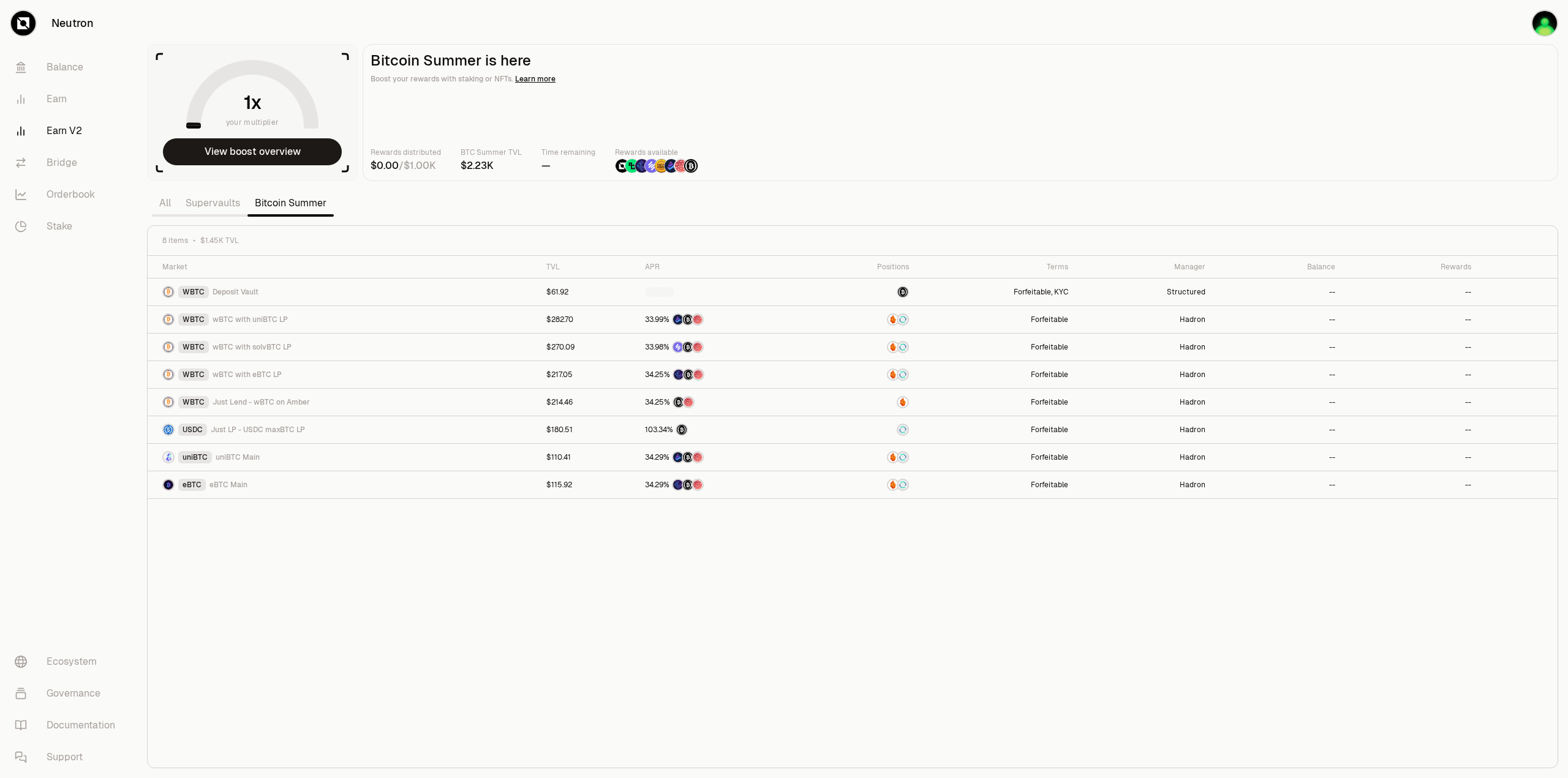
click at [545, 586] on div "Market TVL APR Positions Terms Manager Balance Rewards WBTC Deposit Vault $61.9…" at bounding box center [853, 511] width 1411 height 512
click at [577, 620] on div "Market TVL APR Positions Terms Manager Balance Rewards WBTC Deposit Vault $61.9…" at bounding box center [853, 511] width 1411 height 512
click at [226, 156] on button "View boost overview" at bounding box center [251, 152] width 179 height 27
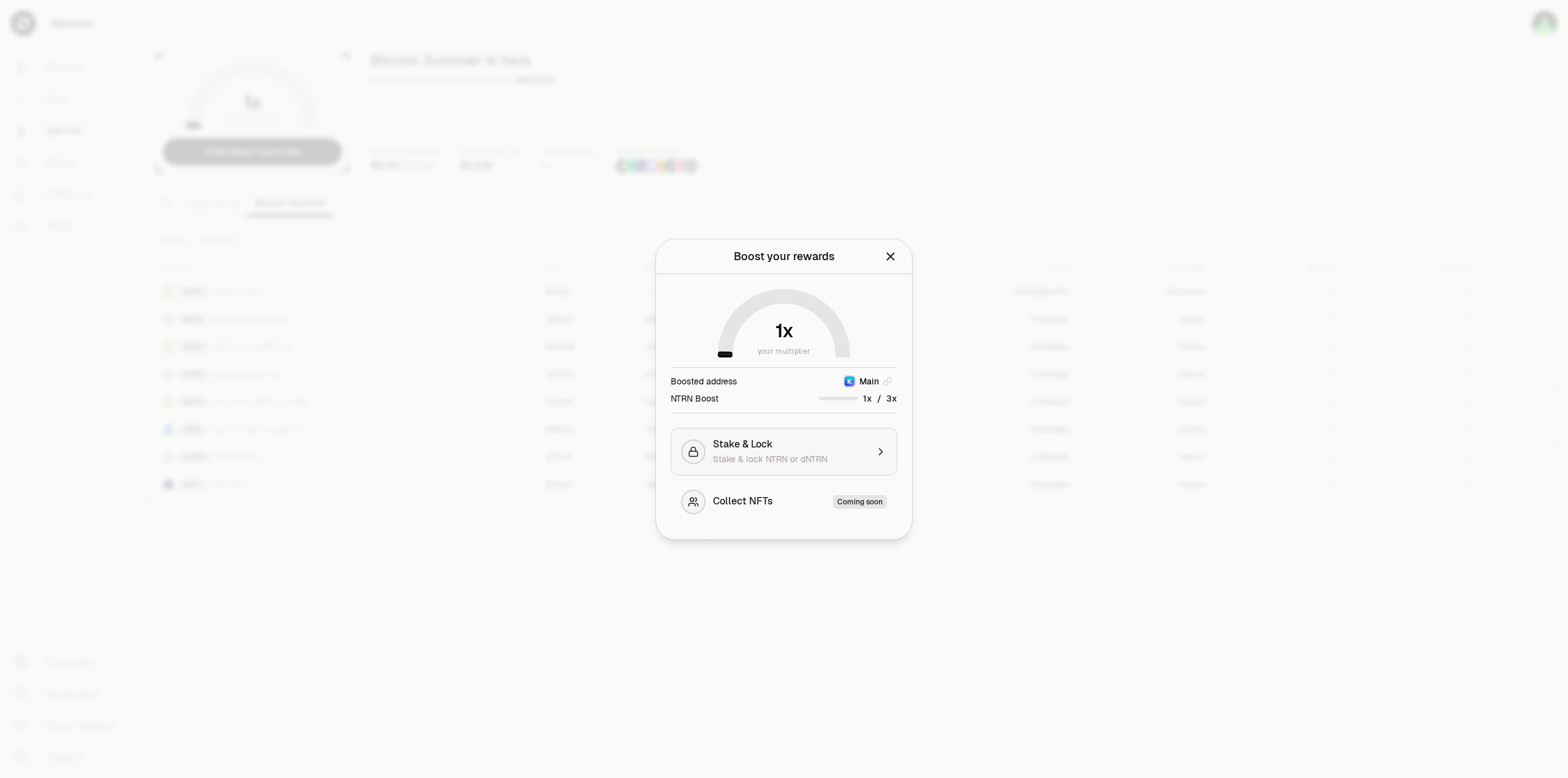
click at [805, 458] on span "Stake & lock NTRN or dNTRN" at bounding box center [771, 459] width 115 height 11
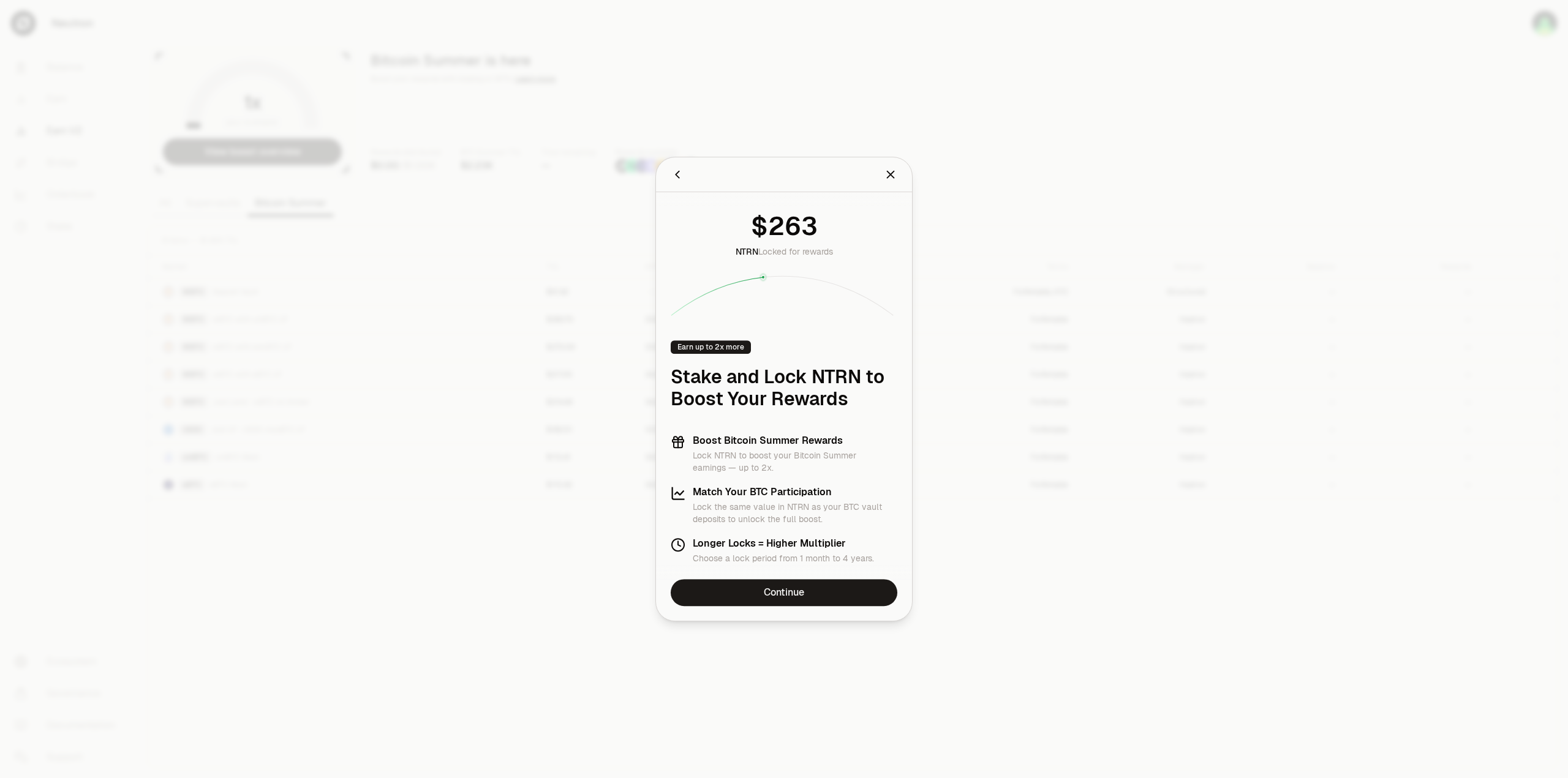
click at [814, 592] on link "Continue" at bounding box center [784, 592] width 227 height 27
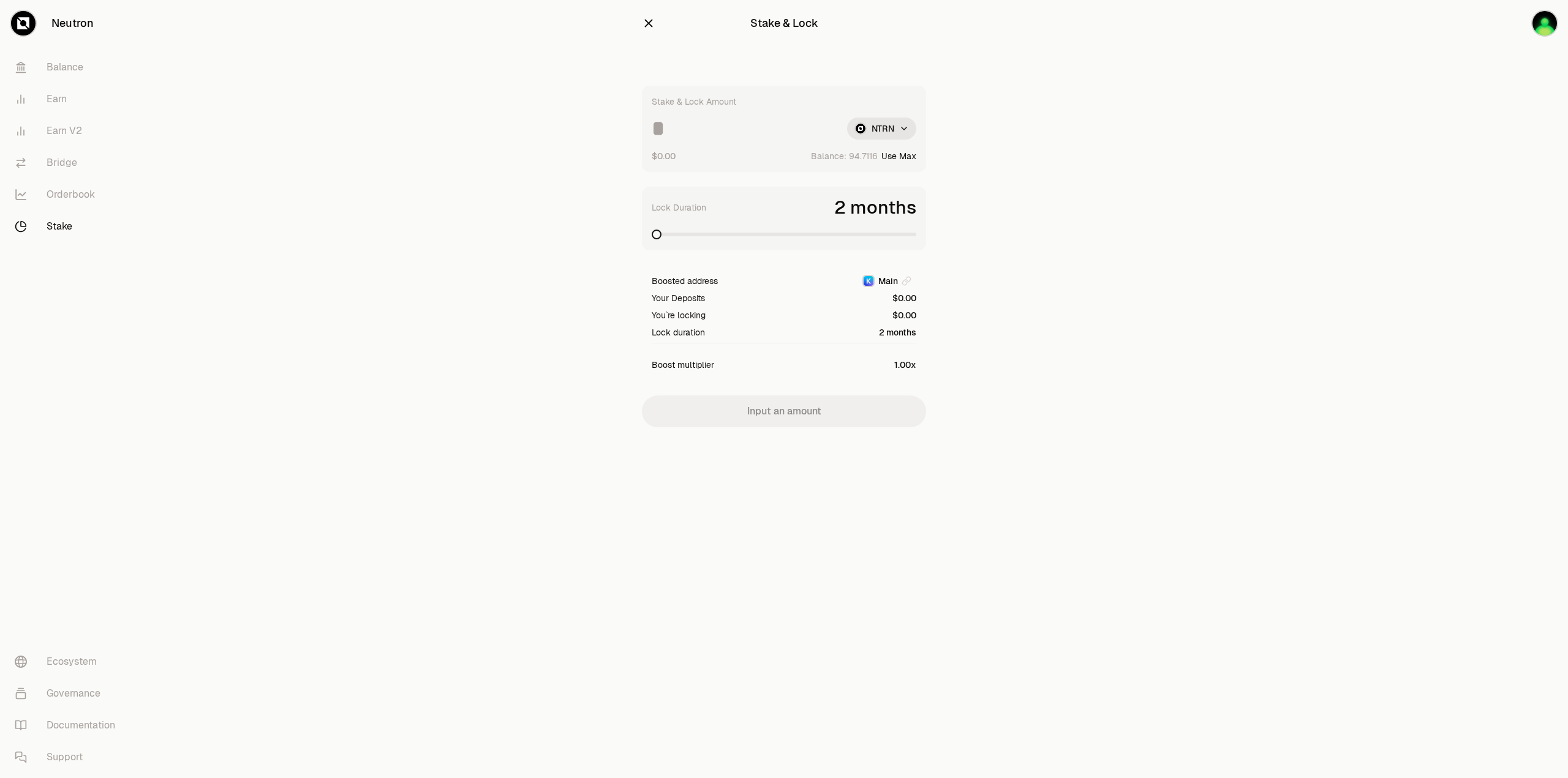
click at [648, 28] on icon "button" at bounding box center [649, 23] width 14 height 14
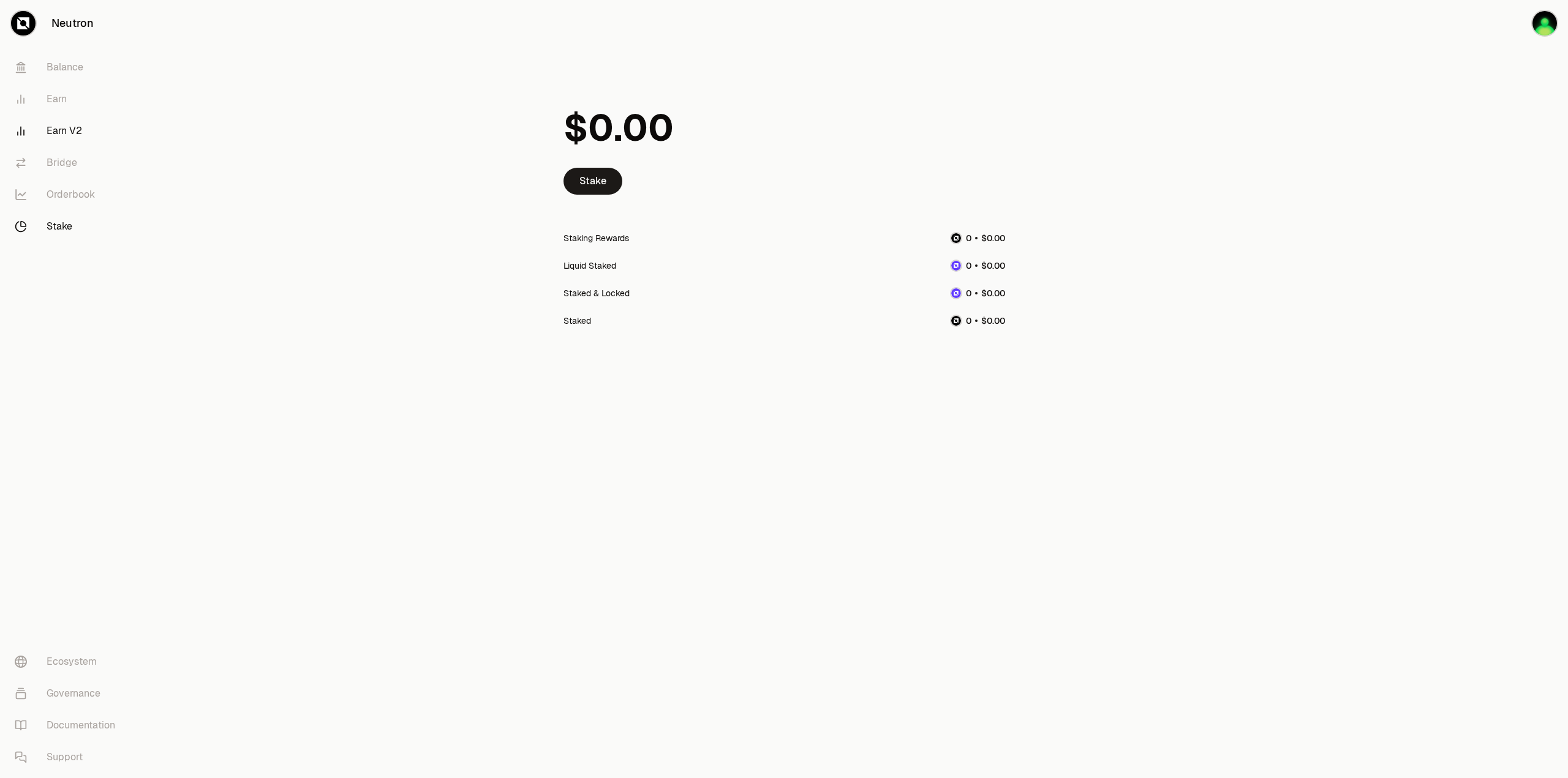
click at [63, 132] on link "Earn V2" at bounding box center [68, 131] width 127 height 32
click at [58, 127] on link "Earn V2" at bounding box center [68, 131] width 127 height 32
click at [636, 566] on div "Neutron Balance Earn Earn V2 Bridge Orderbook Stake Ecosystem Governance Docume…" at bounding box center [852, 389] width 1431 height 778
click at [68, 127] on link "Earn V2" at bounding box center [68, 131] width 127 height 32
click at [68, 137] on link "Earn V2" at bounding box center [68, 131] width 127 height 32
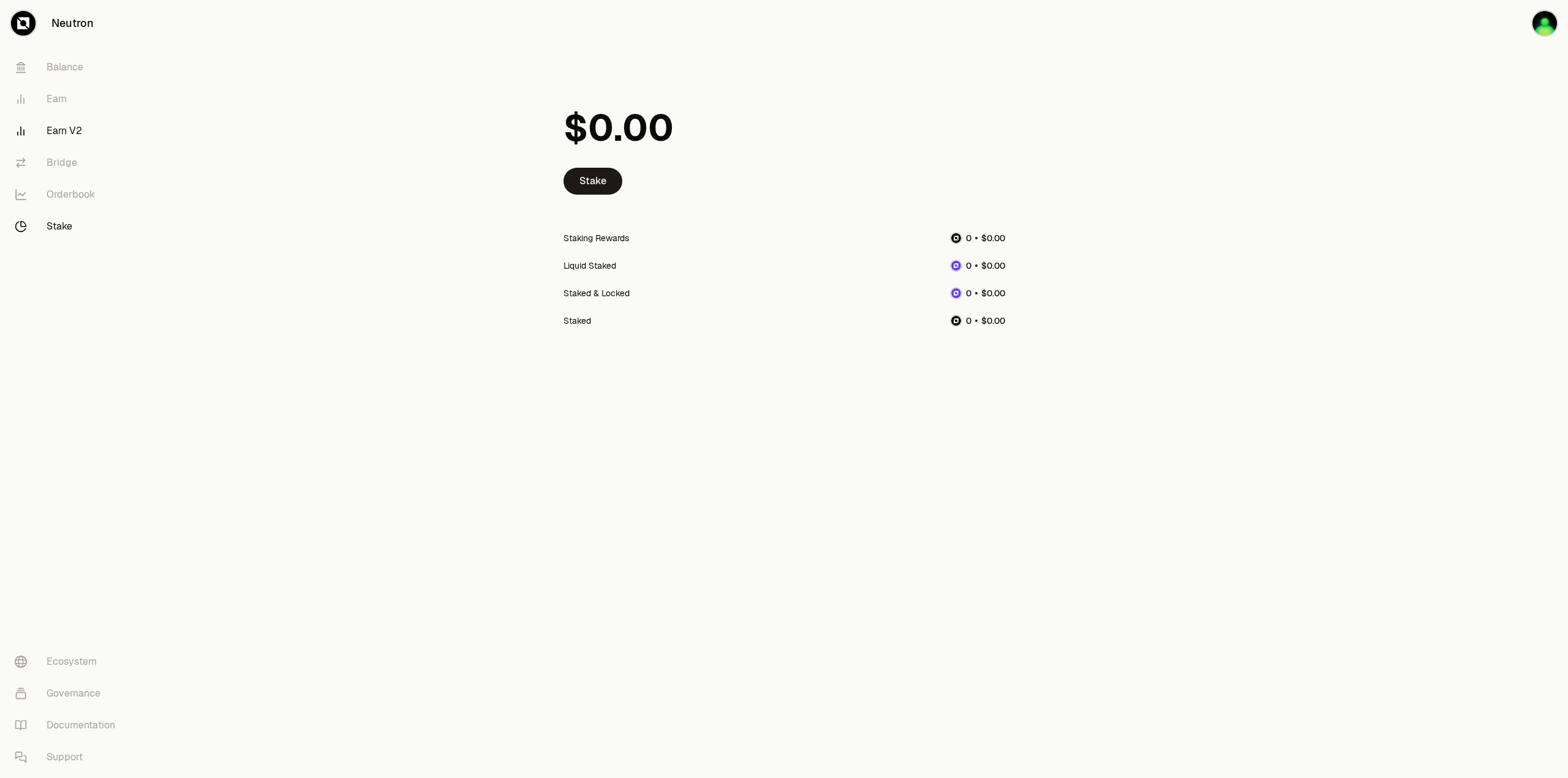
click at [68, 135] on link "Earn V2" at bounding box center [68, 131] width 127 height 32
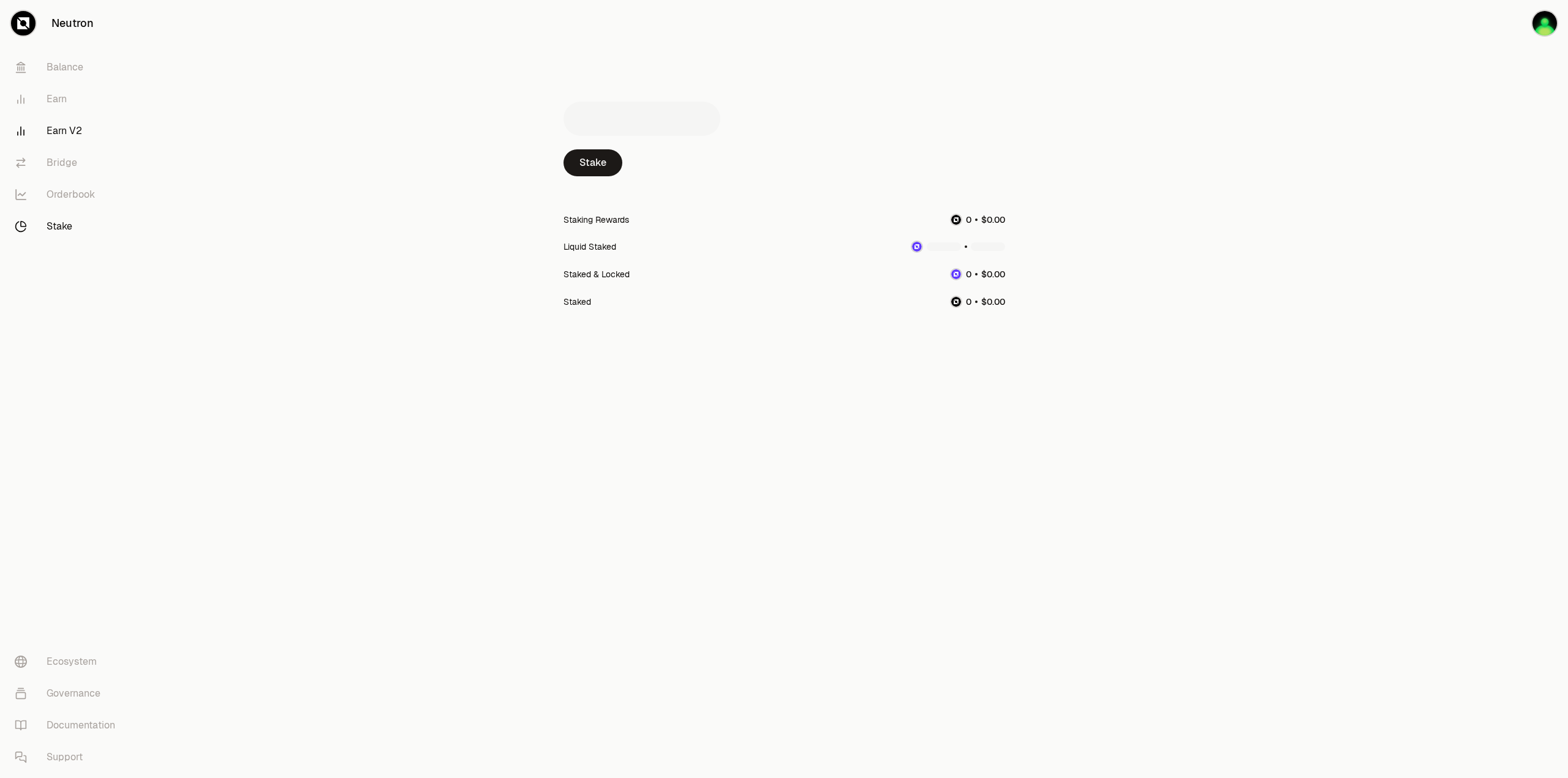
click at [76, 132] on link "Earn V2" at bounding box center [68, 131] width 127 height 32
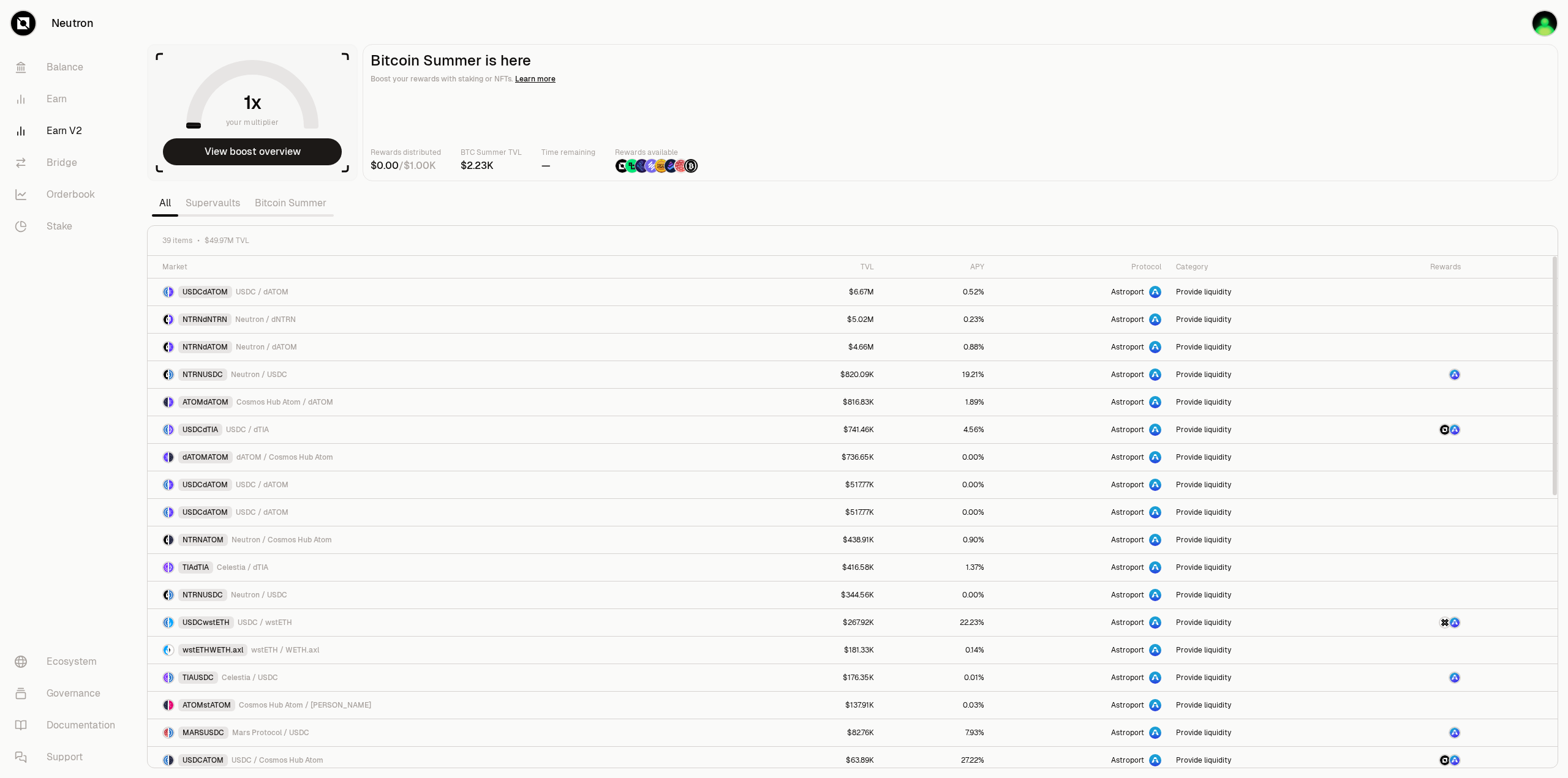
click at [963, 119] on main "Bitcoin Summer is here Boost your rewards with staking or NFTs. Learn more Rewa…" at bounding box center [961, 113] width 1196 height 137
click at [293, 208] on link "Bitcoin Summer" at bounding box center [290, 203] width 86 height 25
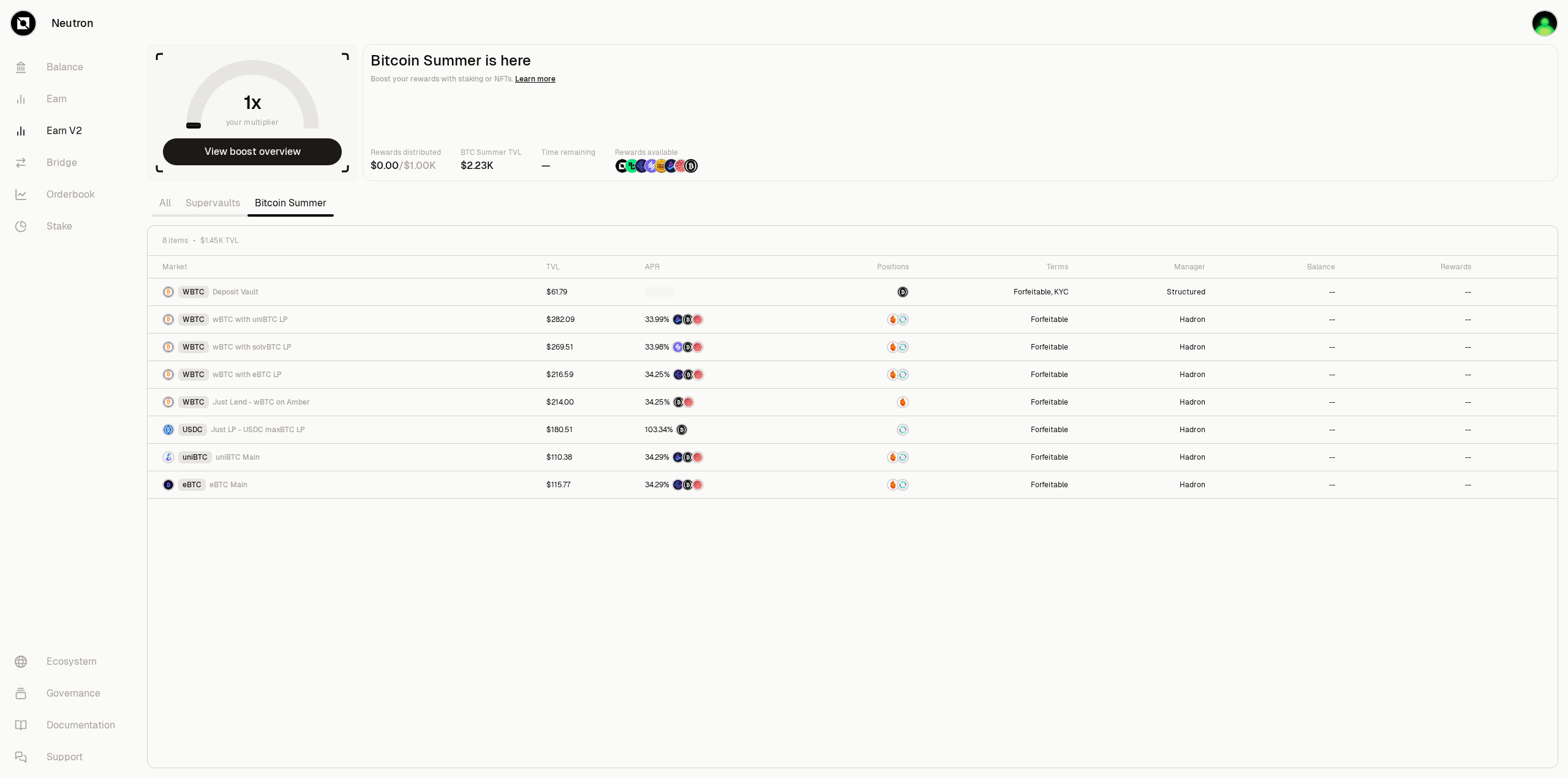
click at [961, 155] on div "Rewards distributed / BTC Summer TVL Time remaining — Rewards available" at bounding box center [960, 160] width 1180 height 27
click at [610, 716] on div "Market TVL APR Positions Terms Manager Balance Rewards WBTC Deposit Vault $61.7…" at bounding box center [853, 511] width 1411 height 512
click at [473, 674] on div "Market TVL APR Positions Terms Manager Balance Rewards WBTC Deposit Vault $61.7…" at bounding box center [853, 511] width 1411 height 512
click at [458, 592] on div "Market TVL APR Positions Terms Manager Balance Rewards WBTC Deposit Vault $61.7…" at bounding box center [853, 511] width 1411 height 512
drag, startPoint x: 823, startPoint y: 601, endPoint x: 1548, endPoint y: 619, distance: 725.2
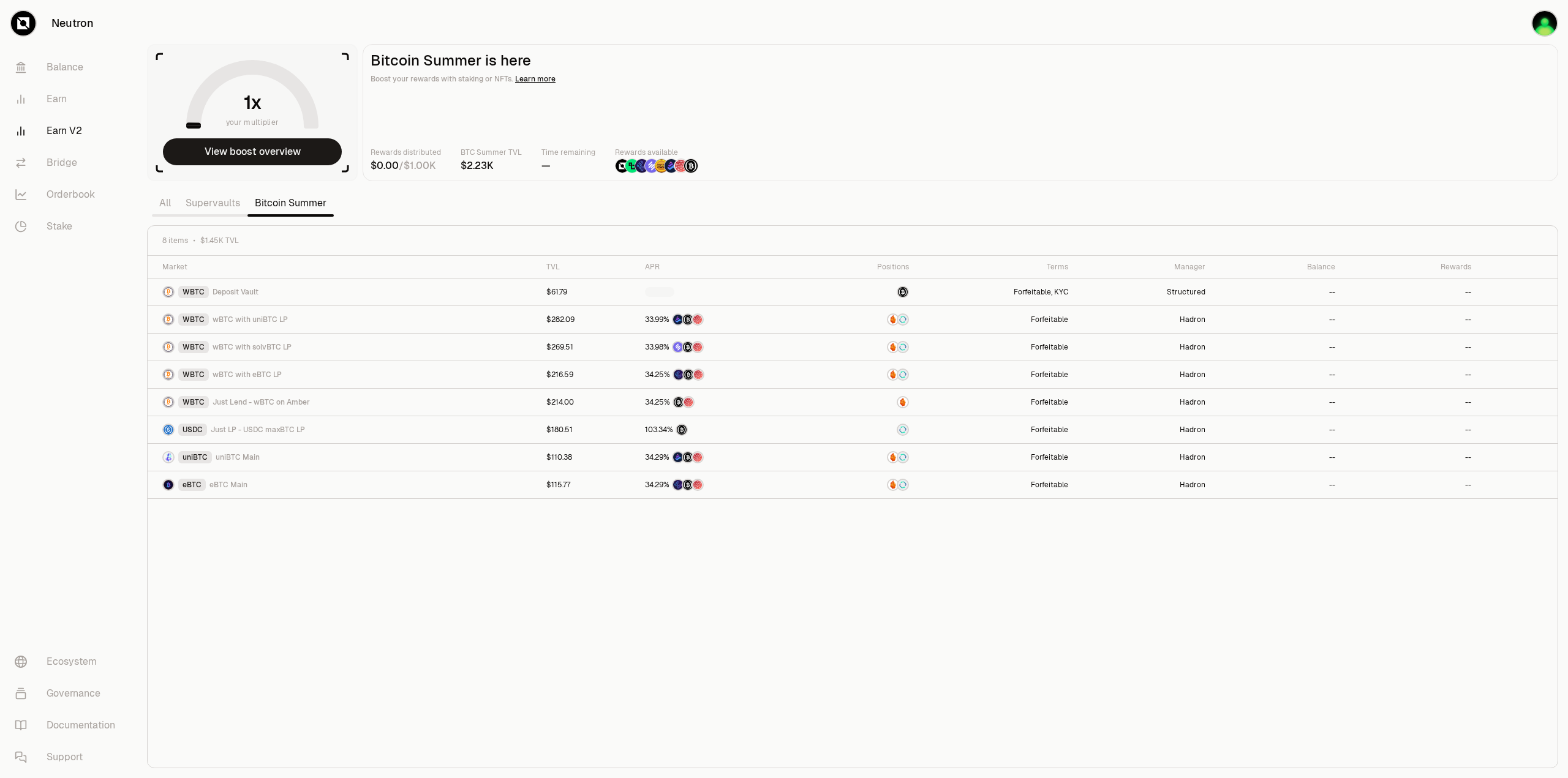
click at [866, 602] on div "Market TVL APR Positions Terms Manager Balance Rewards WBTC Deposit Vault $61.7…" at bounding box center [853, 511] width 1411 height 512
click at [772, 619] on div "Market TVL APR Positions Terms Manager Balance Rewards WBTC Deposit Vault $61.7…" at bounding box center [853, 511] width 1411 height 512
click at [453, 631] on div "Market TVL APR Positions Terms Manager Balance Rewards WBTC Deposit Vault $61.7…" at bounding box center [853, 511] width 1411 height 512
click at [708, 661] on div "Market TVL APR Positions Terms Manager Balance Rewards WBTC Deposit Vault $61.7…" at bounding box center [853, 511] width 1411 height 512
click at [525, 635] on div "Market TVL APR Positions Terms Manager Balance Rewards WBTC Deposit Vault $61.7…" at bounding box center [853, 511] width 1411 height 512
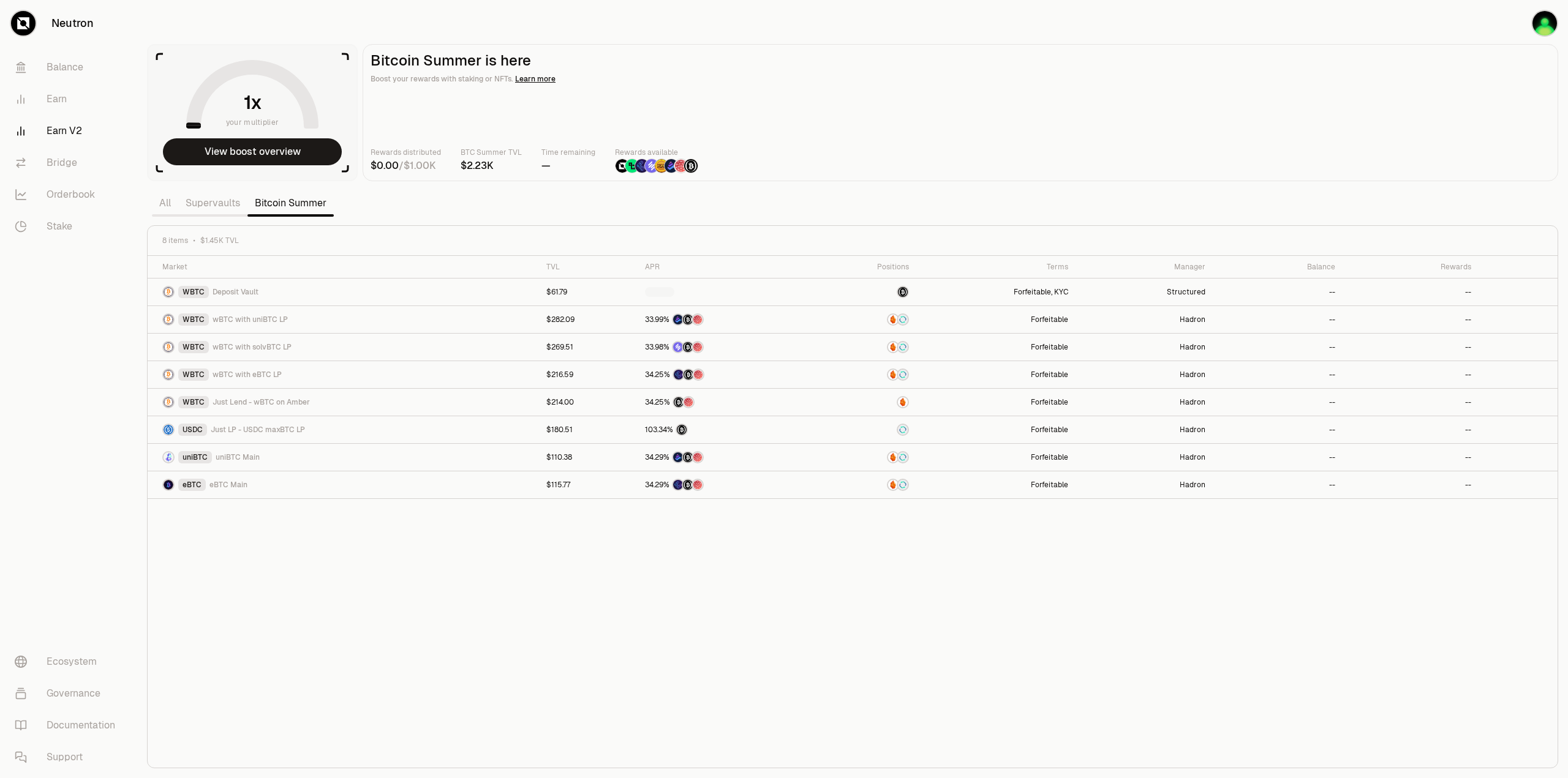
click at [545, 628] on div "Market TVL APR Positions Terms Manager Balance Rewards WBTC Deposit Vault $61.7…" at bounding box center [853, 511] width 1411 height 512
click at [388, 658] on div "Market TVL APR Positions Terms Manager Balance Rewards WBTC Deposit Vault $61.7…" at bounding box center [853, 511] width 1411 height 512
click at [461, 631] on div "Market TVL APR Positions Terms Manager Balance Rewards WBTC Deposit Vault $61.7…" at bounding box center [853, 511] width 1411 height 512
click at [512, 626] on div "Market TVL APR Positions Terms Manager Balance Rewards WBTC Deposit Vault $61.7…" at bounding box center [853, 511] width 1411 height 512
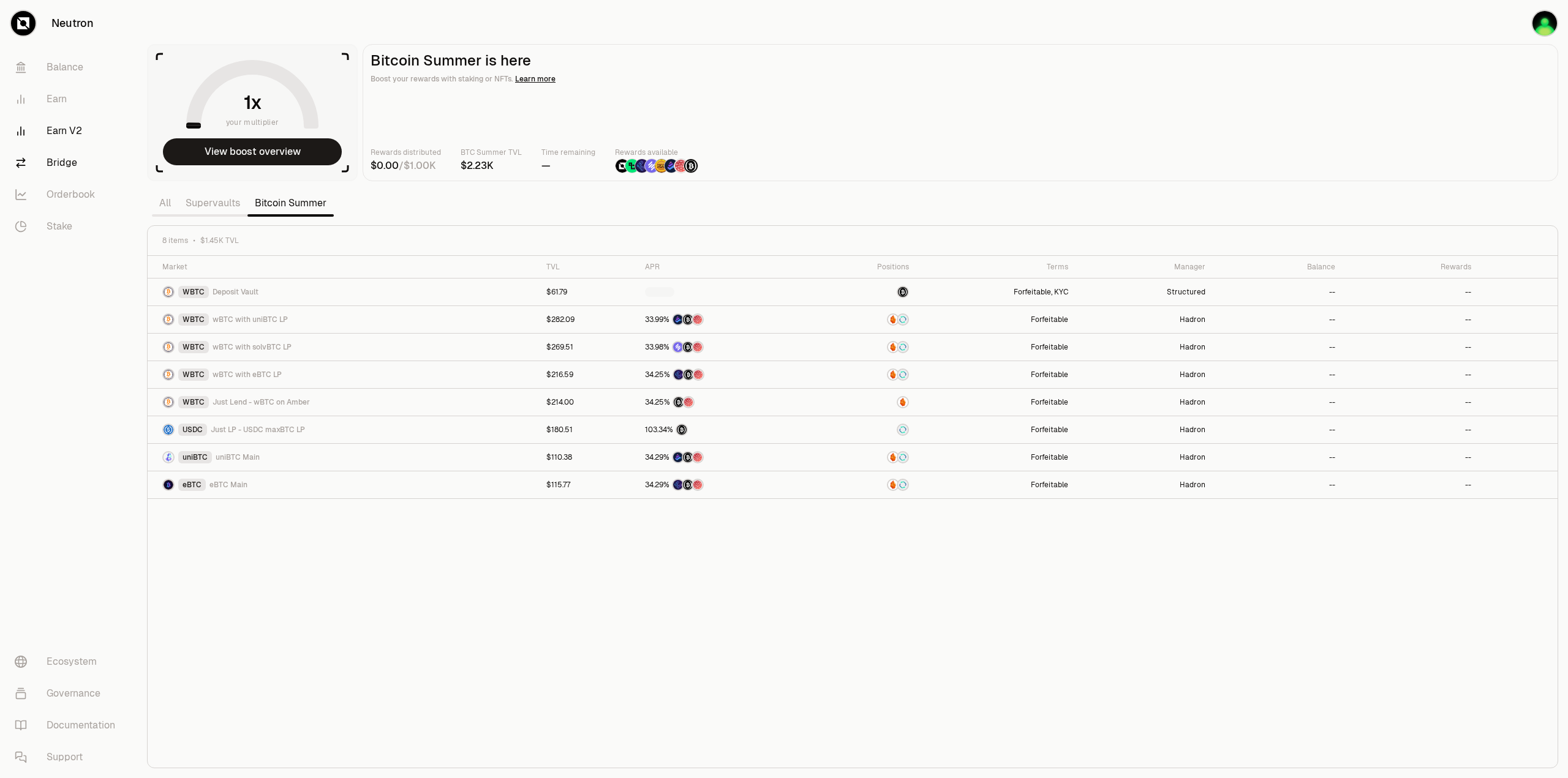
click at [66, 161] on link "Bridge" at bounding box center [68, 162] width 127 height 32
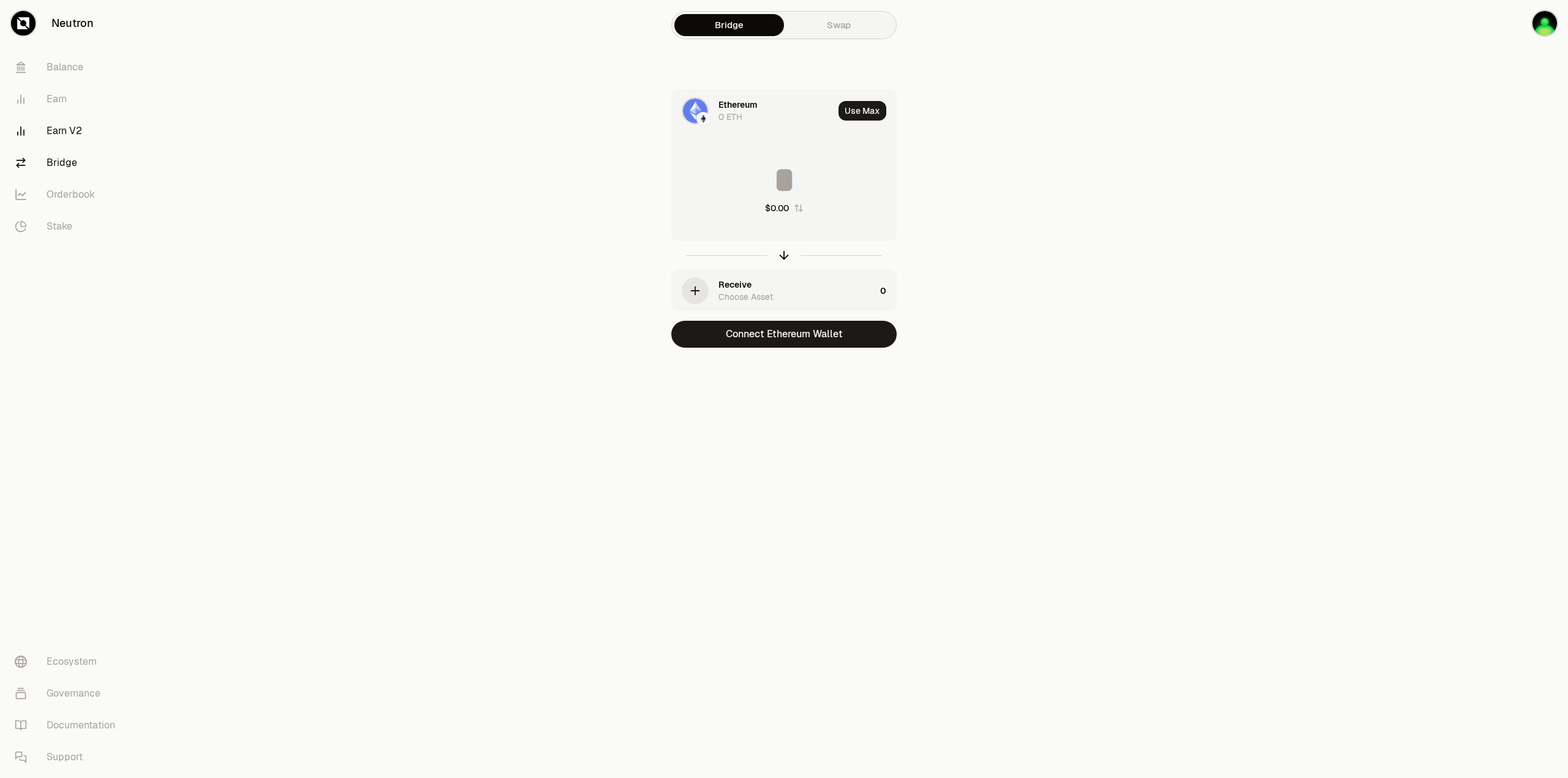
click at [68, 128] on link "Earn V2" at bounding box center [68, 131] width 127 height 32
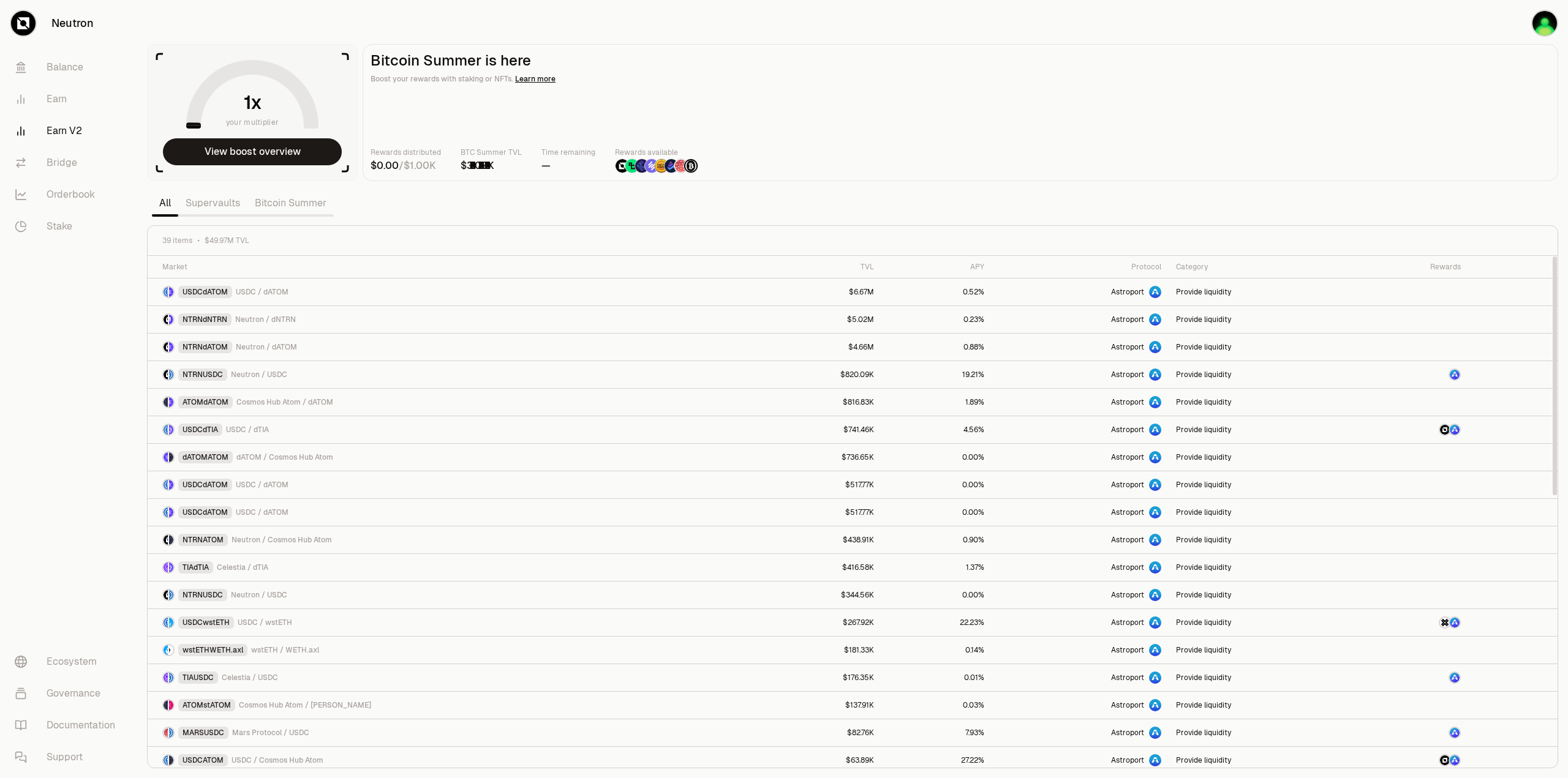
click at [1014, 113] on main "Bitcoin Summer is here Boost your rewards with staking or NFTs. Learn more Rewa…" at bounding box center [961, 113] width 1196 height 137
click at [59, 133] on link "Earn V2" at bounding box center [68, 131] width 127 height 32
click at [273, 203] on link "Bitcoin Summer" at bounding box center [290, 203] width 86 height 25
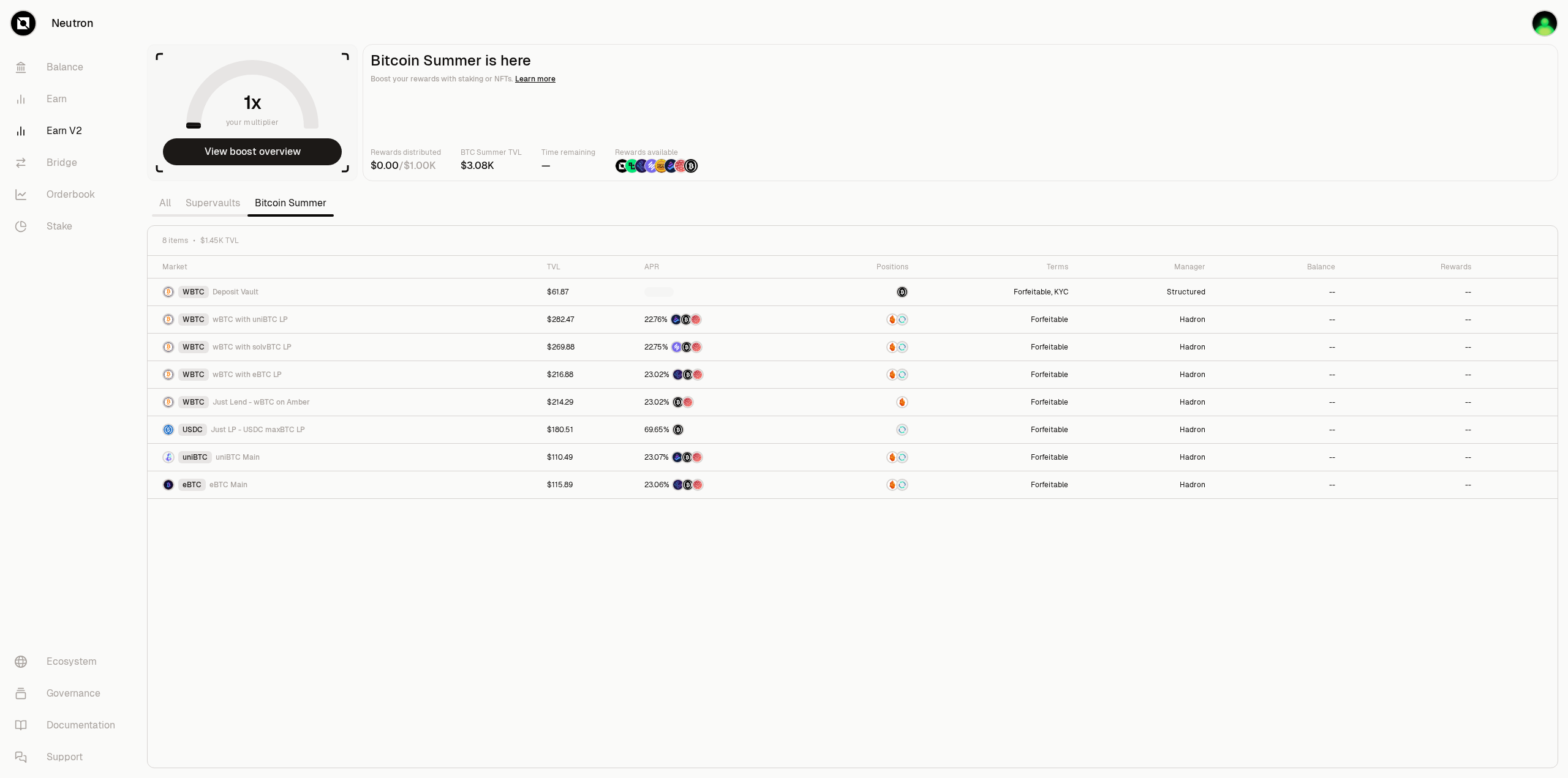
click at [532, 581] on div "Market TVL APR Positions Terms Manager Balance Rewards WBTC Deposit Vault $61.8…" at bounding box center [853, 511] width 1411 height 512
click at [221, 206] on link "Supervaults" at bounding box center [212, 203] width 69 height 25
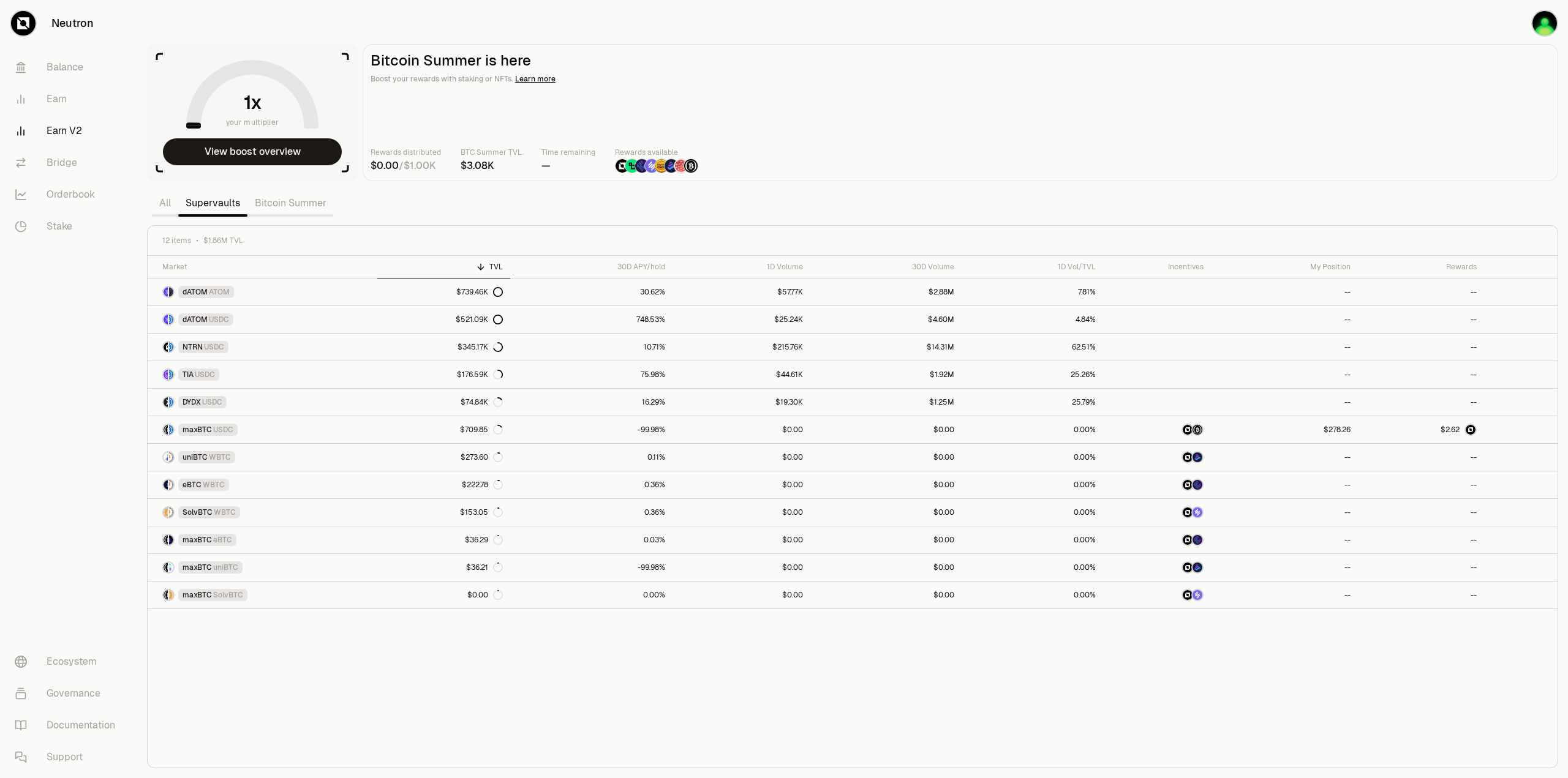
click at [654, 700] on div "Market TVL 30D APY/hold 1D Volume 30D Volume 1D Vol/TVL Incentives My Position …" at bounding box center [853, 511] width 1411 height 512
click at [1443, 428] on span "$" at bounding box center [1443, 429] width 5 height 8
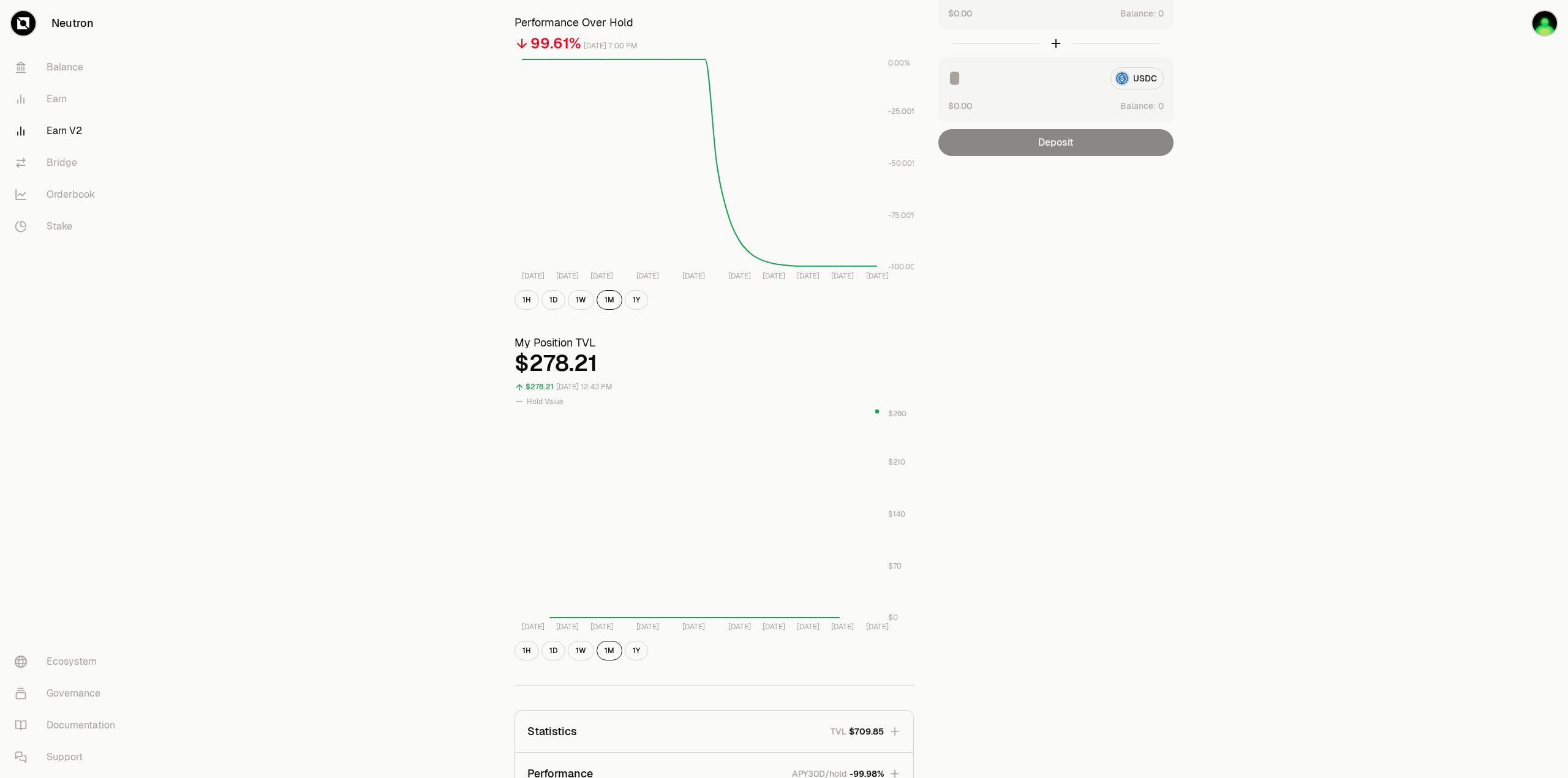
drag, startPoint x: 337, startPoint y: 381, endPoint x: 350, endPoint y: 539, distance: 158.5
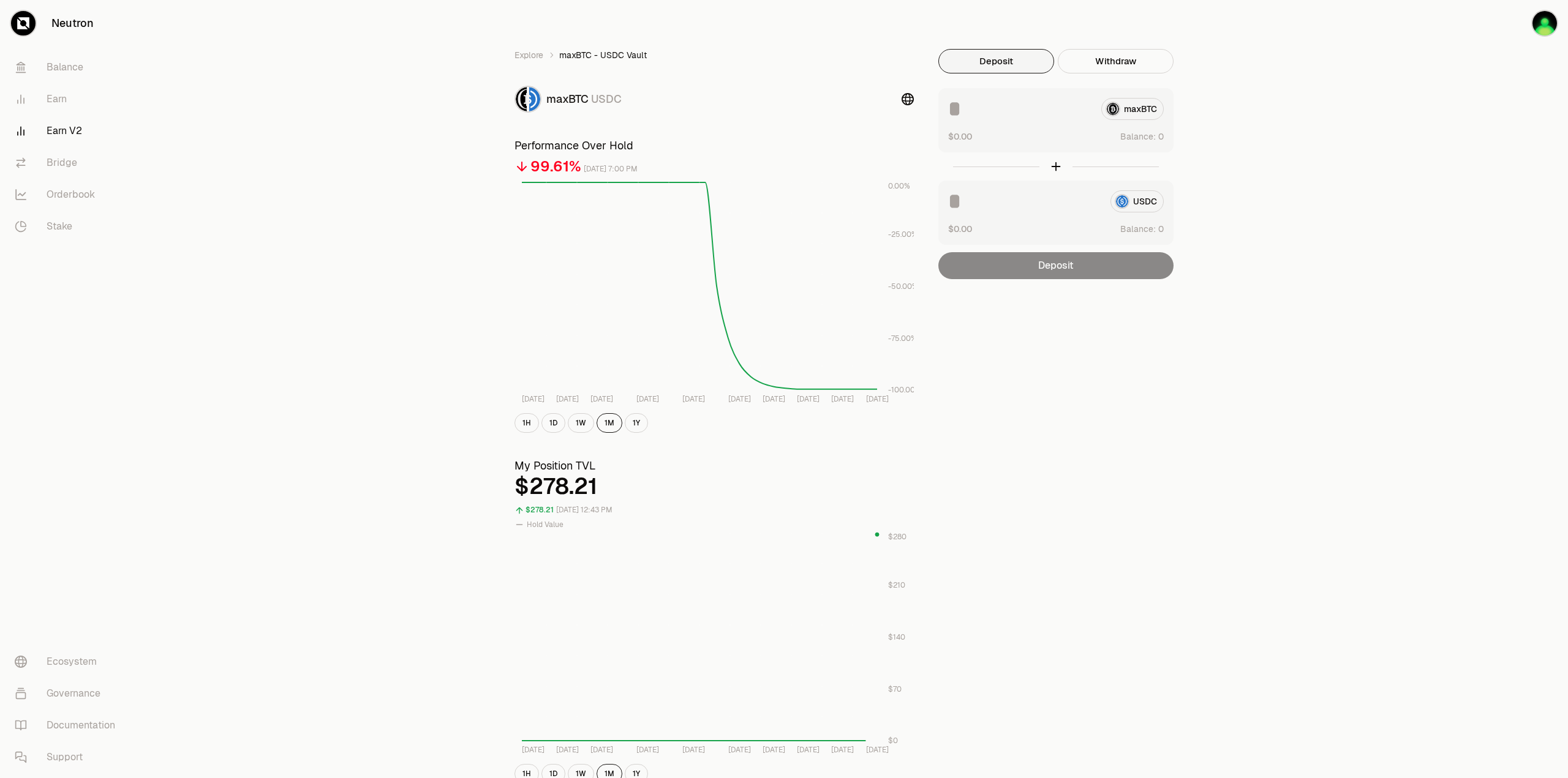
drag, startPoint x: 413, startPoint y: 697, endPoint x: 388, endPoint y: 298, distance: 399.8
click at [1022, 203] on input at bounding box center [1025, 202] width 152 height 22
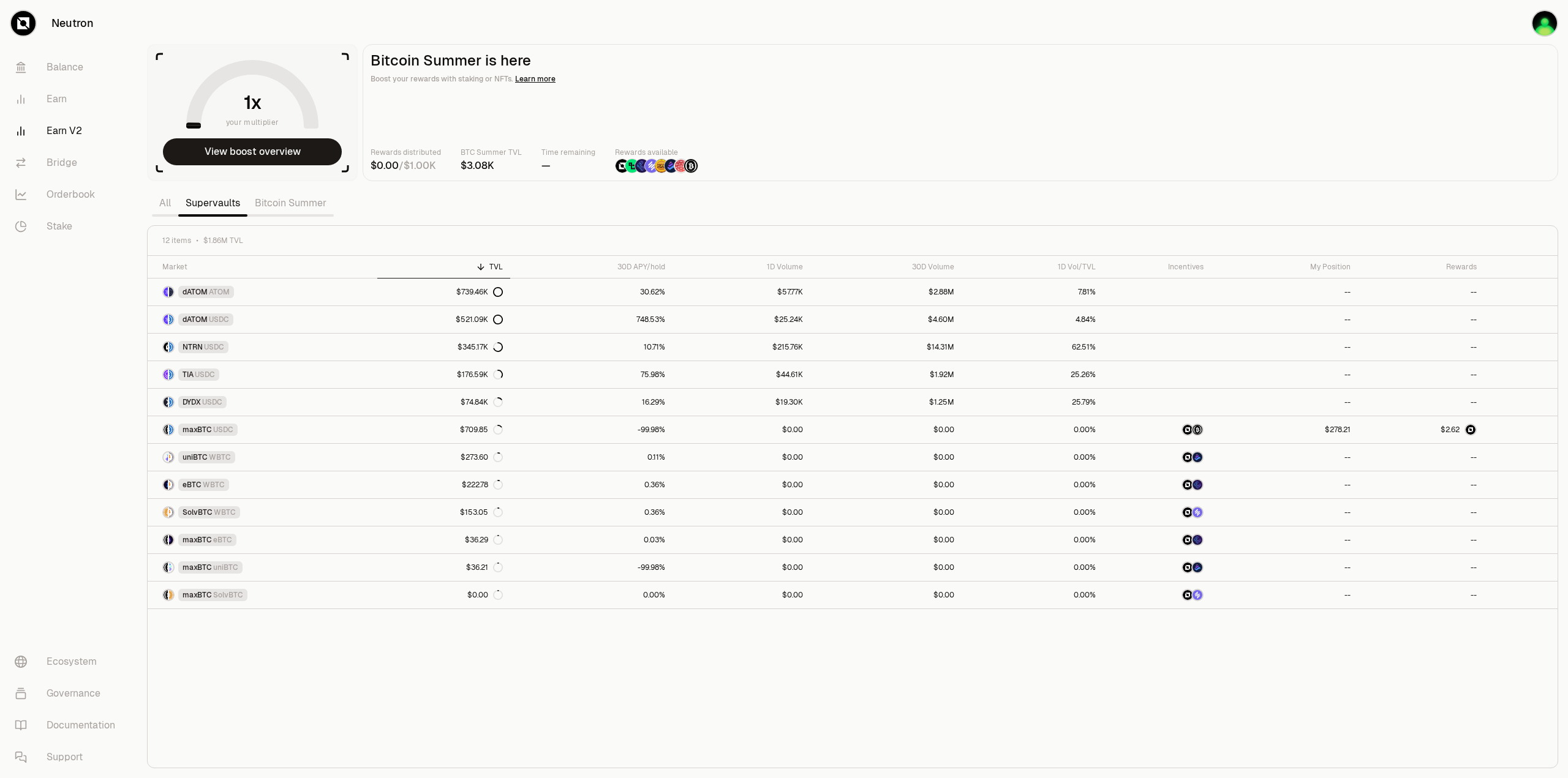
click at [926, 692] on div "Market TVL 30D APY/hold 1D Volume 30D Volume 1D Vol/TVL Incentives My Position …" at bounding box center [853, 511] width 1411 height 512
click at [1456, 429] on span "2" at bounding box center [1458, 430] width 4 height 9
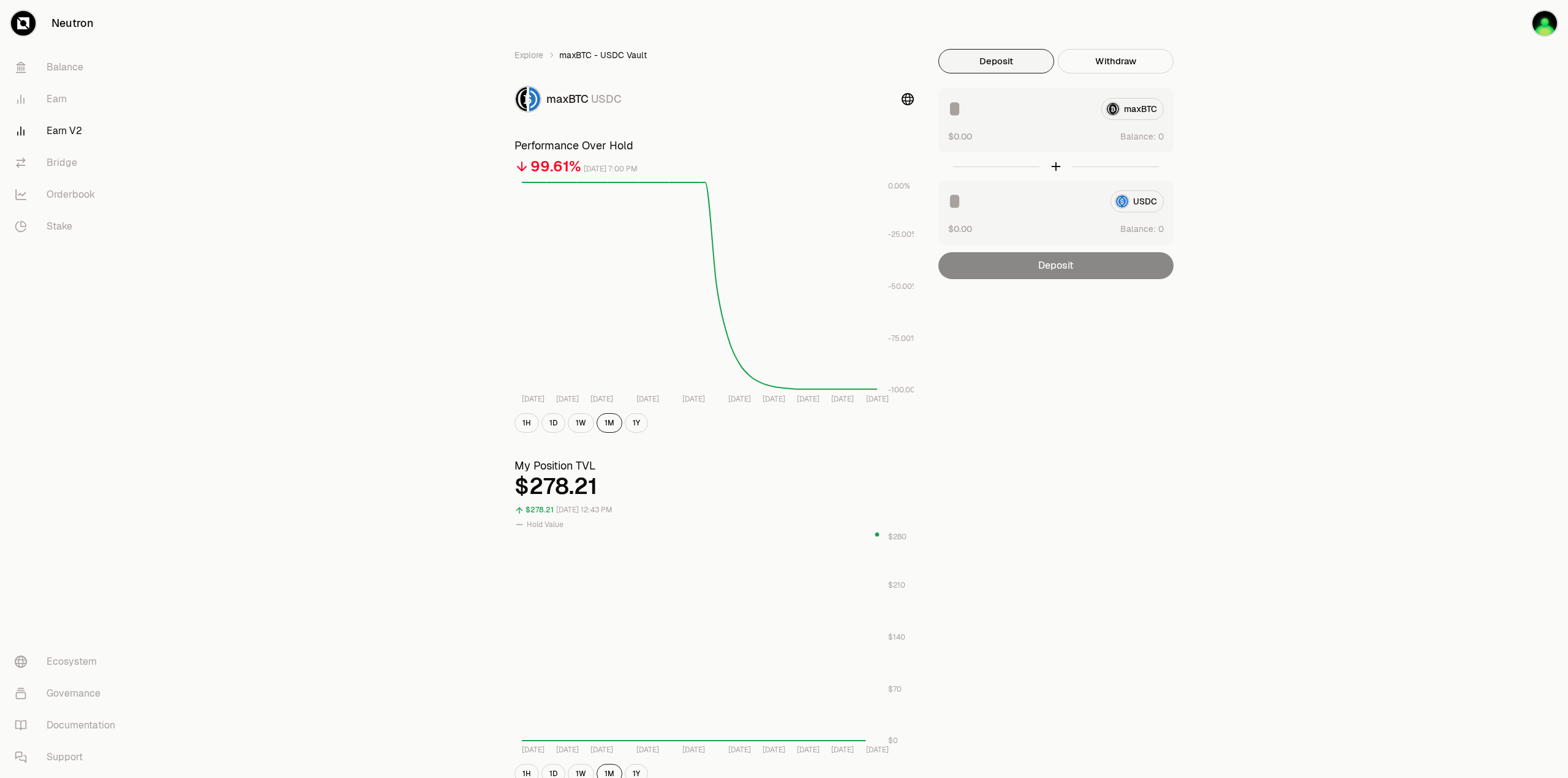
click at [400, 396] on div "Explore maxBTC - USDC Vault maxBTC USDC Performance Over Hold 99.61% September …" at bounding box center [852, 571] width 1431 height 1143
drag, startPoint x: 380, startPoint y: 619, endPoint x: 397, endPoint y: 549, distance: 72.0
click at [353, 533] on div "Explore maxBTC - USDC Vault maxBTC USDC Performance Over Hold 99.61% September …" at bounding box center [852, 571] width 1431 height 1143
click at [1022, 528] on div "Explore maxBTC - USDC Vault maxBTC USDC Performance Over Hold 99.61% September …" at bounding box center [852, 571] width 706 height 1045
click at [1289, 585] on div "Explore maxBTC - USDC Vault maxBTC USDC Performance Over Hold 99.61% September …" at bounding box center [852, 571] width 1431 height 1143
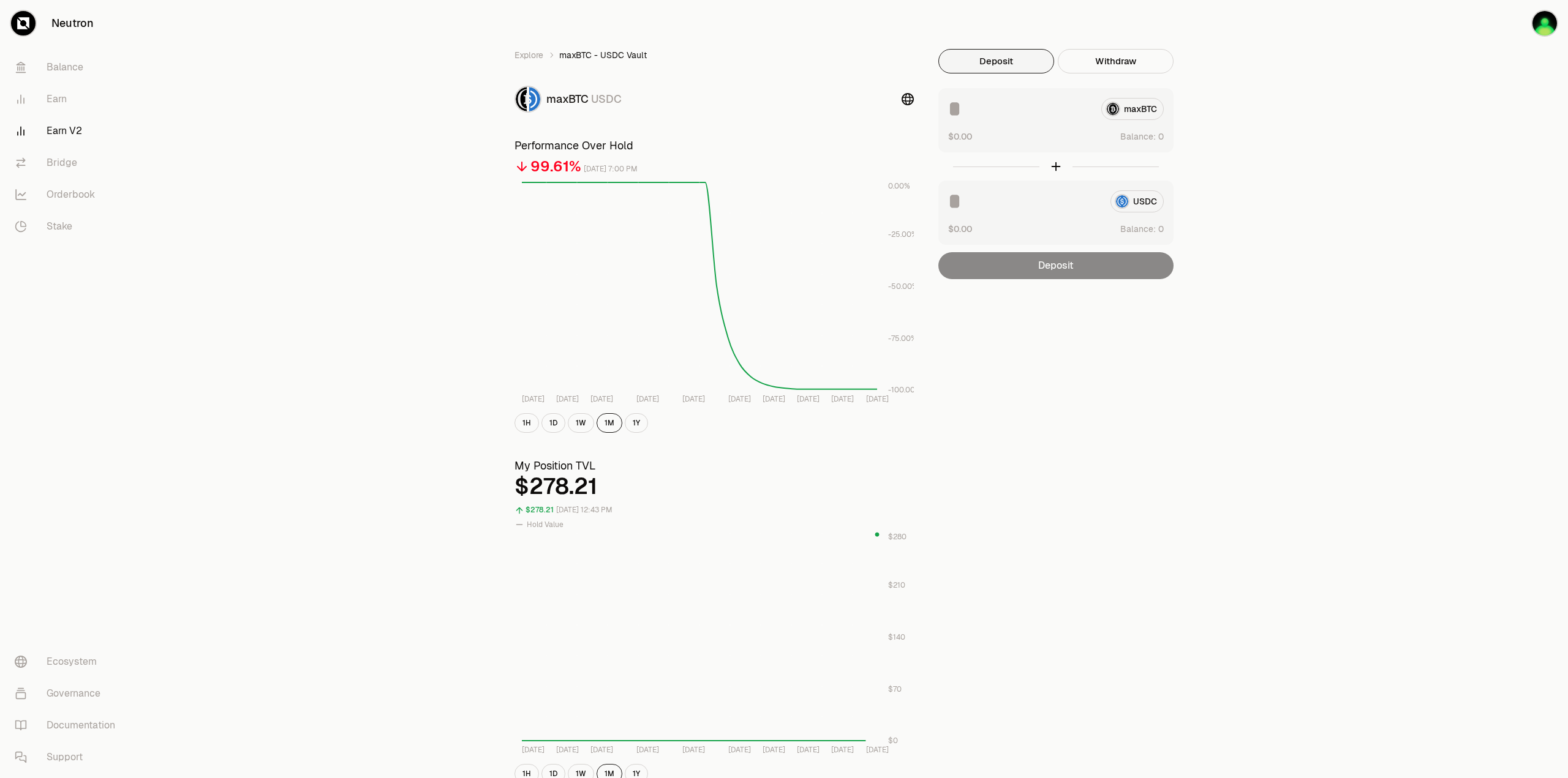
click at [396, 536] on div "Explore maxBTC - USDC Vault maxBTC USDC Performance Over Hold 99.61% September …" at bounding box center [852, 571] width 1431 height 1143
click at [68, 128] on link "Earn V2" at bounding box center [68, 131] width 127 height 32
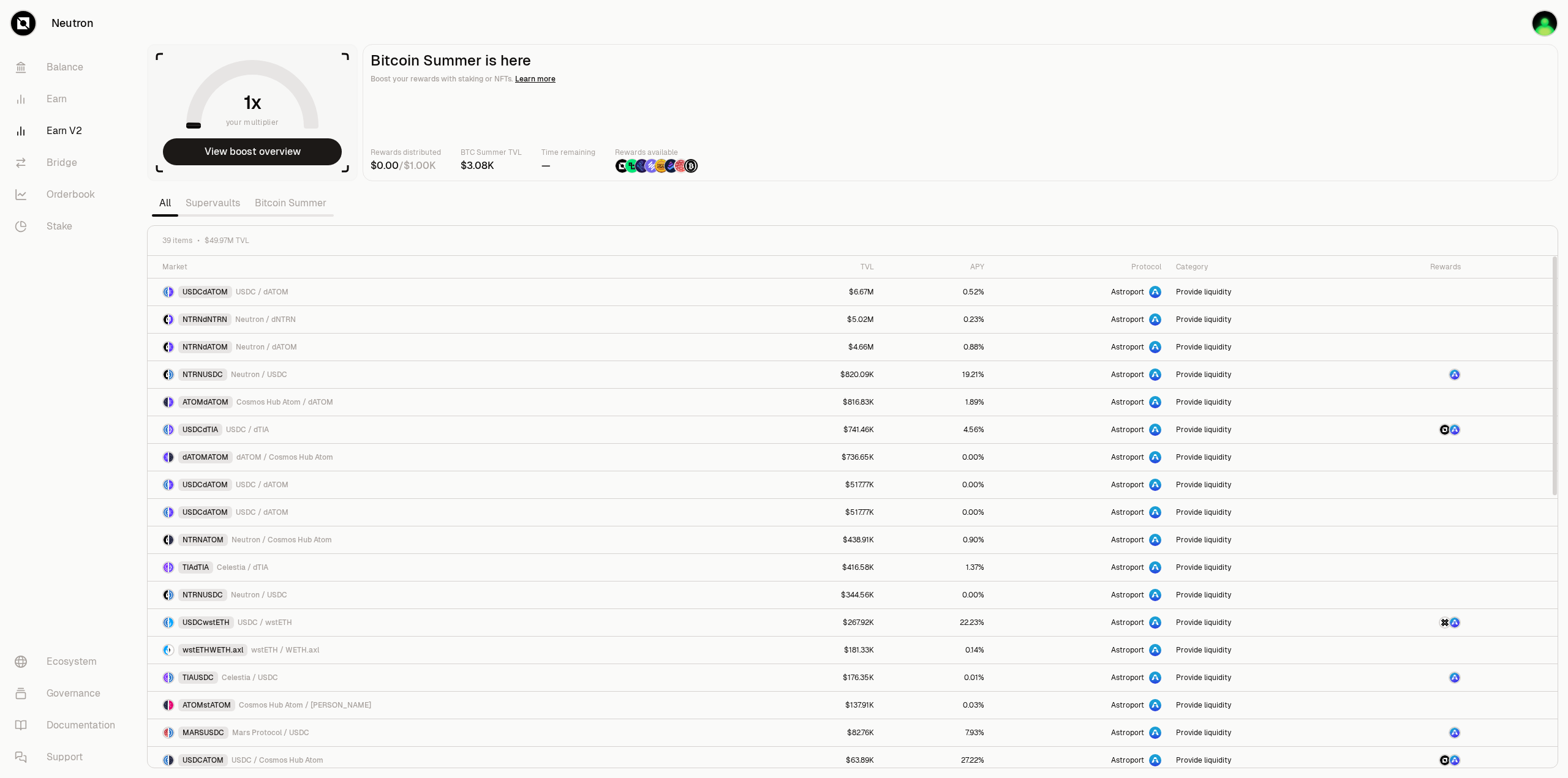
click at [201, 201] on link "Supervaults" at bounding box center [212, 203] width 69 height 25
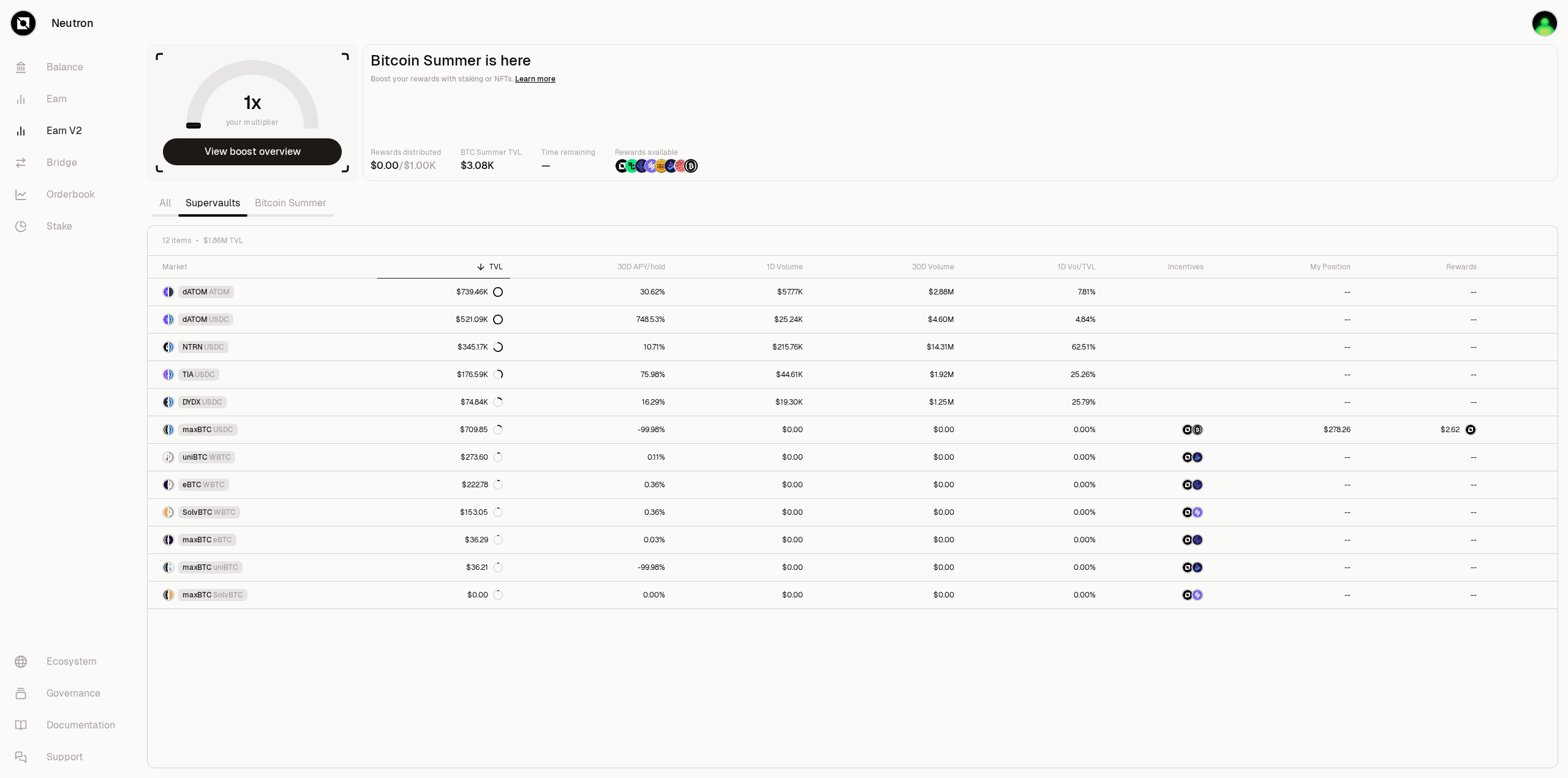
click at [917, 726] on div "Market TVL 30D APY/hold 1D Volume 30D Volume 1D Vol/TVL Incentives My Position …" at bounding box center [853, 511] width 1411 height 512
click at [1089, 687] on div "Market TVL 30D APY/hold 1D Volume 30D Volume 1D Vol/TVL Incentives My Position …" at bounding box center [853, 511] width 1411 height 512
click at [590, 676] on div "Market TVL 30D APY/hold 1D Volume 30D Volume 1D Vol/TVL Incentives My Position …" at bounding box center [853, 511] width 1411 height 512
click at [1146, 670] on div "Market TVL 30D APY/hold 1D Volume 30D Volume 1D Vol/TVL Incentives My Position …" at bounding box center [853, 511] width 1411 height 512
click at [649, 676] on div "Market TVL 30D APY/hold 1D Volume 30D Volume 1D Vol/TVL Incentives My Position …" at bounding box center [853, 511] width 1411 height 512
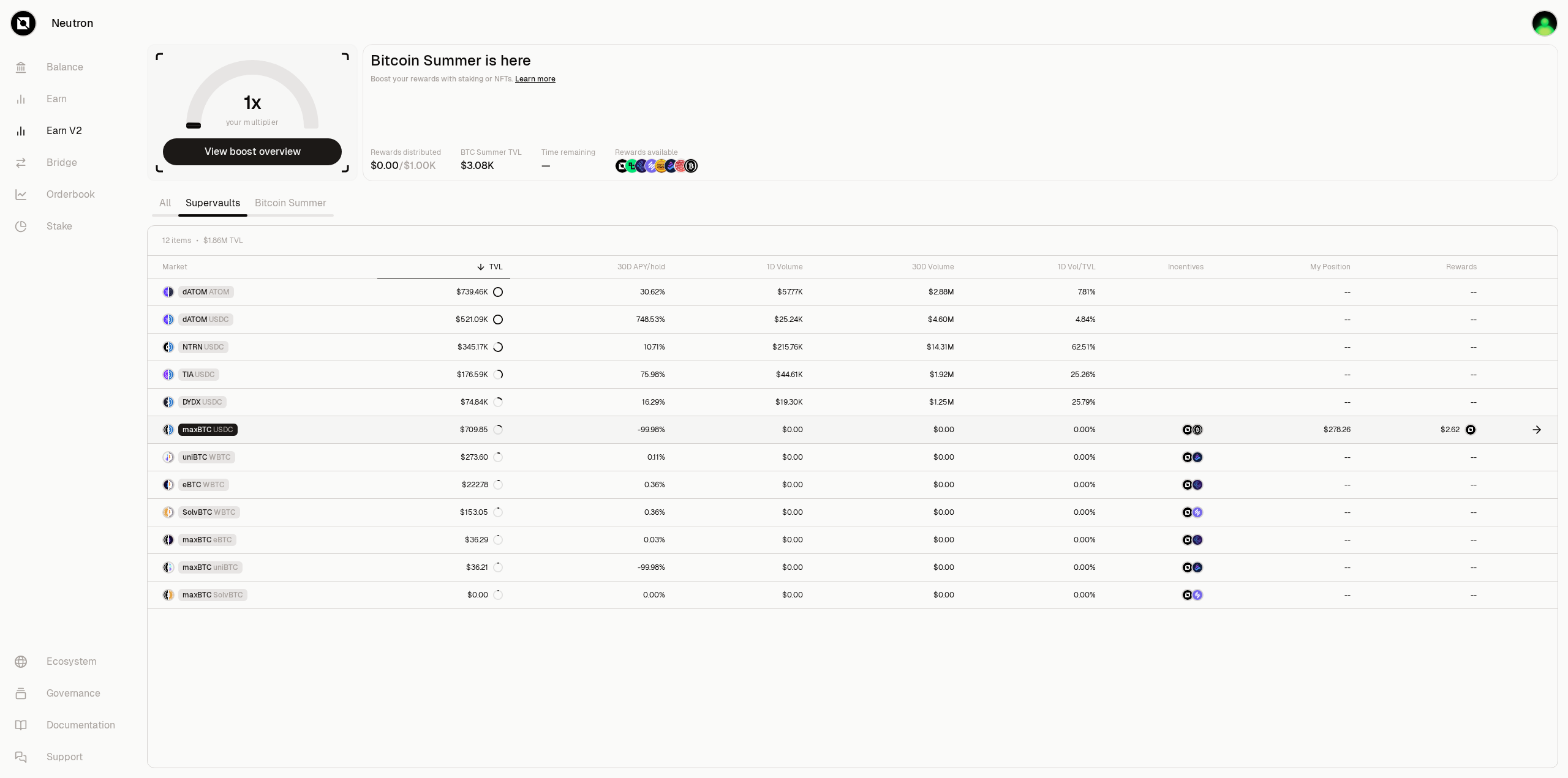
click at [1463, 426] on div at bounding box center [1459, 430] width 36 height 12
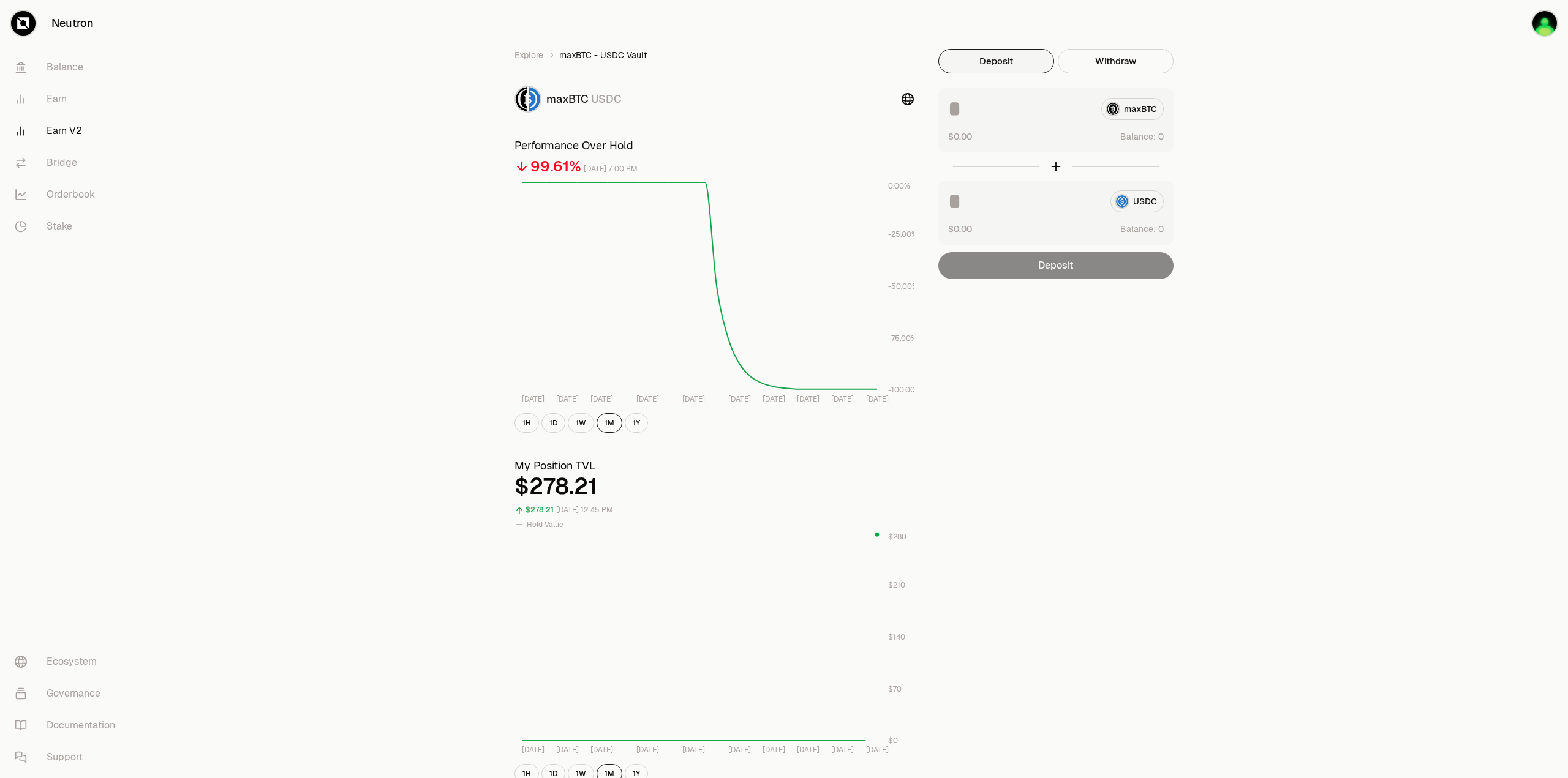
drag, startPoint x: 447, startPoint y: 510, endPoint x: 493, endPoint y: 333, distance: 182.9
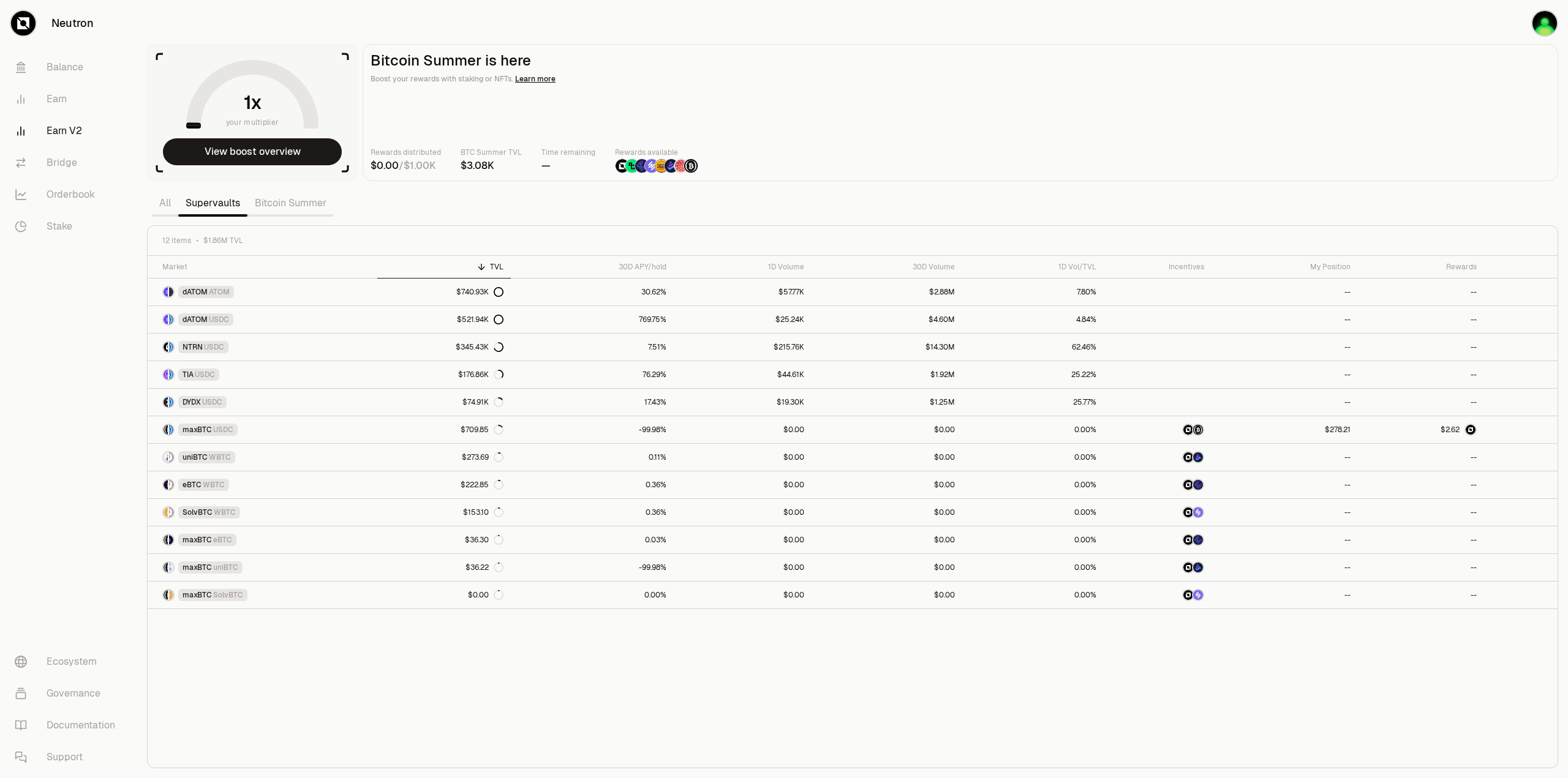
click at [1189, 695] on div "Market TVL 30D APY/hold 1D Volume 30D Volume 1D Vol/TVL Incentives My Position …" at bounding box center [853, 511] width 1411 height 512
click at [261, 165] on aside "your multiplier View boost overview" at bounding box center [252, 113] width 210 height 137
click at [261, 158] on button "View boost overview" at bounding box center [251, 152] width 179 height 27
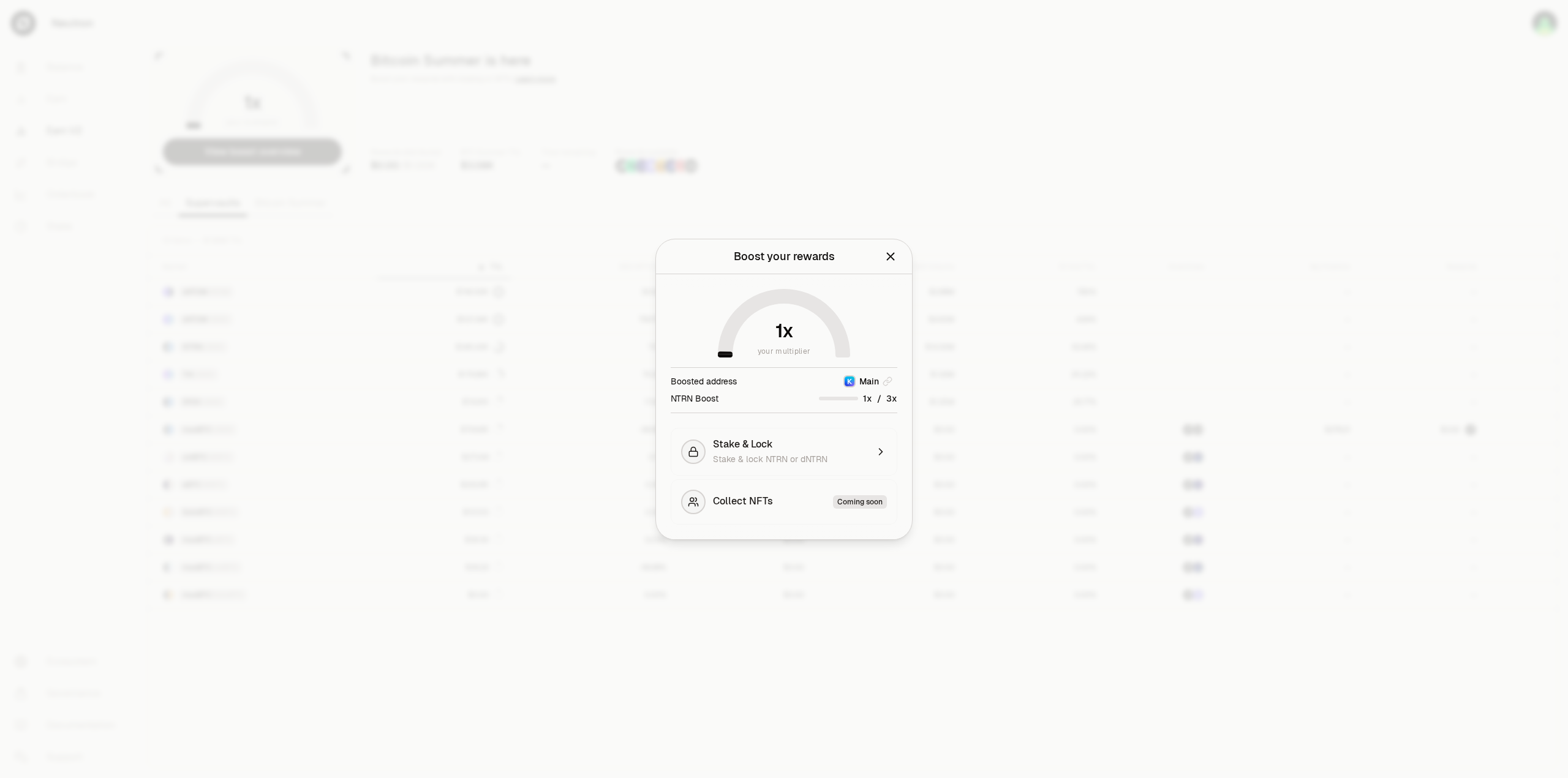
click at [1104, 704] on div at bounding box center [784, 389] width 1568 height 778
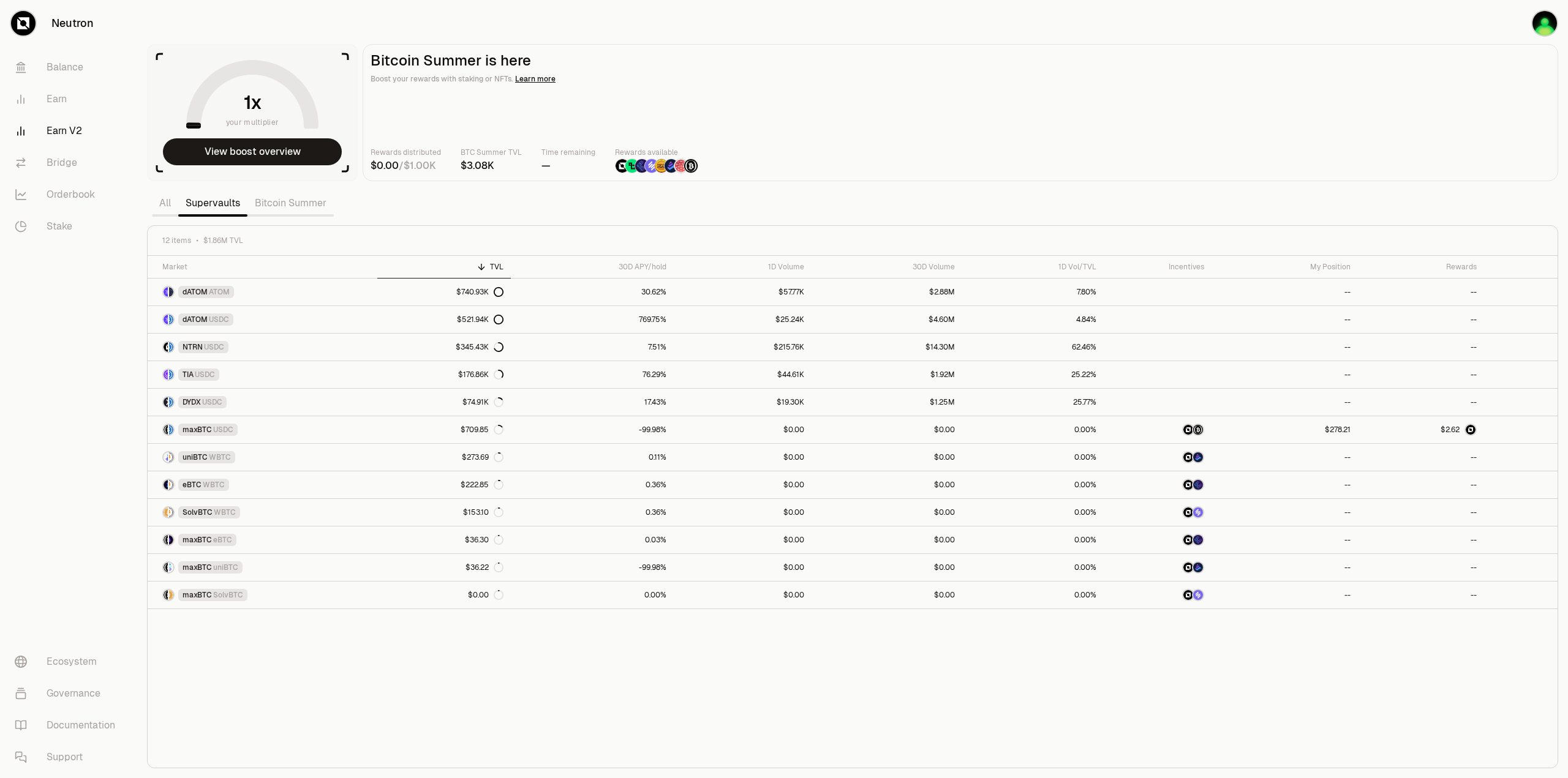
click at [932, 688] on div "Market TVL 30D APY/hold 1D Volume 30D Volume 1D Vol/TVL Incentives My Position …" at bounding box center [853, 511] width 1411 height 512
click at [459, 694] on div "Market TVL 30D APY/hold 1D Volume 30D Volume 1D Vol/TVL Incentives My Position …" at bounding box center [853, 511] width 1411 height 512
click at [278, 151] on button "View boost overview" at bounding box center [251, 152] width 179 height 27
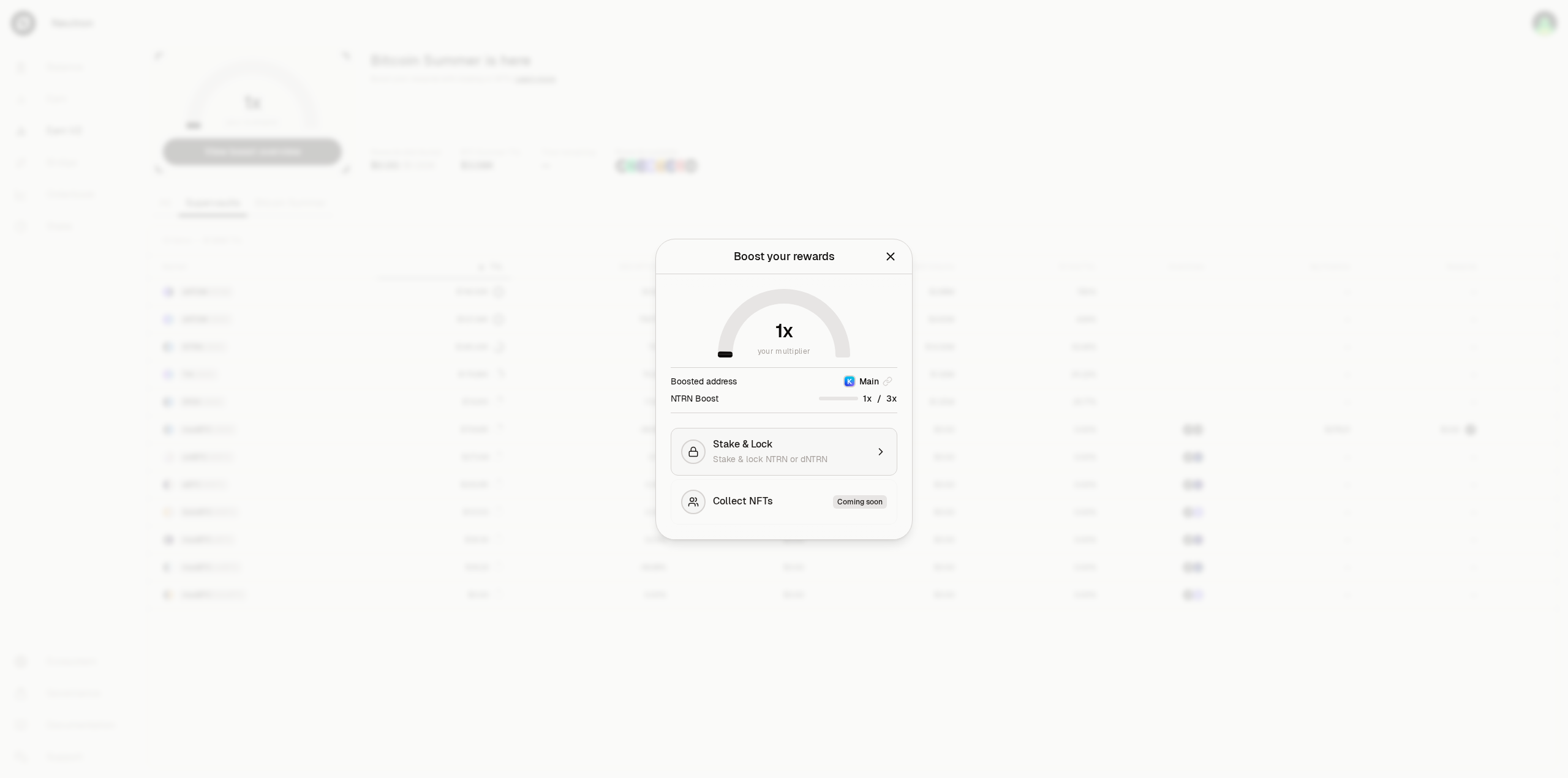
click at [815, 451] on div "Stake & Lock Stake & lock NTRN or dNTRN" at bounding box center [790, 452] width 154 height 27
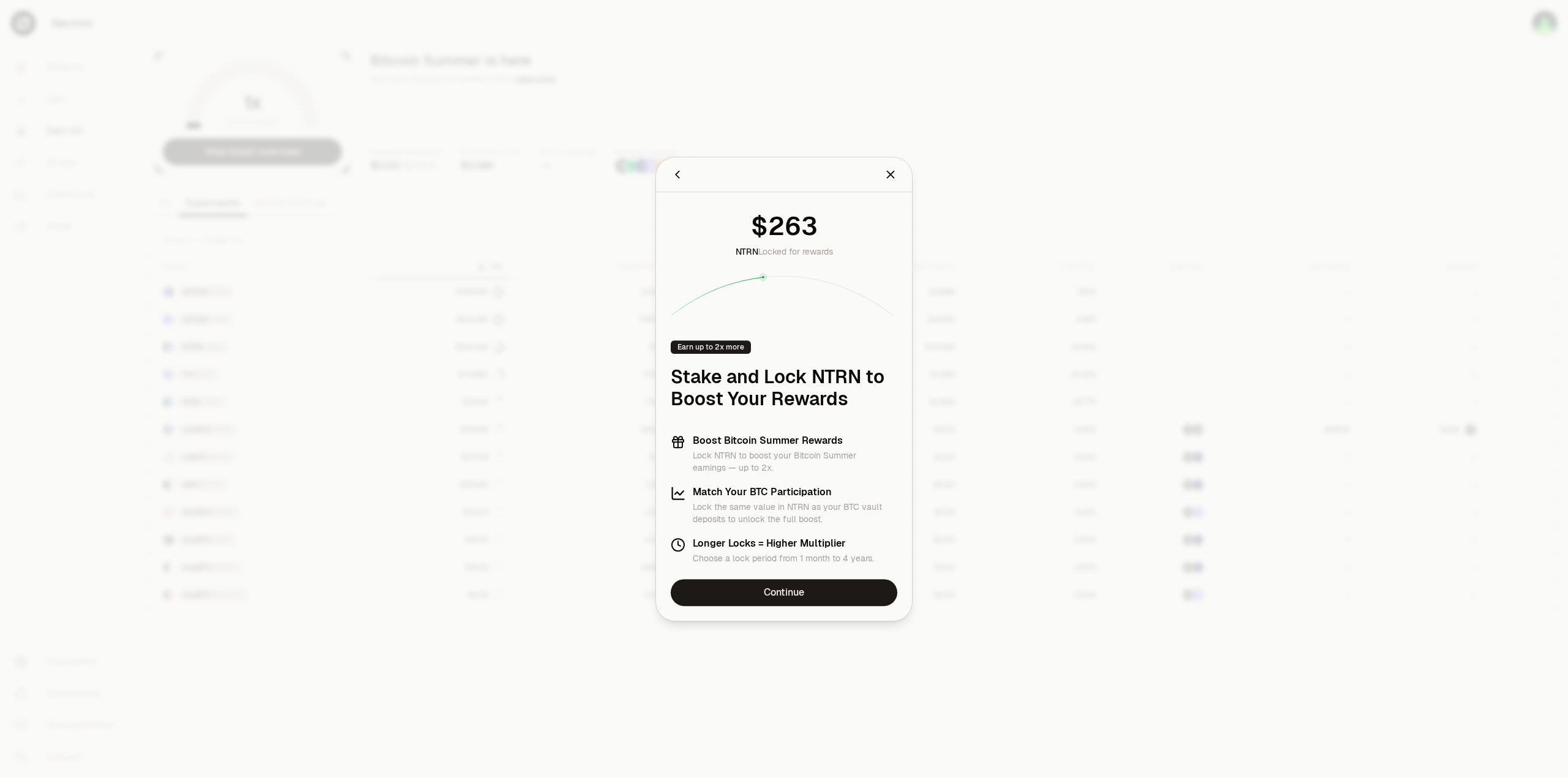
click at [778, 551] on div "Longer Locks = Higher Multiplier Choose a lock period from 1 month to 4 years." at bounding box center [784, 551] width 181 height 27
drag, startPoint x: 825, startPoint y: 528, endPoint x: 827, endPoint y: 549, distance: 21.1
click at [888, 176] on icon "Close" at bounding box center [891, 174] width 14 height 14
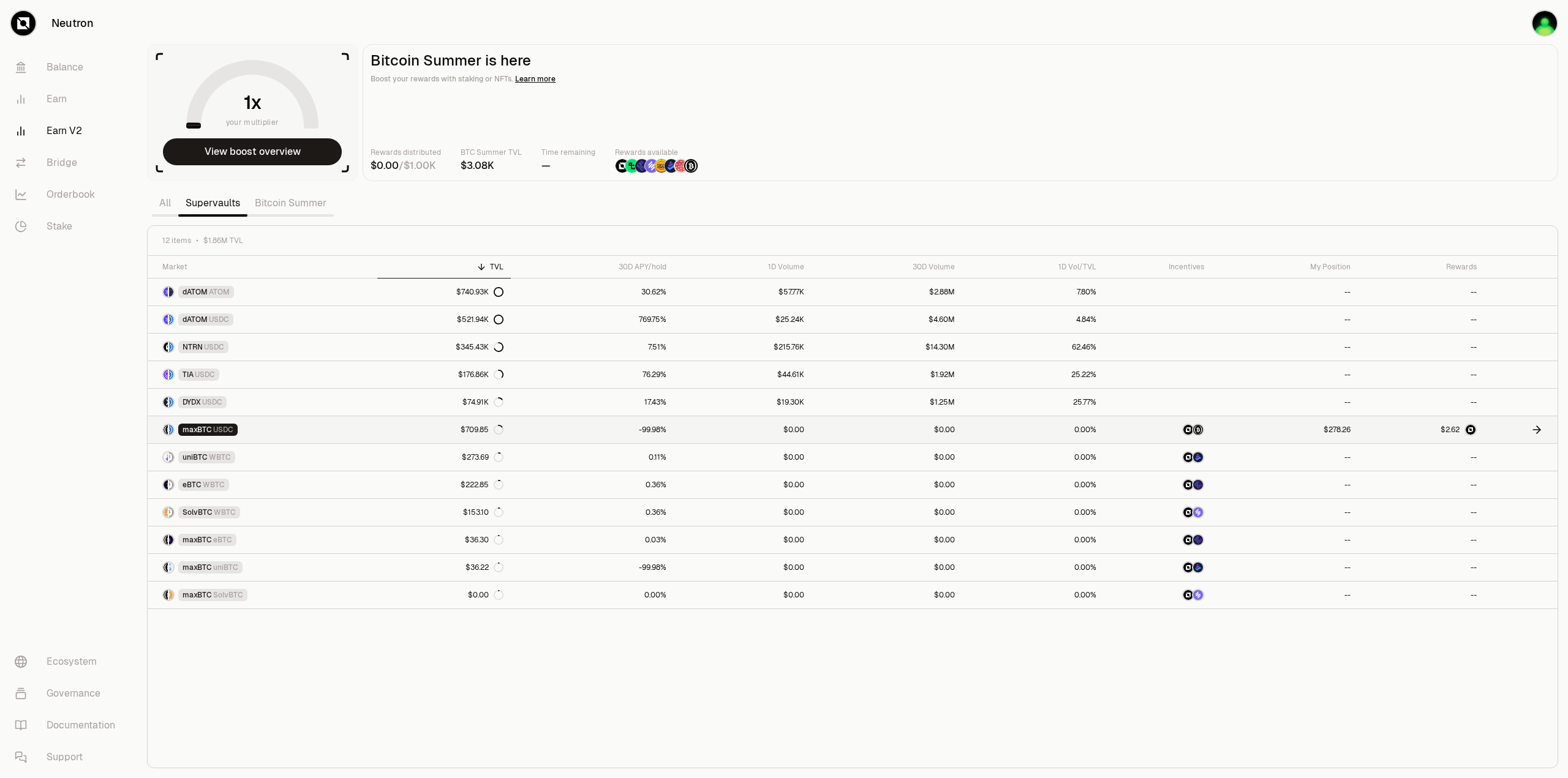
click at [293, 429] on link "maxBTC USDC" at bounding box center [263, 430] width 230 height 27
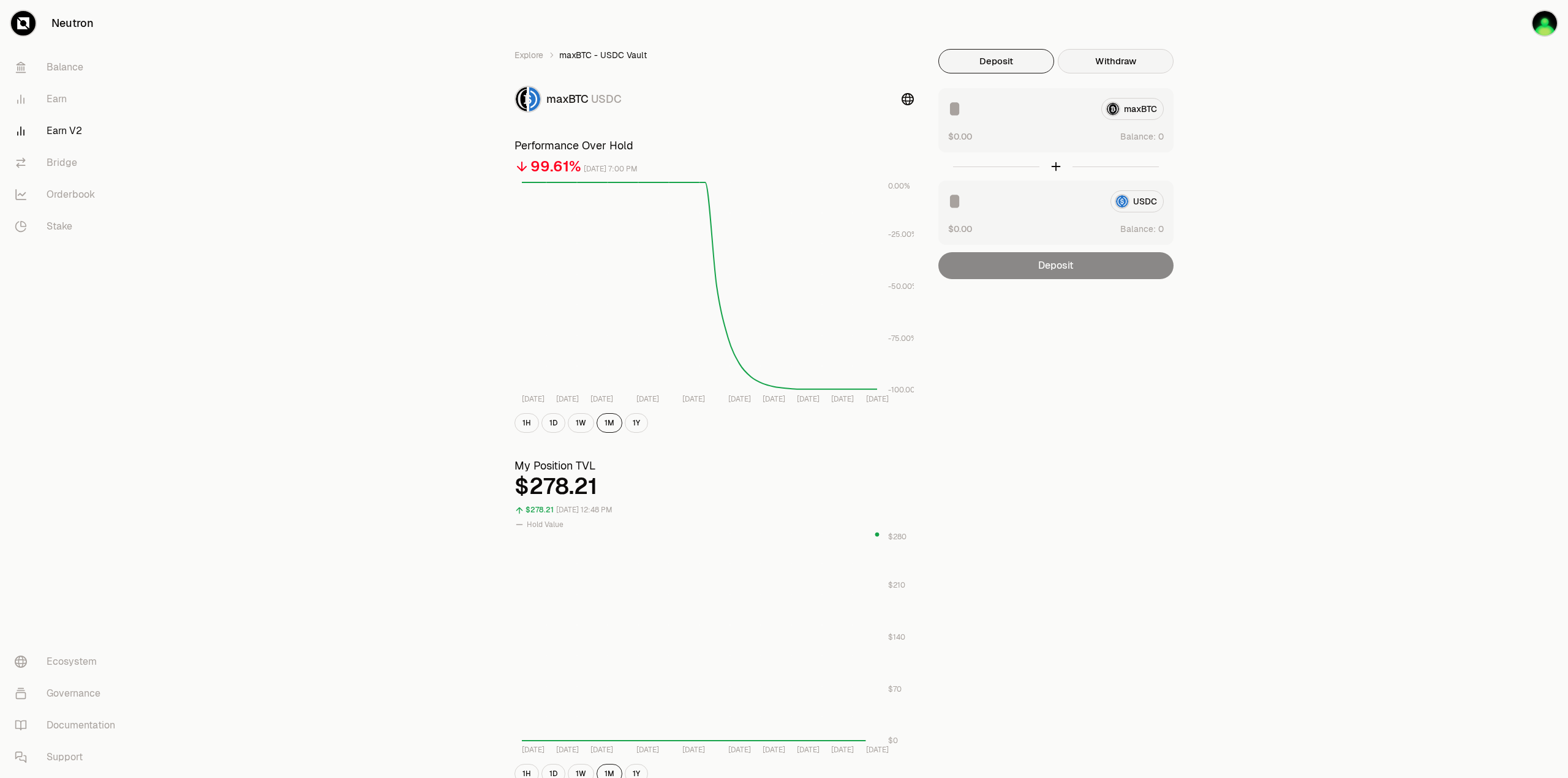
click at [1111, 64] on button "Withdraw" at bounding box center [1115, 61] width 115 height 25
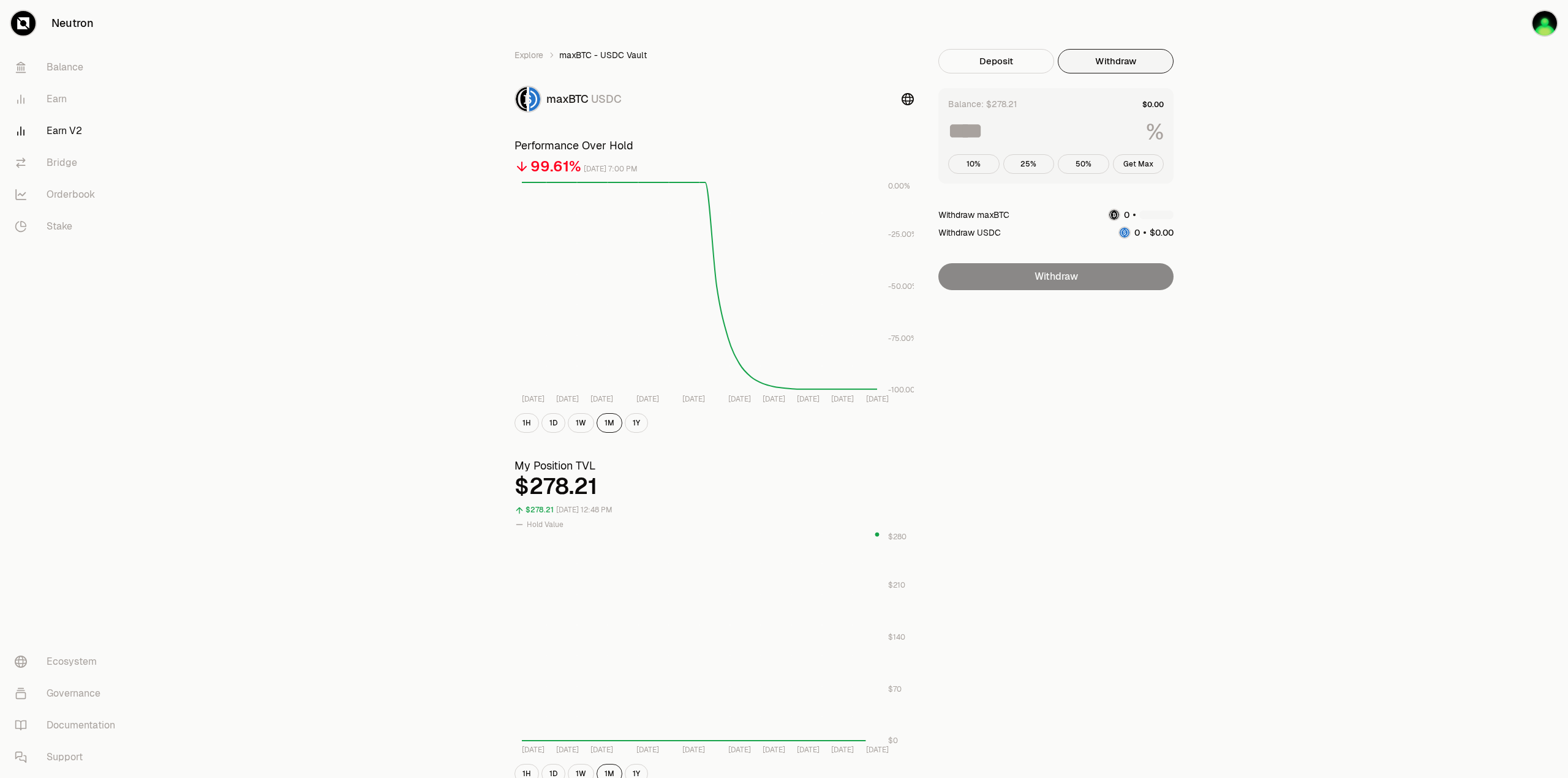
click at [1121, 62] on button "Withdraw" at bounding box center [1115, 61] width 115 height 25
click at [1145, 168] on button "Get Max" at bounding box center [1139, 163] width 51 height 20
type input "***"
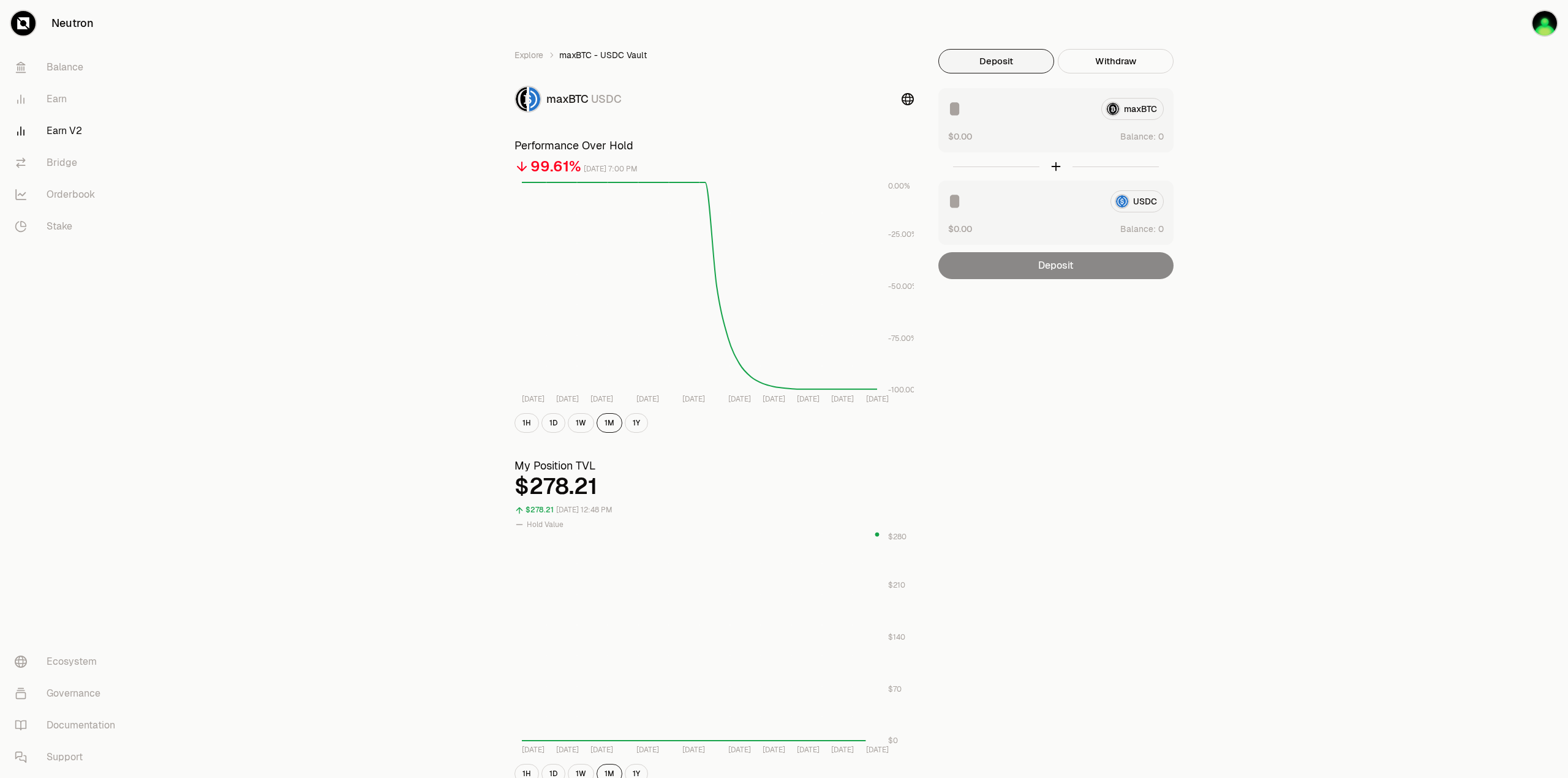
click at [1017, 59] on button "Deposit" at bounding box center [996, 61] width 115 height 25
click at [1041, 645] on div "Explore maxBTC - USDC Vault maxBTC USDC Performance Over Hold 99.61% September …" at bounding box center [852, 571] width 706 height 1045
click at [60, 130] on link "Earn V2" at bounding box center [68, 131] width 127 height 32
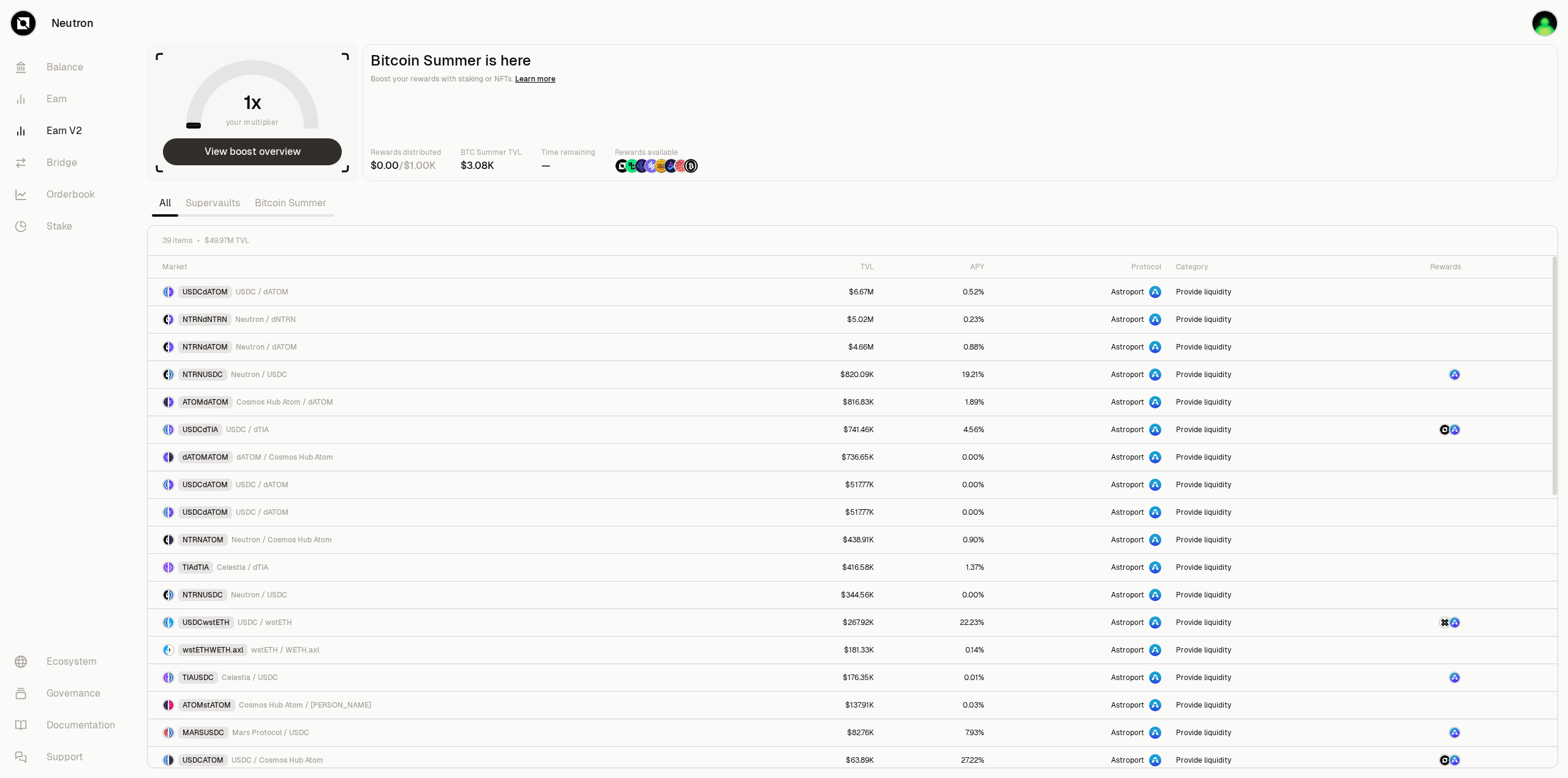
click at [243, 141] on button "View boost overview" at bounding box center [251, 152] width 179 height 27
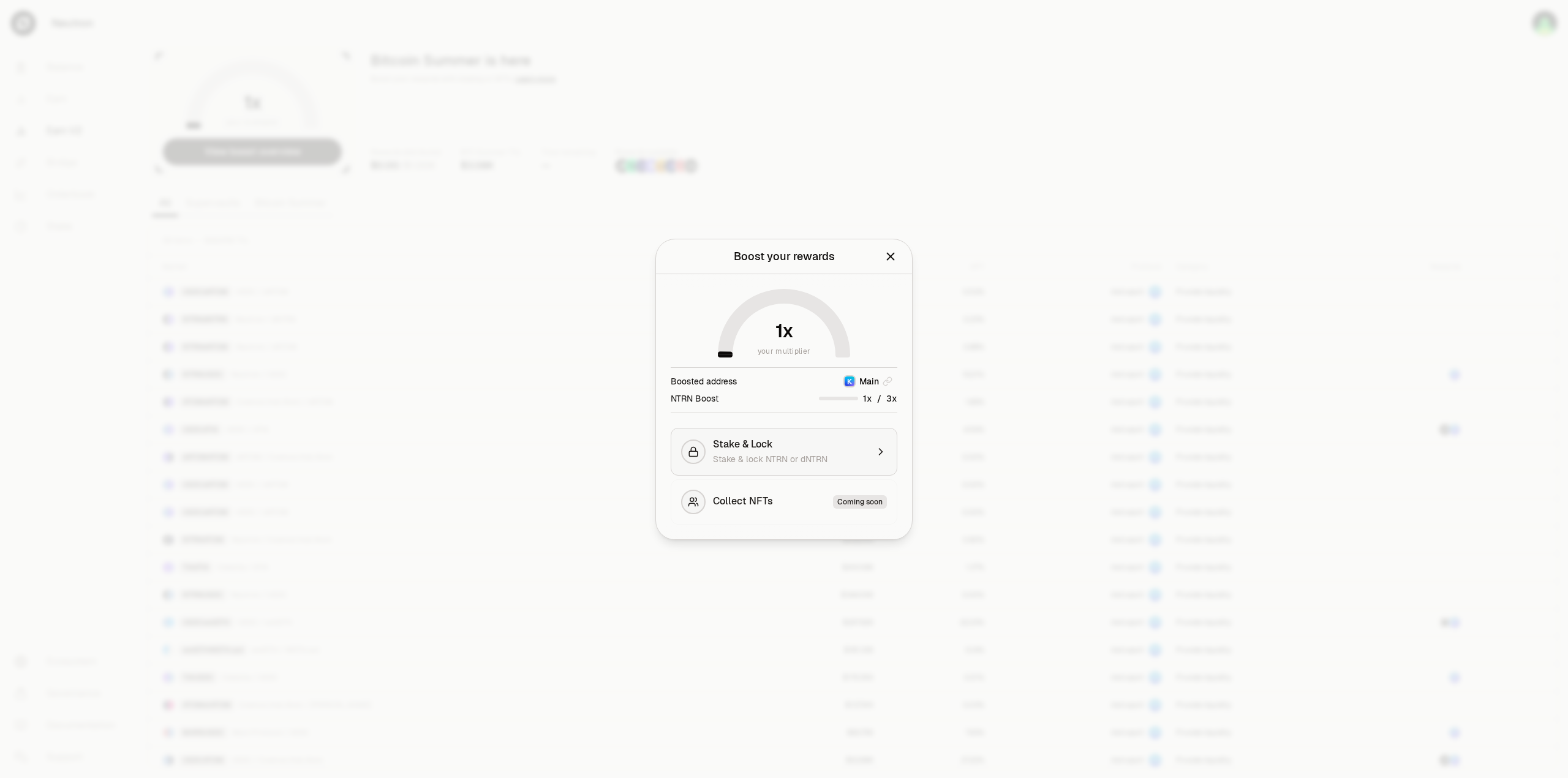
click at [768, 467] on button "Stake & Lock Stake & lock NTRN or dNTRN" at bounding box center [784, 452] width 227 height 48
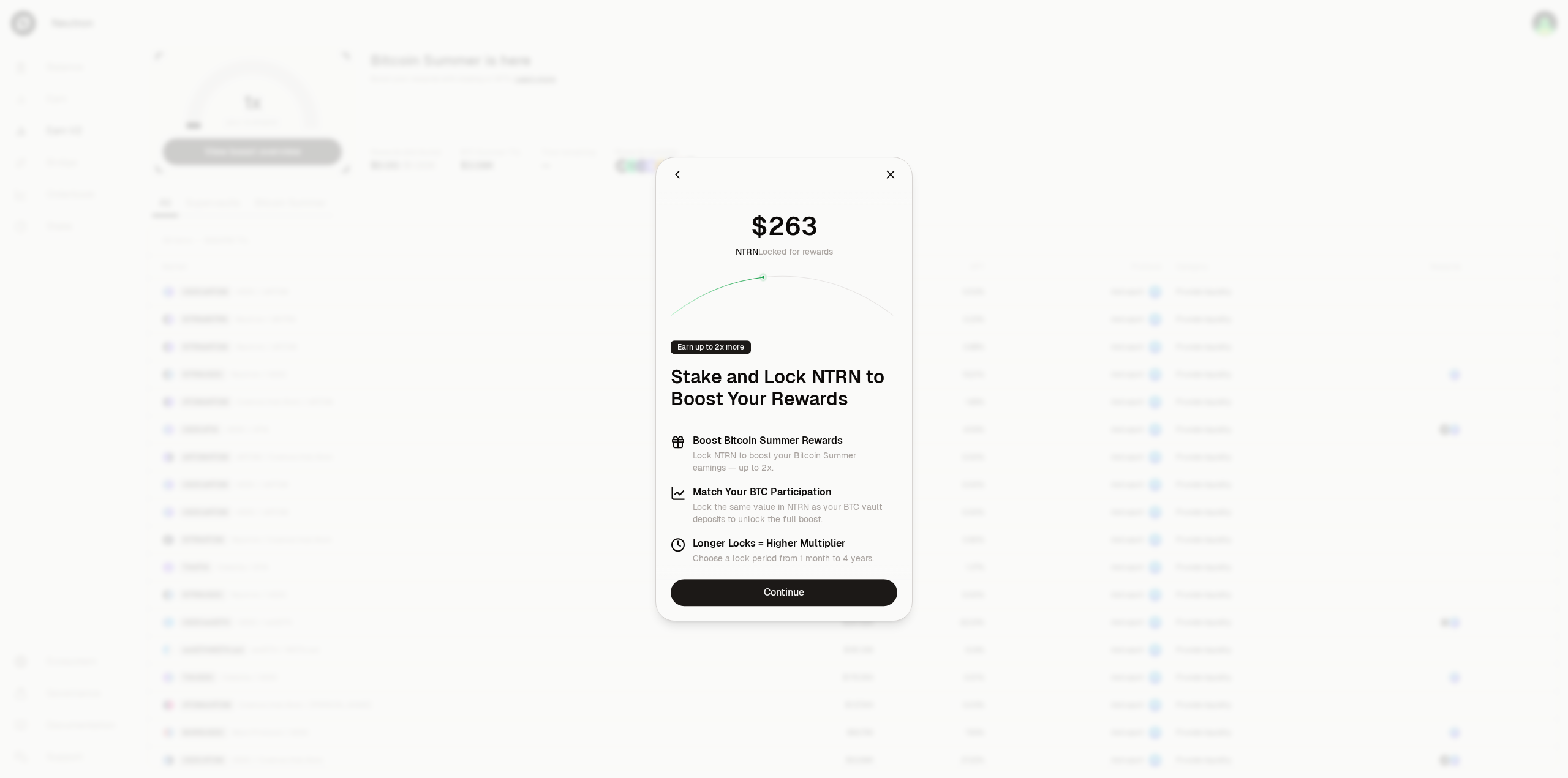
click at [346, 379] on div at bounding box center [784, 389] width 1568 height 778
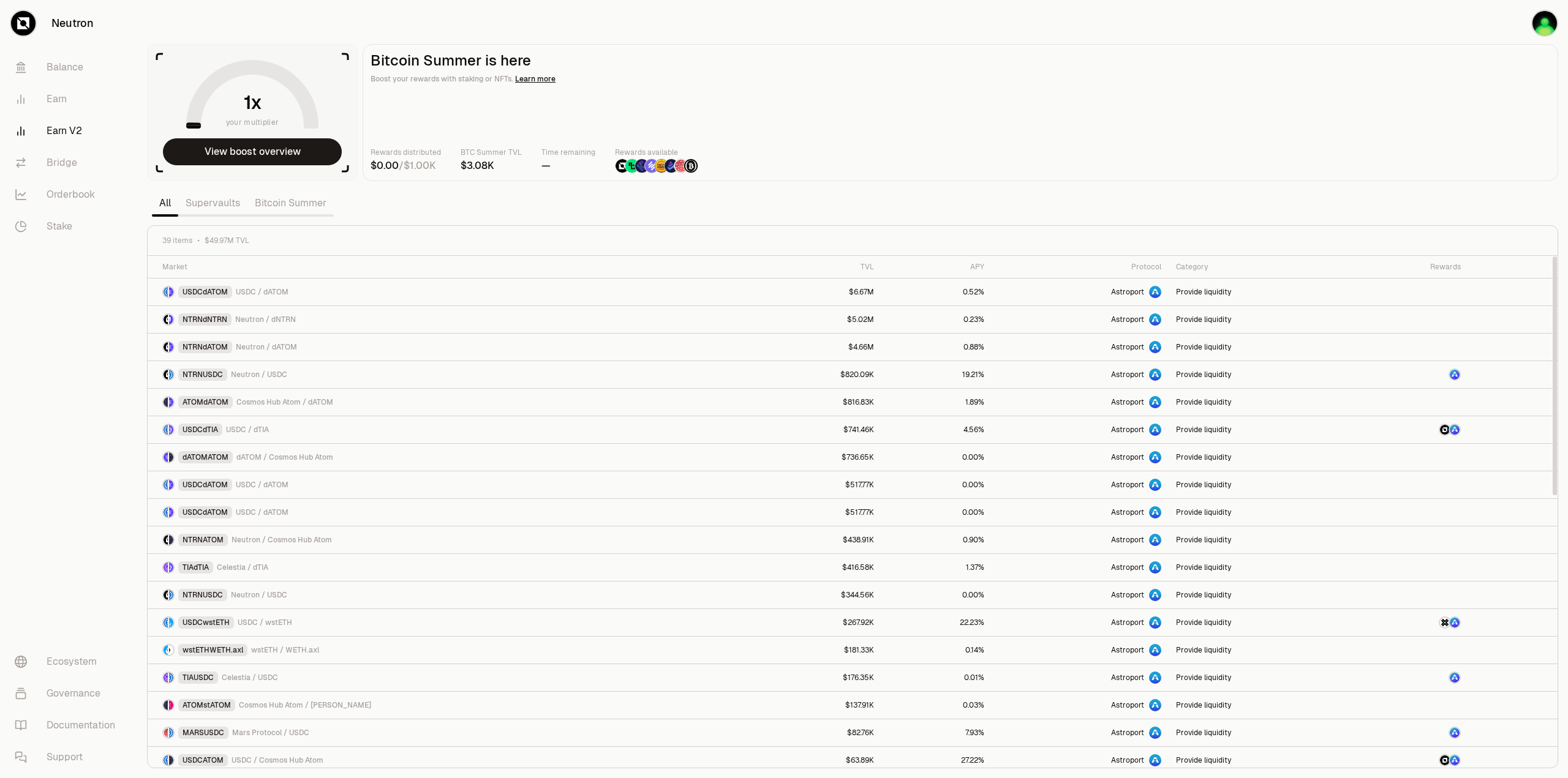
click at [211, 210] on link "Supervaults" at bounding box center [212, 203] width 69 height 25
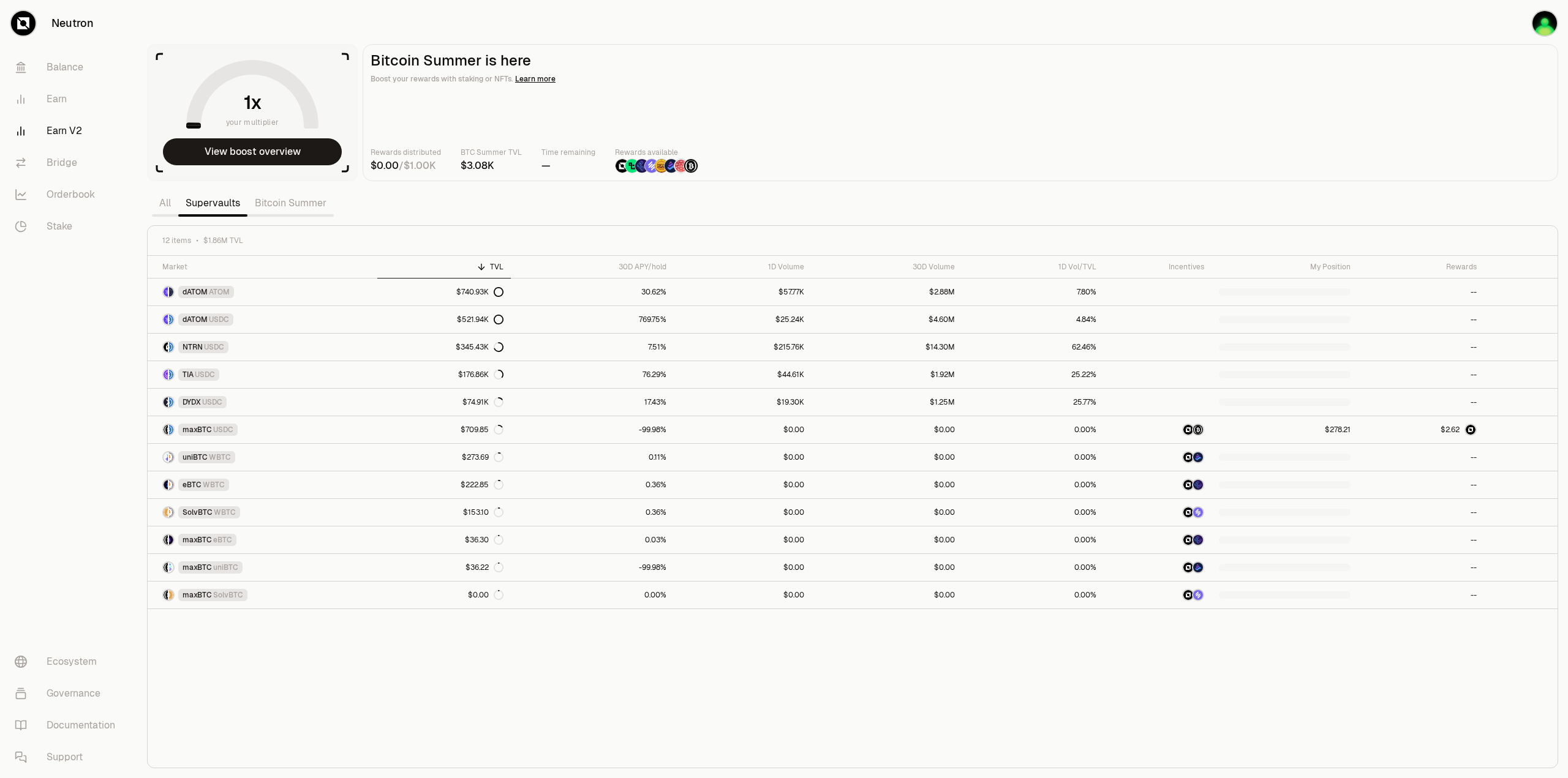
click at [1108, 719] on div "Market TVL 30D APY/hold 1D Volume 30D Volume 1D Vol/TVL Incentives My Position …" at bounding box center [853, 511] width 1411 height 512
click at [949, 700] on div "Market TVL 30D APY/hold 1D Volume 30D Volume 1D Vol/TVL Incentives My Position …" at bounding box center [853, 511] width 1411 height 512
click at [695, 672] on div "Market TVL 30D APY/hold 1D Volume 30D Volume 1D Vol/TVL Incentives My Position …" at bounding box center [853, 511] width 1411 height 512
click at [281, 156] on button "View boost overview" at bounding box center [251, 152] width 179 height 27
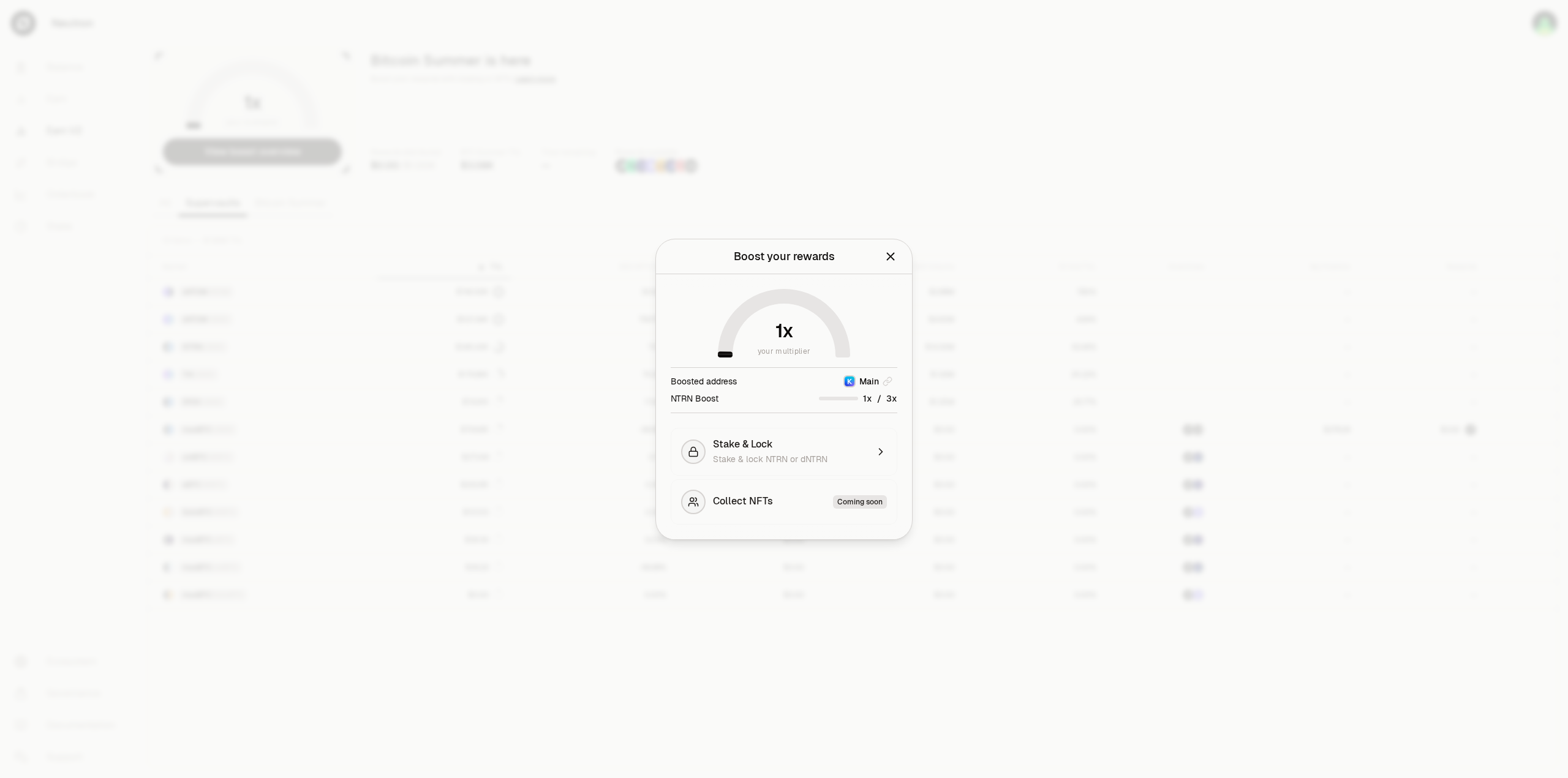
click at [761, 728] on div at bounding box center [784, 389] width 1568 height 778
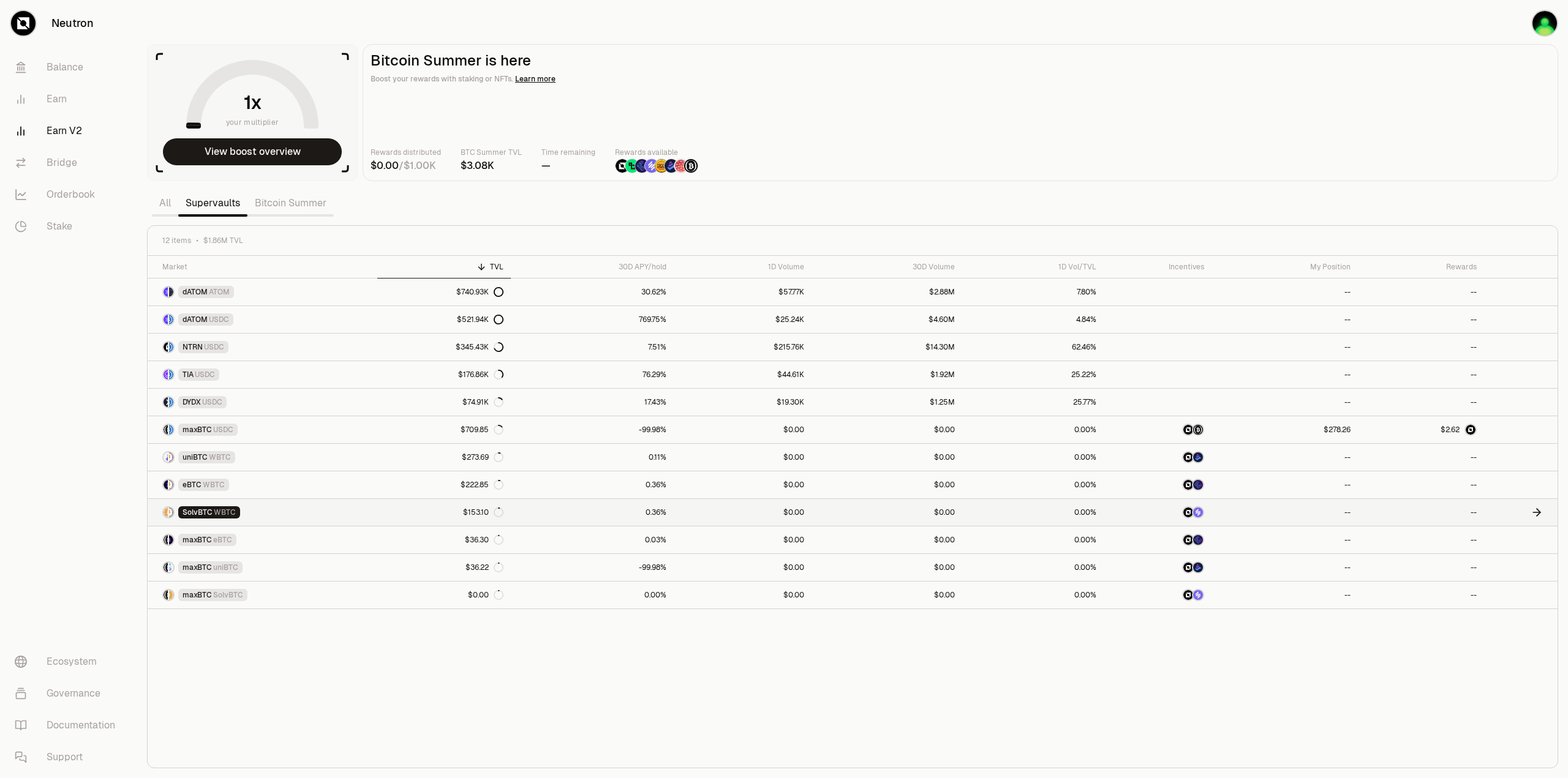
click at [249, 512] on link "SolvBTC WBTC" at bounding box center [263, 513] width 230 height 27
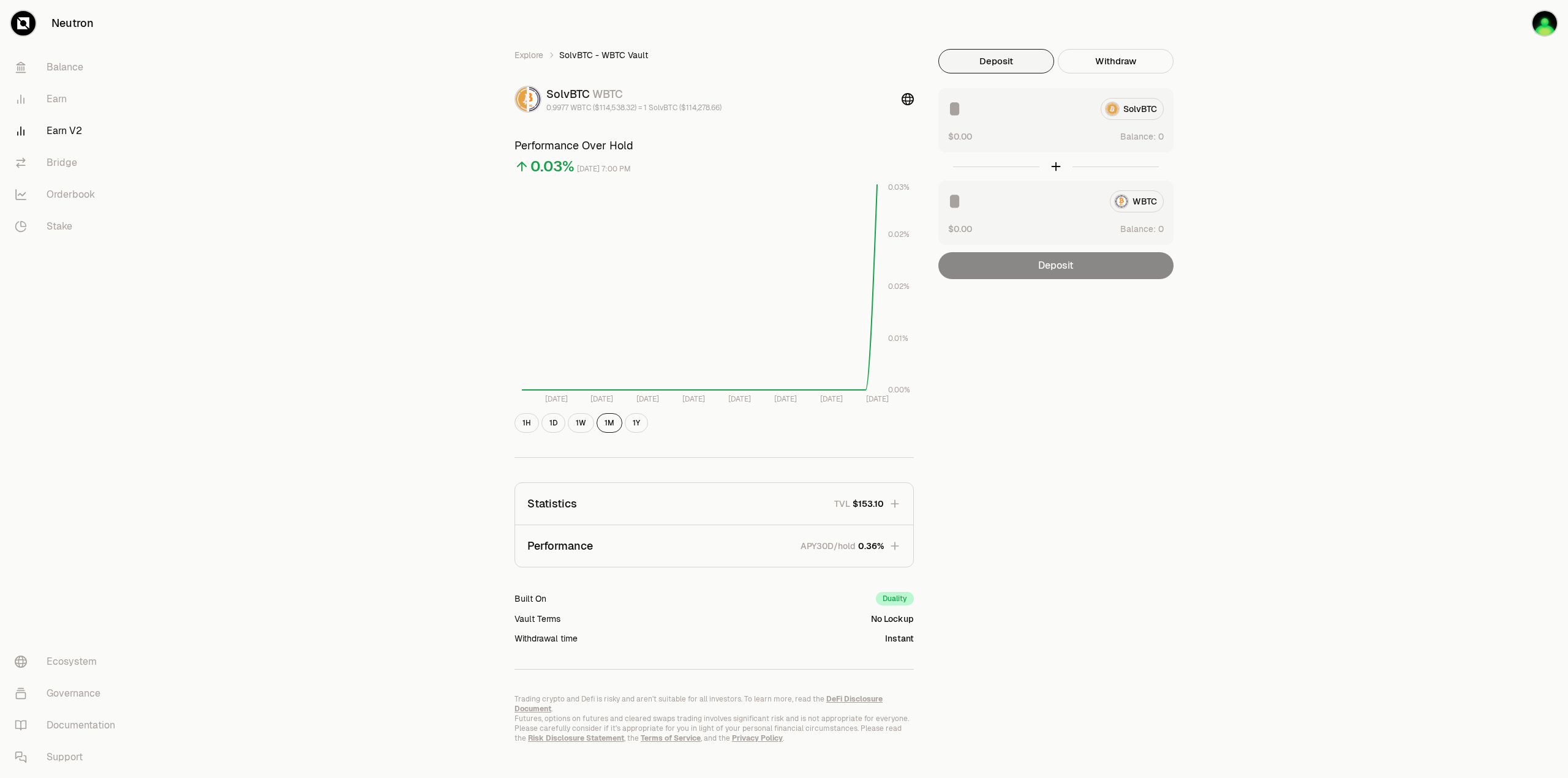
click at [389, 563] on div "Explore SolvBTC - WBTC Vault SolvBTC WBTC 0.9977 WBTC ($114,538.32) = 1 SolvBTC…" at bounding box center [852, 396] width 1431 height 793
click at [375, 491] on div "Explore SolvBTC - WBTC Vault SolvBTC WBTC 0.9977 WBTC ($114,538.32) = 1 SolvBTC…" at bounding box center [852, 396] width 1431 height 793
click at [375, 533] on div "Explore SolvBTC - WBTC Vault SolvBTC WBTC 0.9977 WBTC ($114,538.32) = 1 SolvBTC…" at bounding box center [852, 396] width 1431 height 793
click at [335, 486] on div "Explore SolvBTC - WBTC Vault SolvBTC WBTC 0.9977 WBTC ($114,538.32) = 1 SolvBTC…" at bounding box center [852, 396] width 1431 height 793
click at [59, 139] on link "Earn V2" at bounding box center [68, 131] width 127 height 32
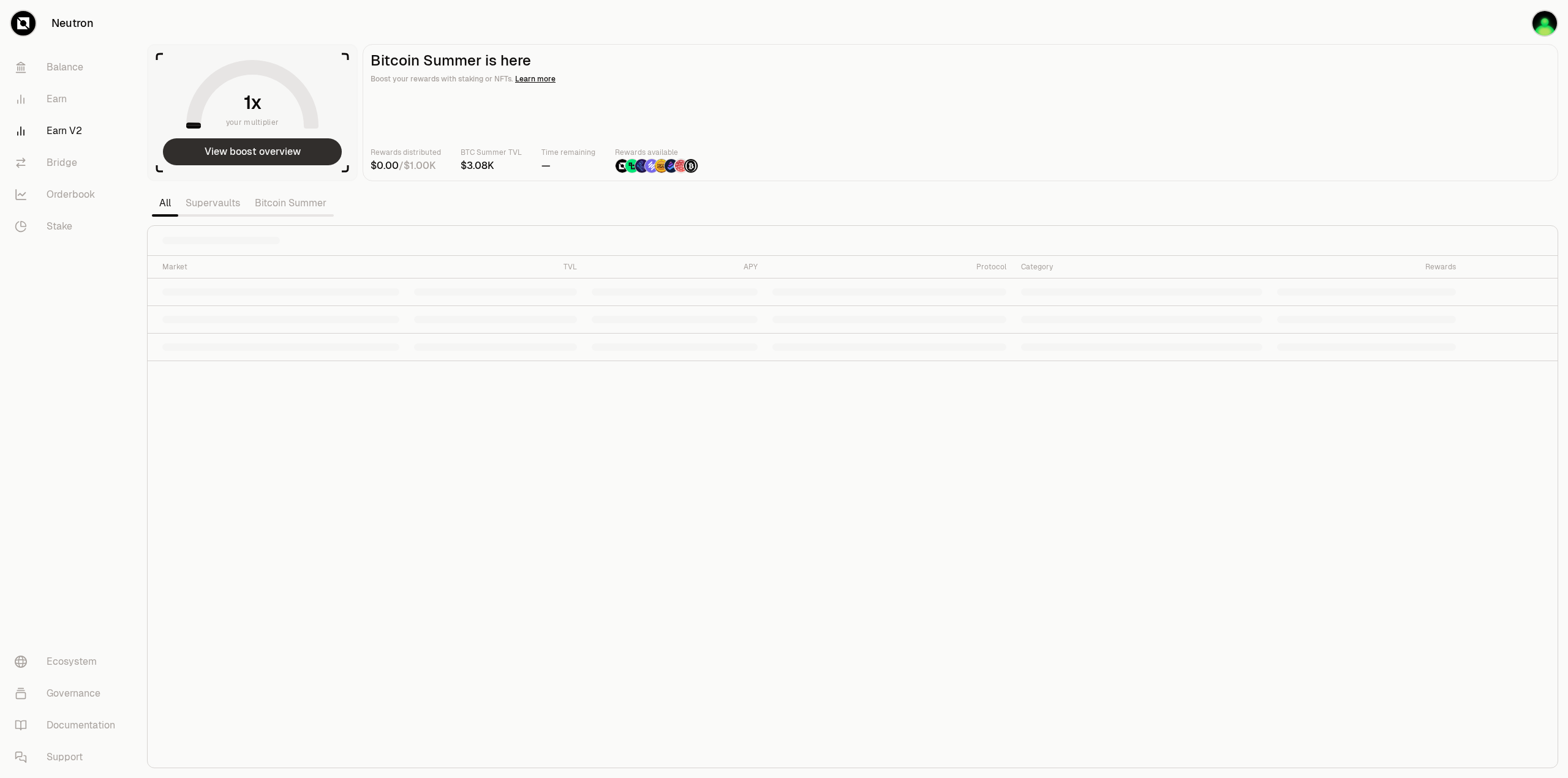
click at [260, 158] on button "View boost overview" at bounding box center [251, 152] width 179 height 27
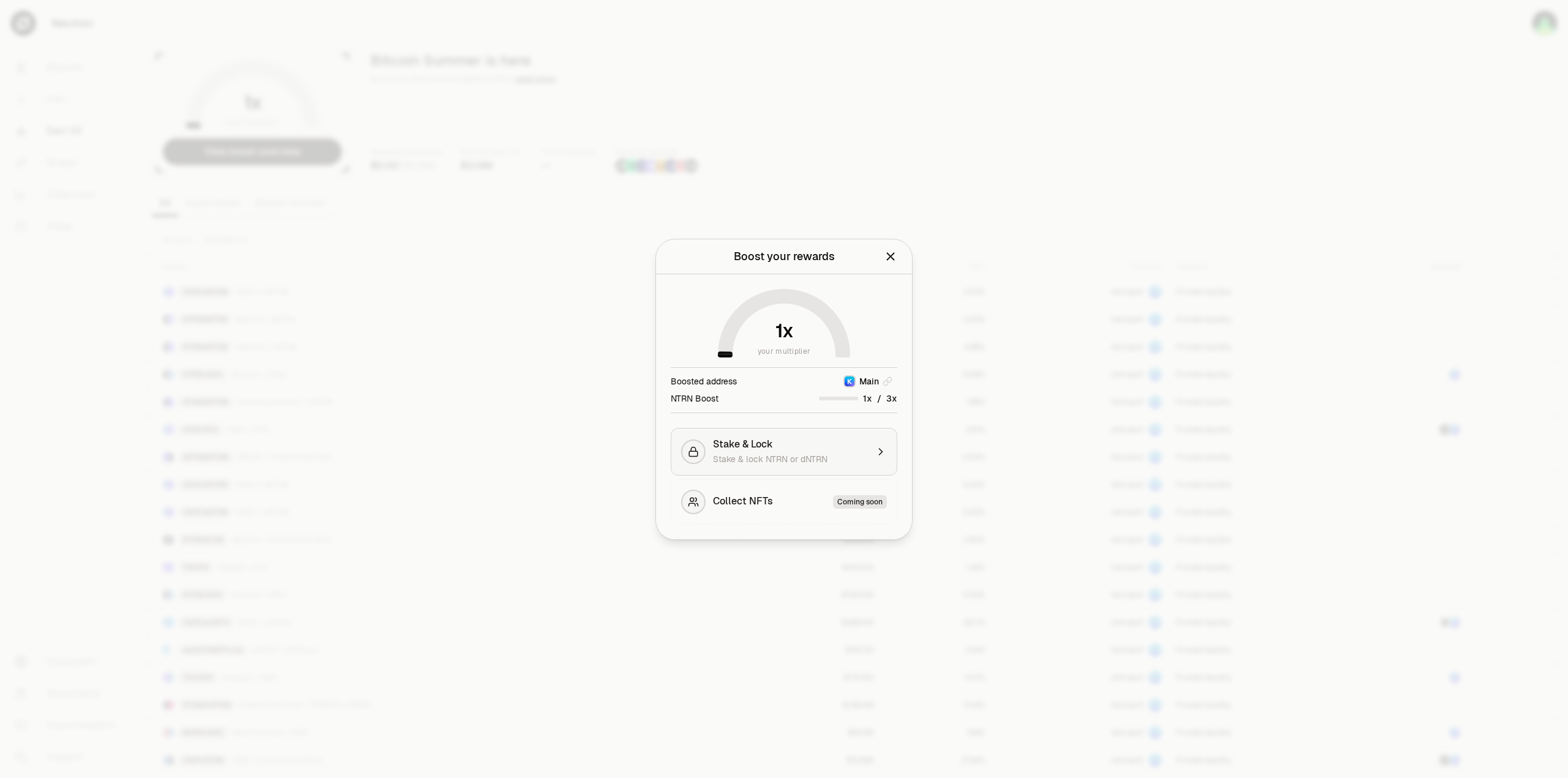
click at [756, 454] on span "Stake & lock NTRN or dNTRN" at bounding box center [771, 459] width 115 height 11
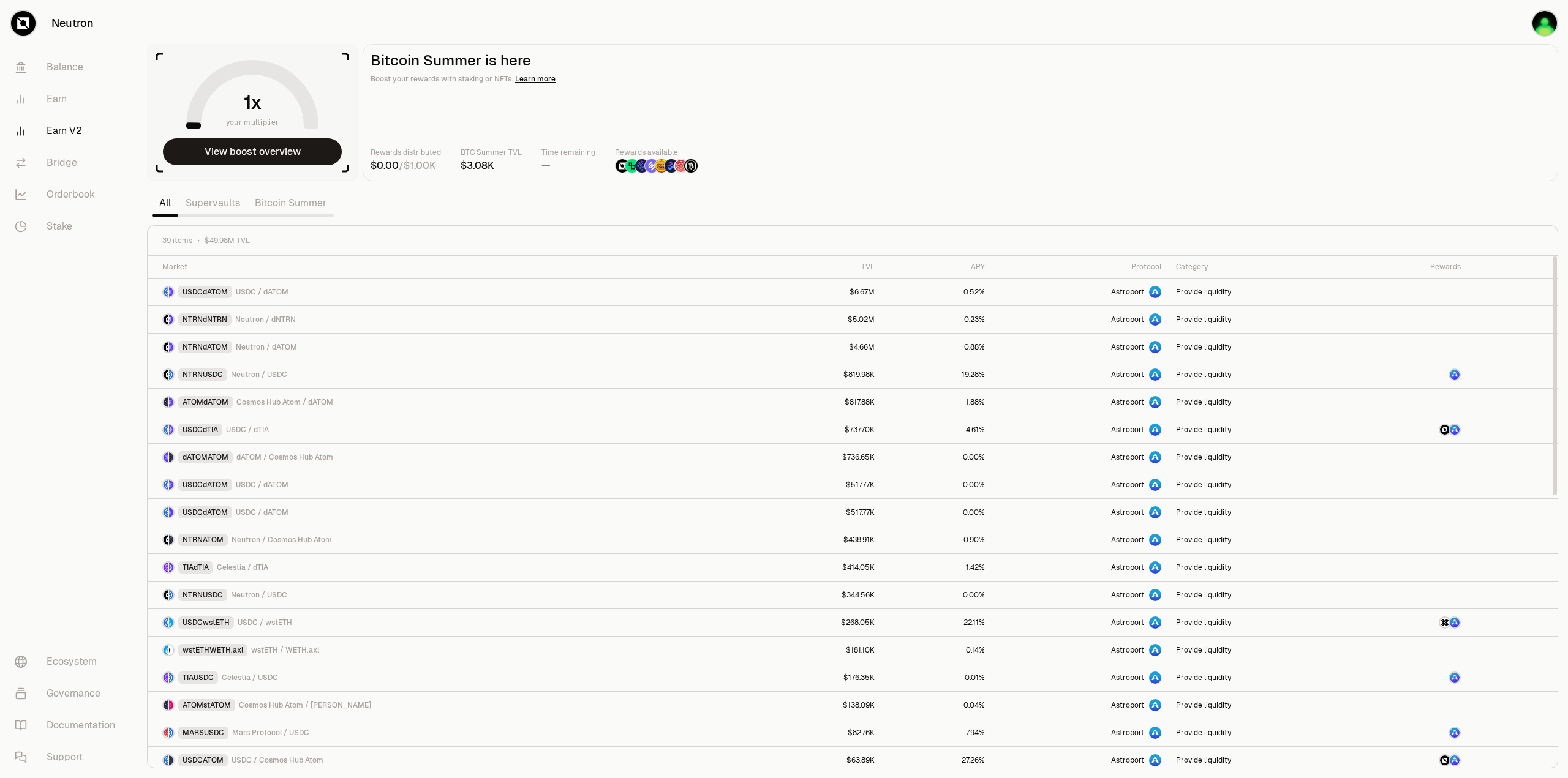
click at [1037, 172] on div "Rewards distributed / BTC Summer TVL Time remaining — Rewards available" at bounding box center [960, 160] width 1180 height 27
click at [938, 137] on main "Bitcoin Summer is here Boost your rewards with staking or NFTs. Learn more Rewa…" at bounding box center [961, 113] width 1196 height 137
click at [889, 168] on div "Rewards distributed / BTC Summer TVL Time remaining — Rewards available" at bounding box center [960, 160] width 1180 height 27
click at [228, 209] on link "Supervaults" at bounding box center [212, 203] width 69 height 25
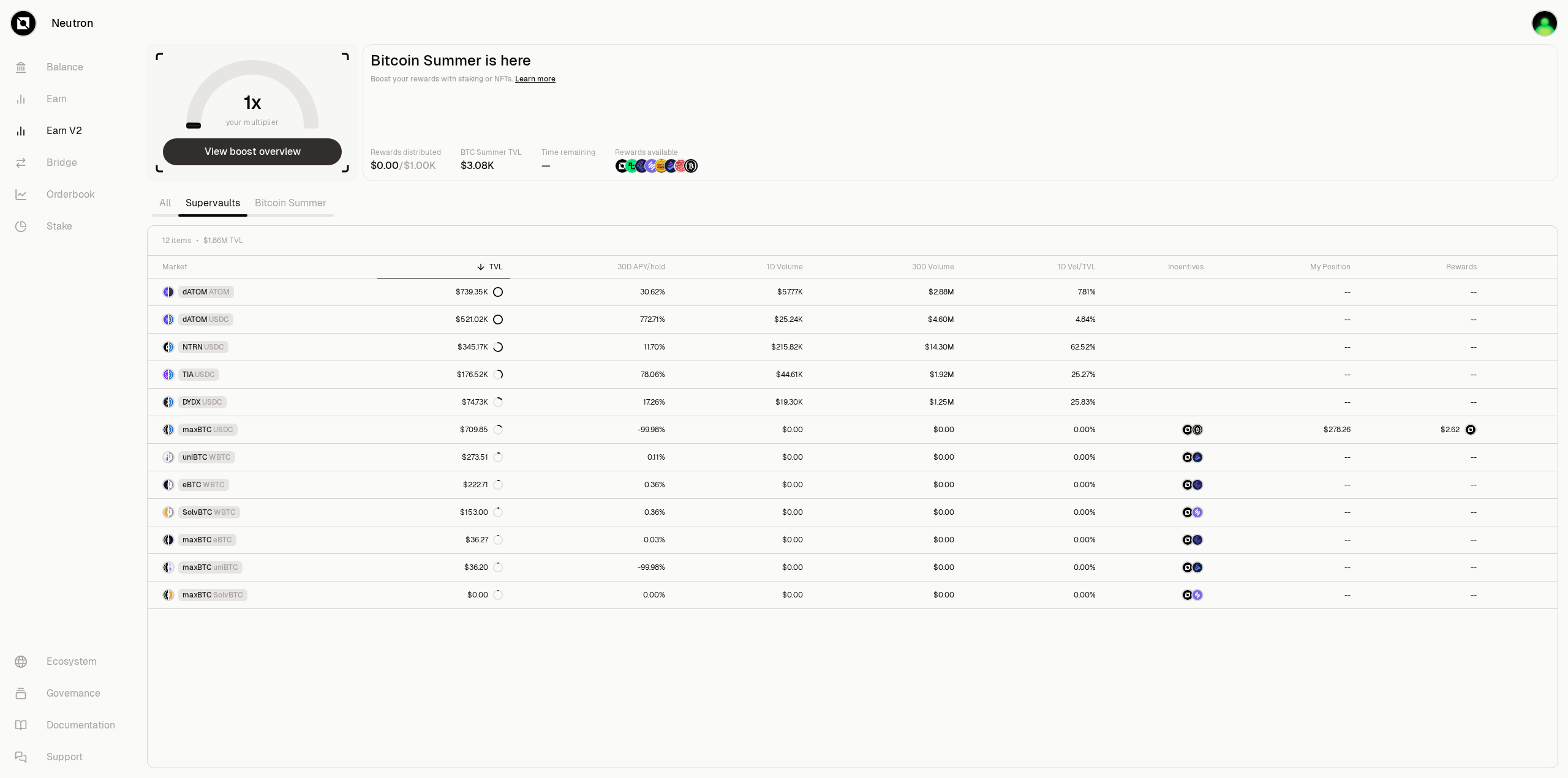
click at [229, 148] on button "View boost overview" at bounding box center [251, 152] width 179 height 27
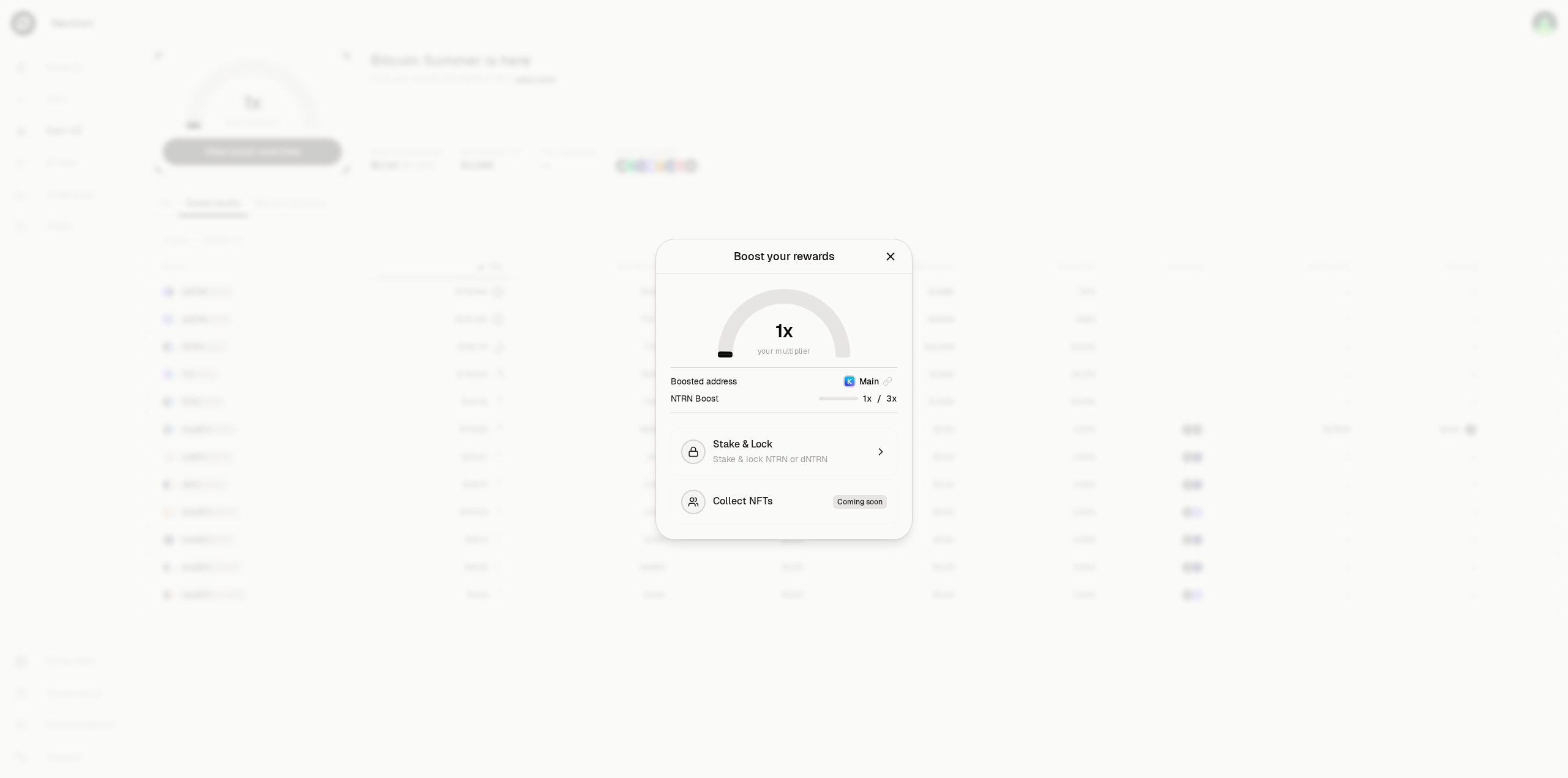
click at [1027, 218] on div at bounding box center [784, 389] width 1568 height 778
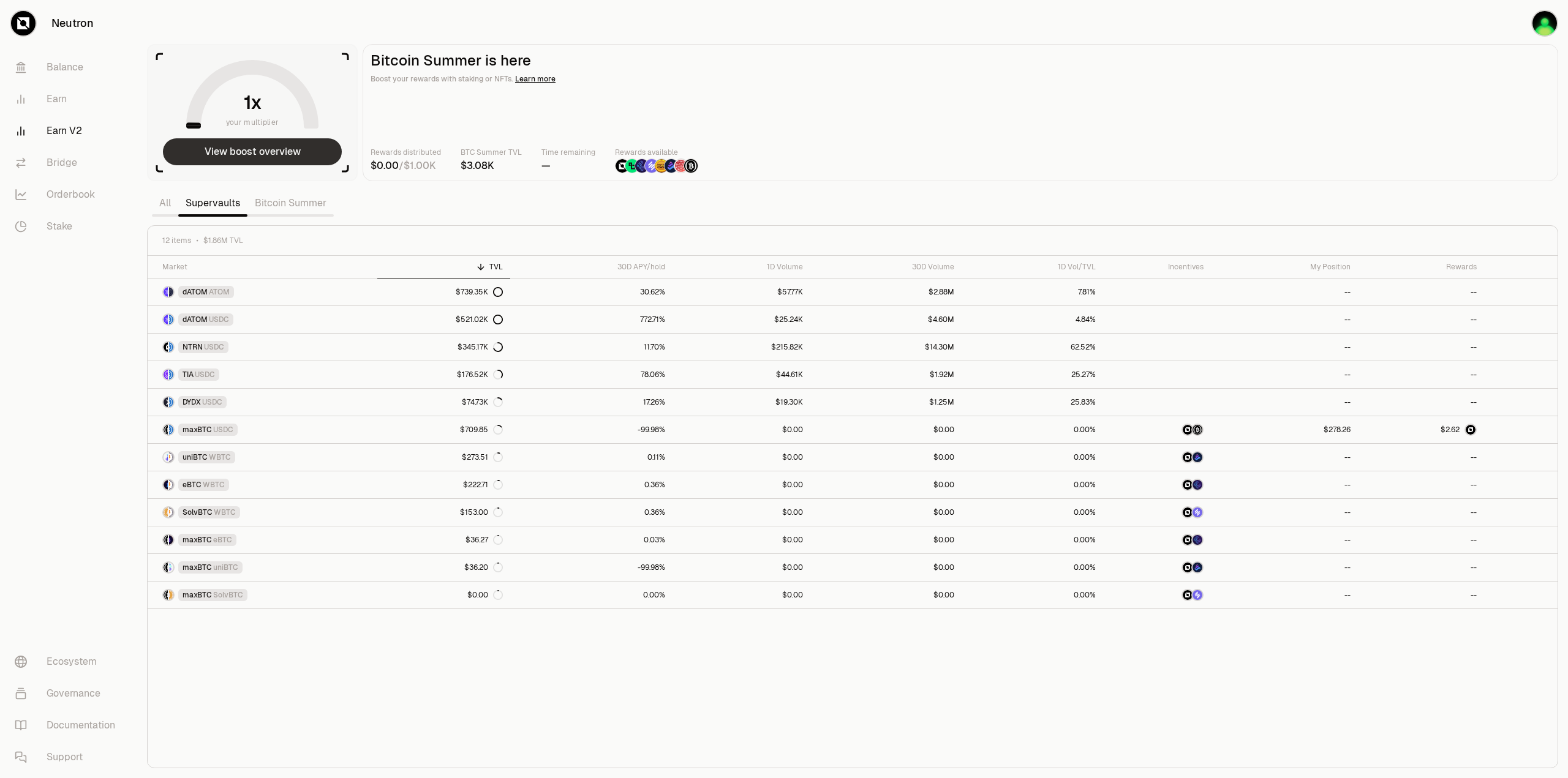
click at [251, 152] on button "View boost overview" at bounding box center [251, 152] width 179 height 27
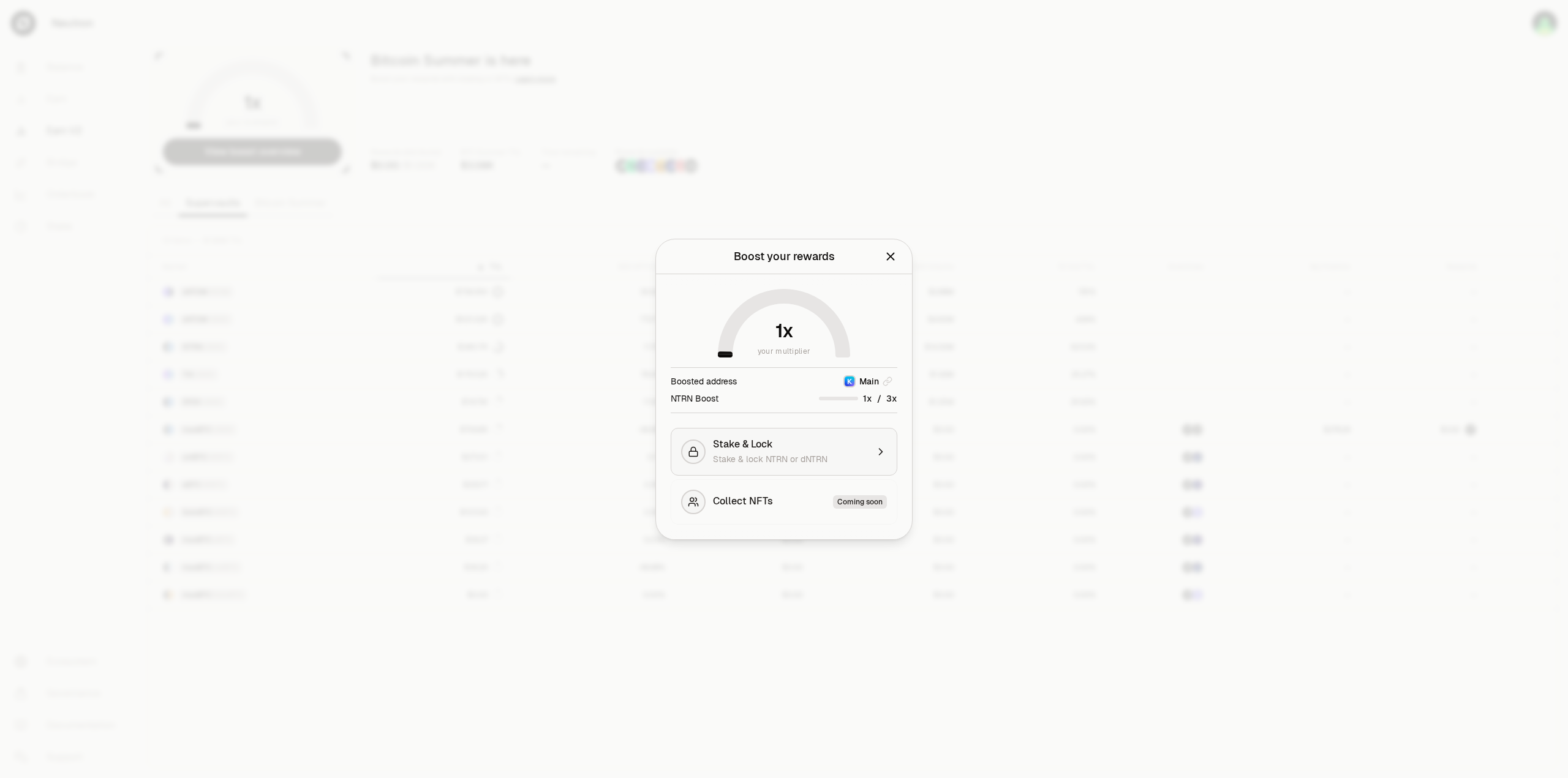
click at [802, 461] on span "Stake & lock NTRN or dNTRN" at bounding box center [771, 459] width 115 height 11
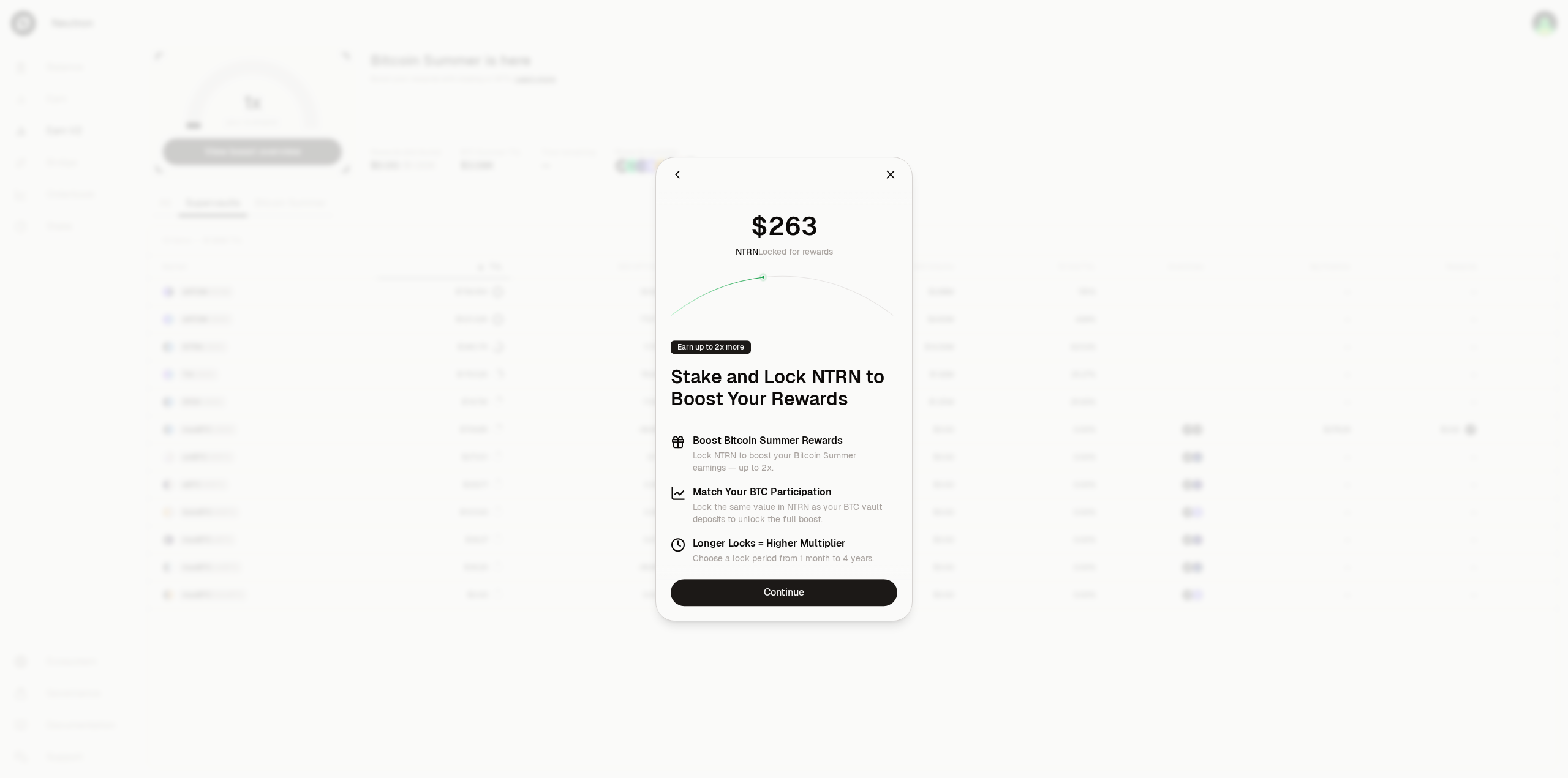
click at [648, 665] on div at bounding box center [784, 389] width 1568 height 778
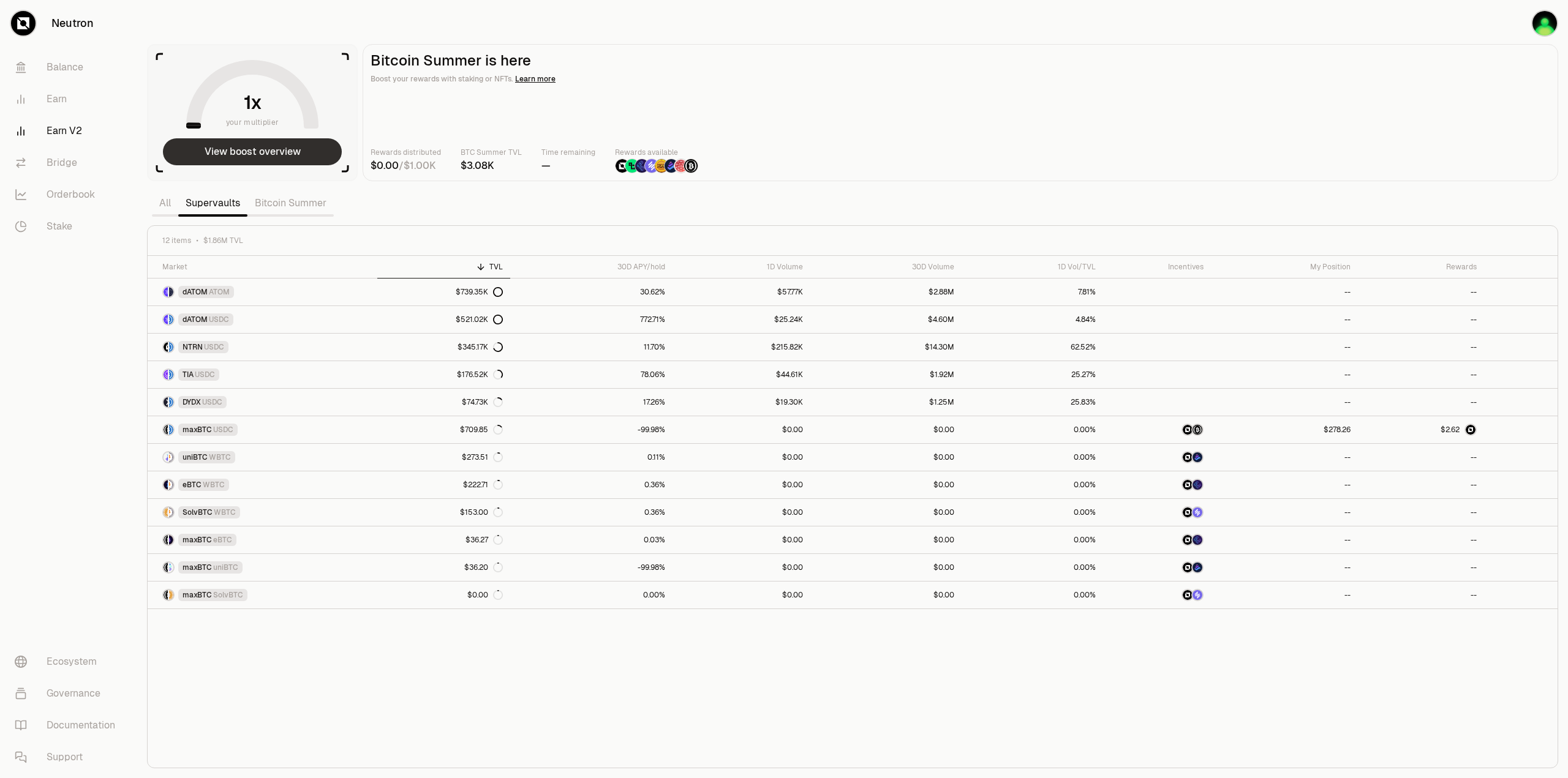
click at [223, 162] on button "View boost overview" at bounding box center [251, 152] width 179 height 27
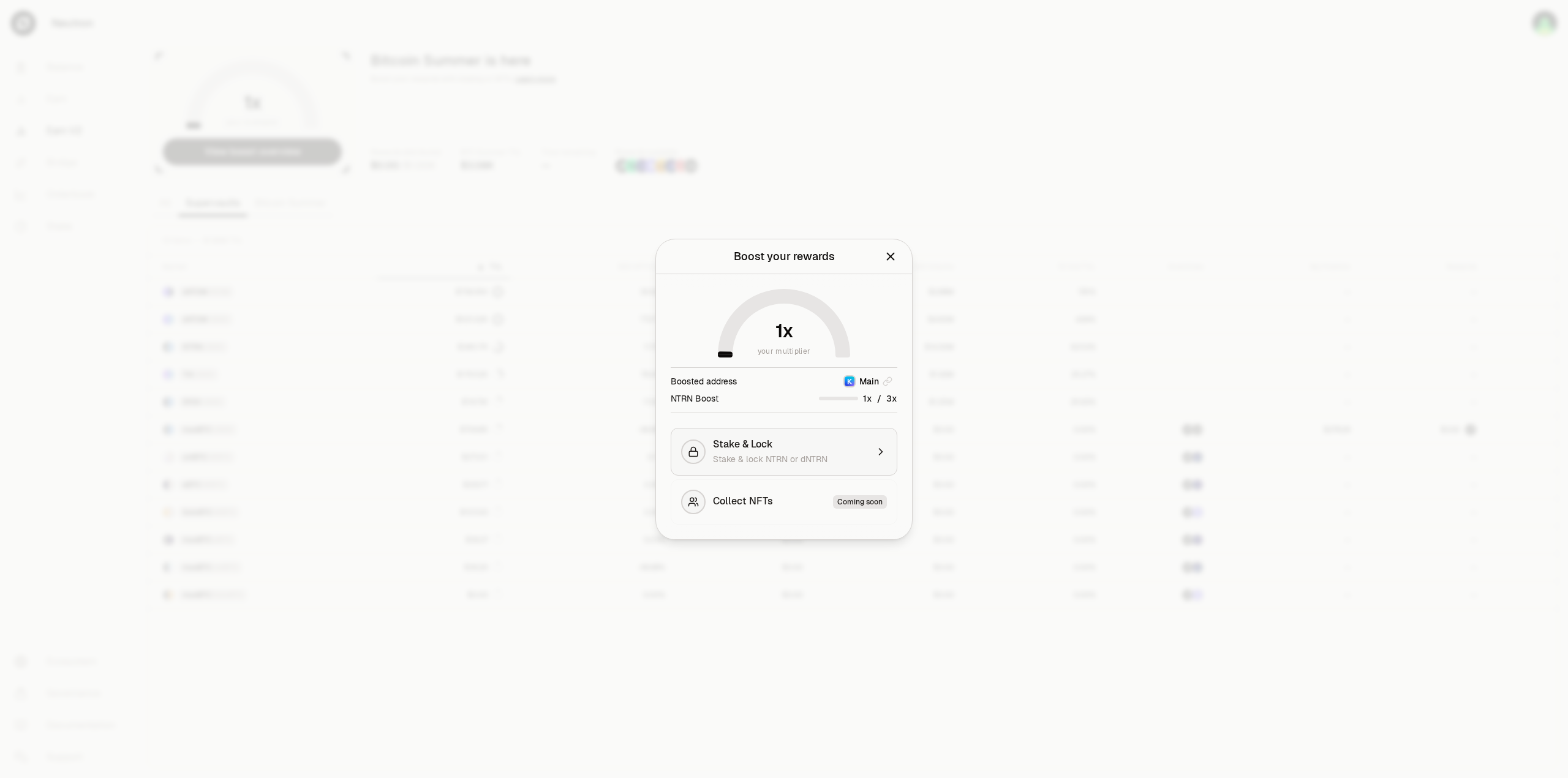
click at [762, 454] on span "Stake & lock NTRN or dNTRN" at bounding box center [771, 459] width 115 height 11
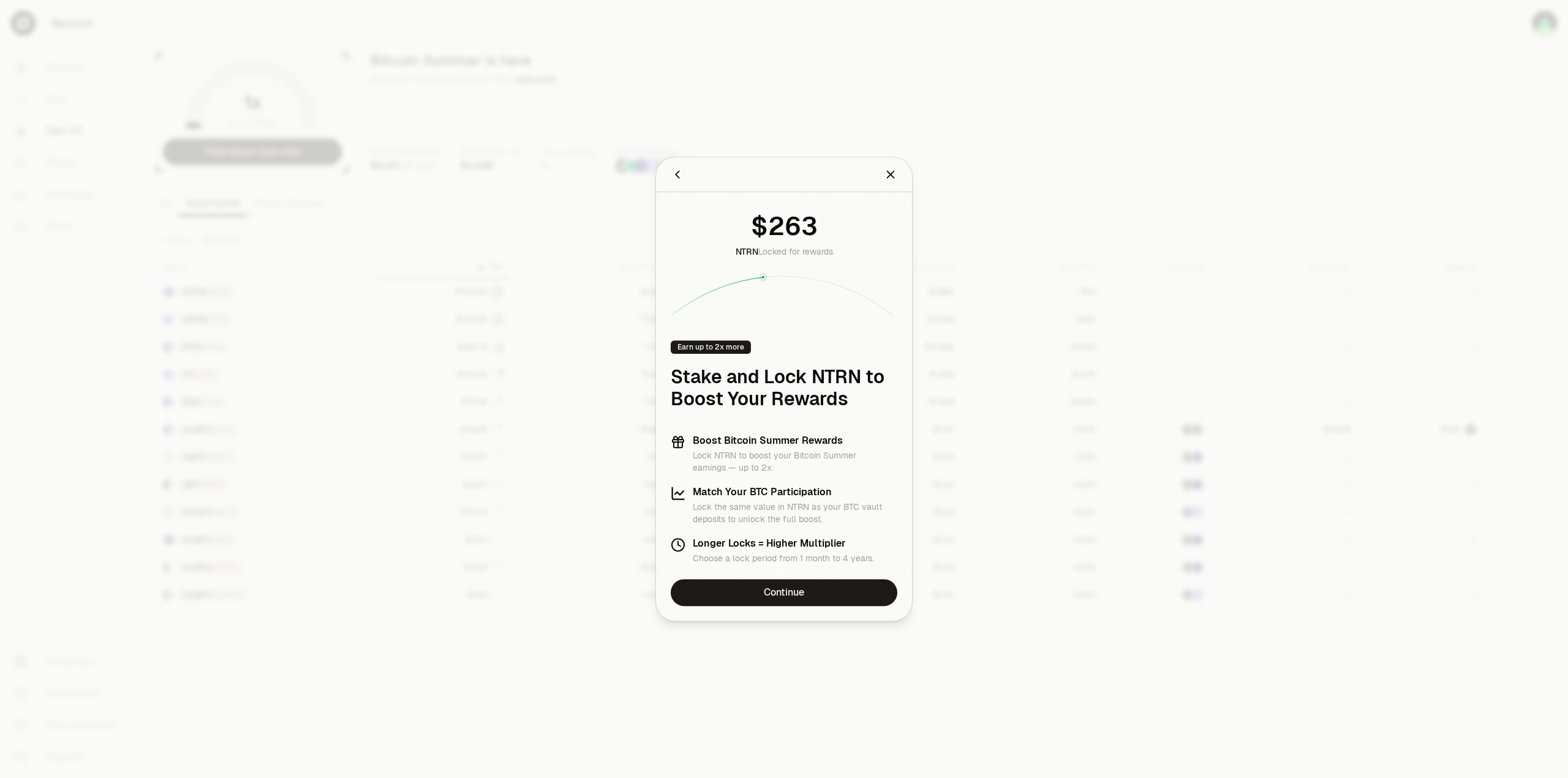
click at [648, 672] on div at bounding box center [784, 389] width 1568 height 778
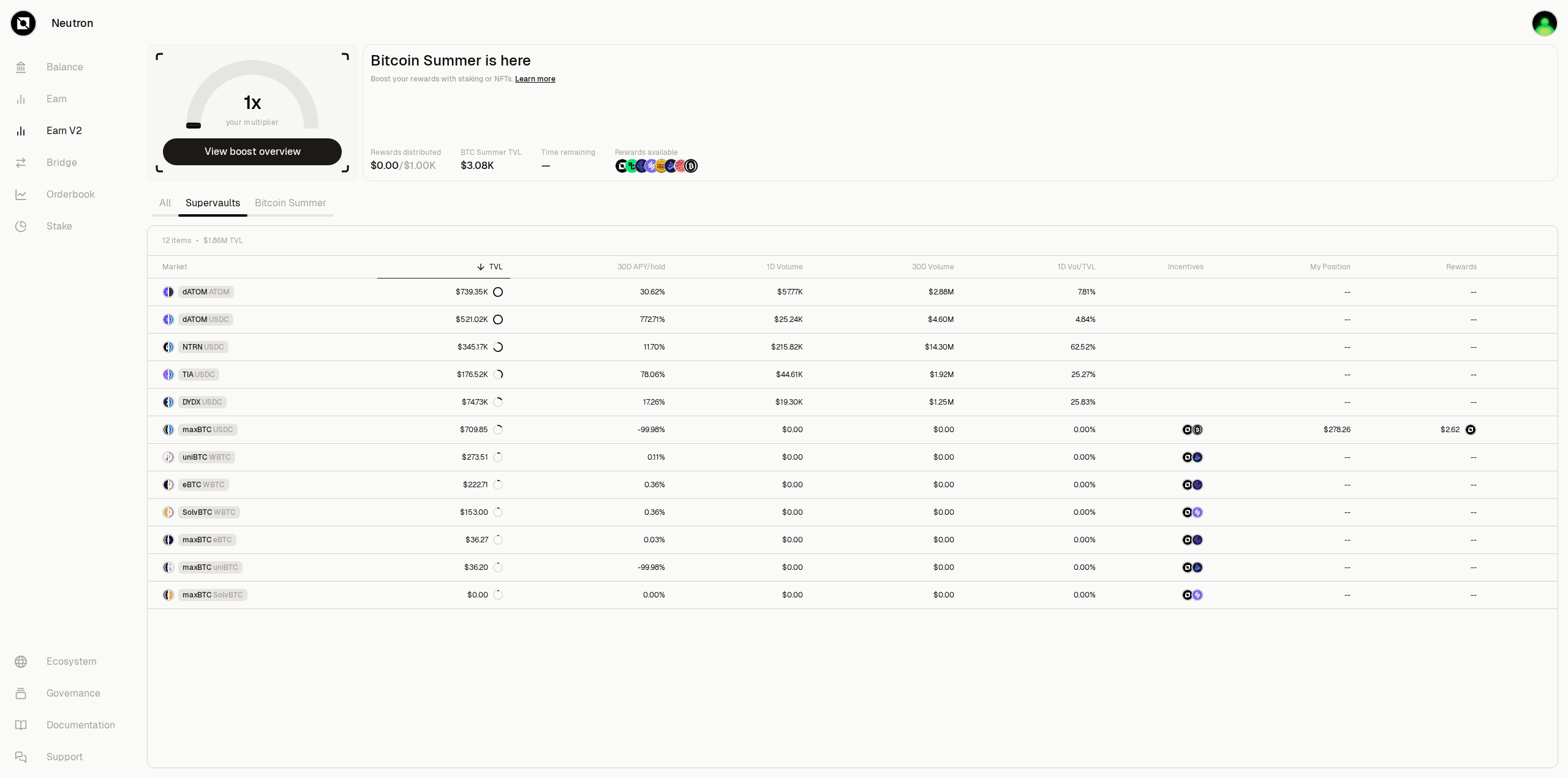
click at [620, 622] on div "Market TVL 30D APY/hold 1D Volume 30D Volume 1D Vol/TVL Incentives My Position …" at bounding box center [853, 511] width 1411 height 512
click at [624, 681] on div "Market TVL 30D APY/hold 1D Volume 30D Volume 1D Vol/TVL Incentives My Position …" at bounding box center [853, 511] width 1411 height 512
click at [532, 675] on div "Market TVL 30D APY/hold 1D Volume 30D Volume 1D Vol/TVL Incentives My Position …" at bounding box center [853, 511] width 1411 height 512
click at [606, 625] on div "Market TVL 30D APY/hold 1D Volume 30D Volume 1D Vol/TVL Incentives My Position …" at bounding box center [853, 511] width 1411 height 512
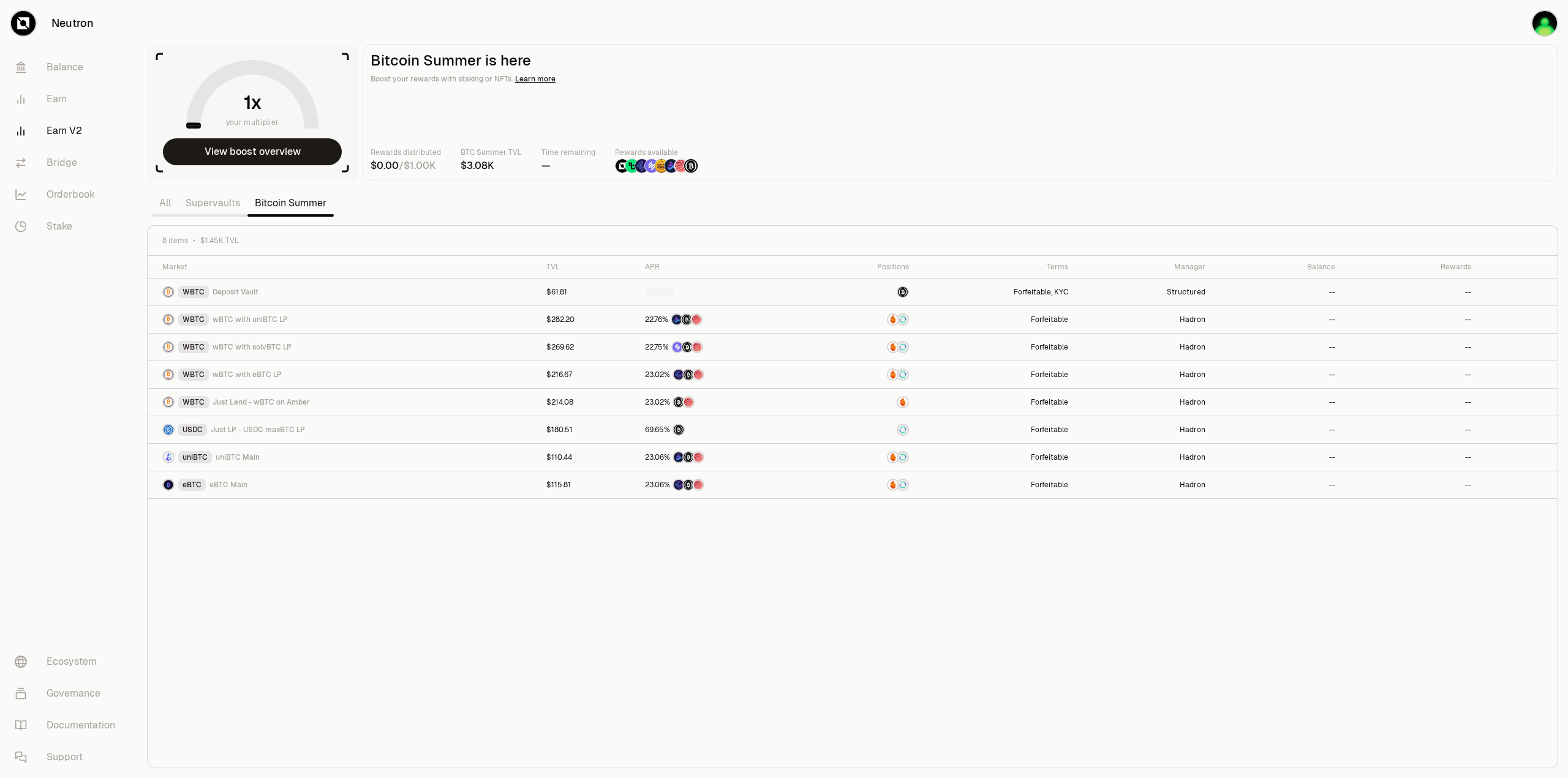
click at [596, 651] on div "Market TVL APR Positions Terms Manager Balance Rewards WBTC Deposit Vault $61.8…" at bounding box center [853, 511] width 1411 height 512
